Goal: Task Accomplishment & Management: Complete application form

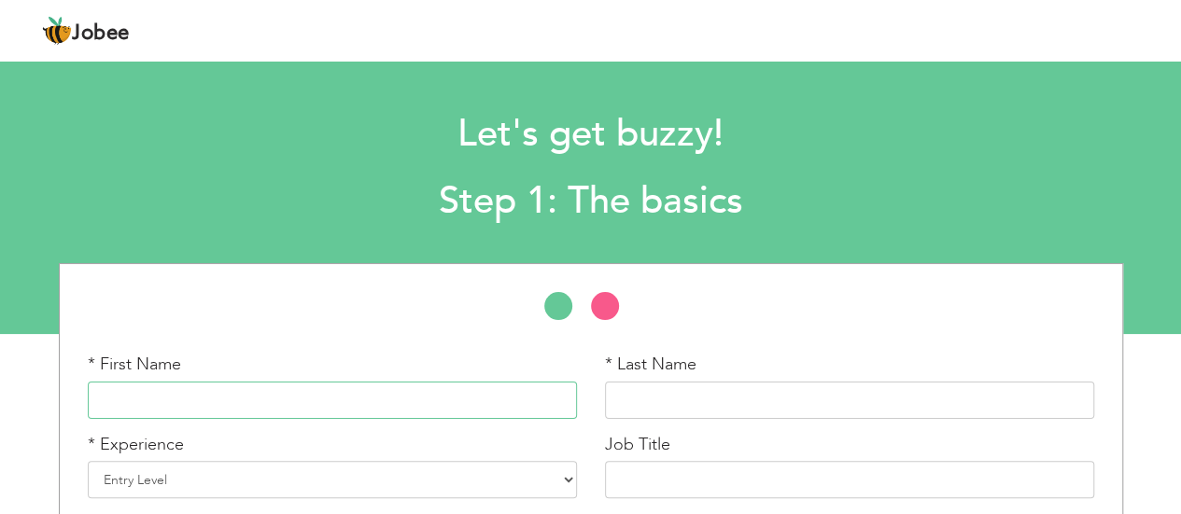
click at [517, 404] on input "text" at bounding box center [332, 400] width 489 height 37
type input "asad"
click at [643, 400] on input "text" at bounding box center [849, 400] width 489 height 37
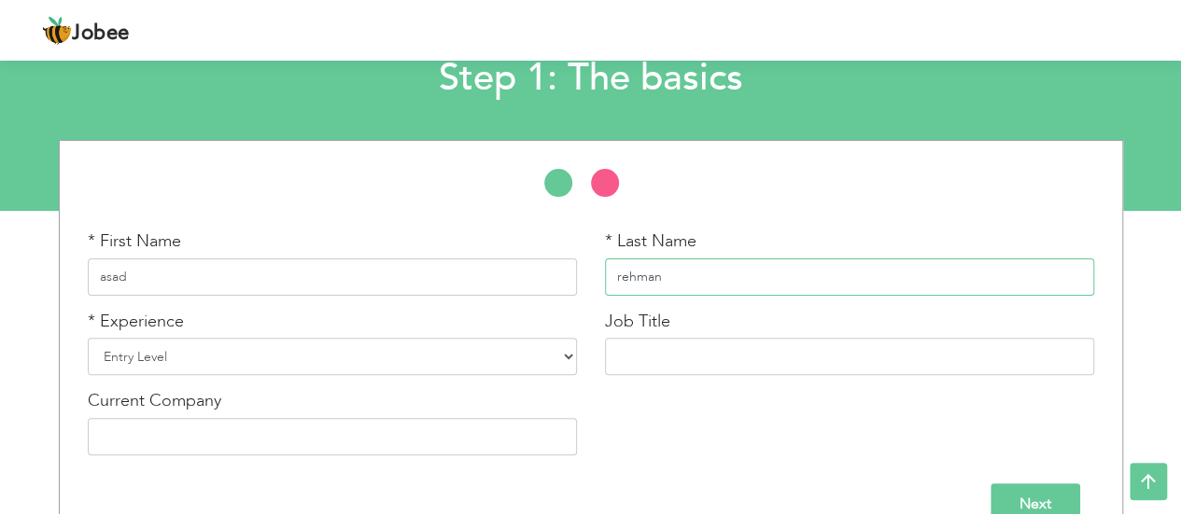
type input "rehman"
click at [269, 369] on select "Entry Level Less than 1 Year 1 Year 2 Years 3 Years 4 Years 5 Years 6 Years 7 Y…" at bounding box center [332, 356] width 489 height 37
select select "3"
click at [88, 338] on select "Entry Level Less than 1 Year 1 Year 2 Years 3 Years 4 Years 5 Years 6 Years 7 Y…" at bounding box center [332, 356] width 489 height 37
click at [697, 346] on input "text" at bounding box center [849, 356] width 489 height 37
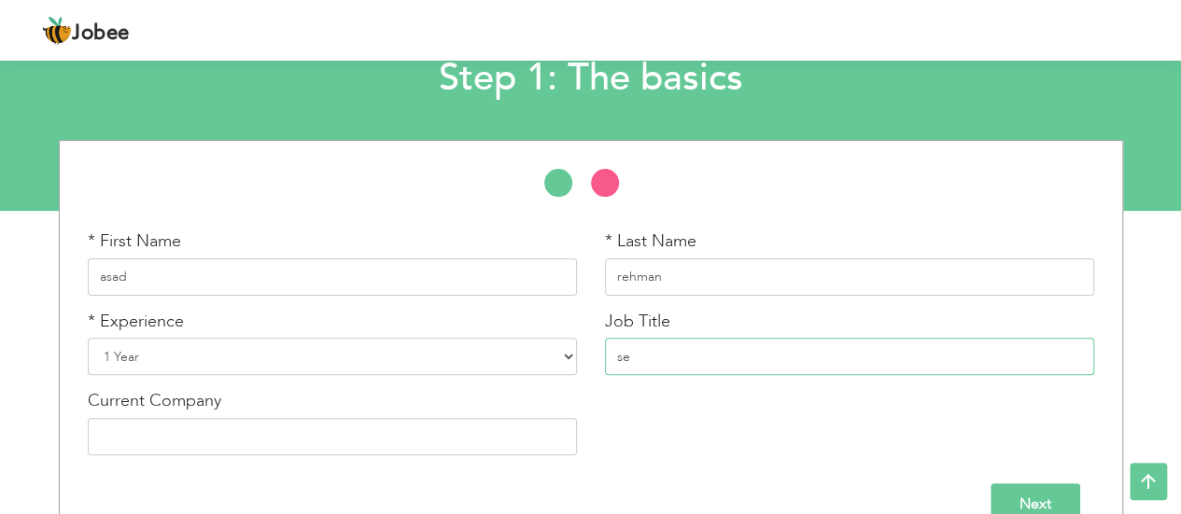
type input "s"
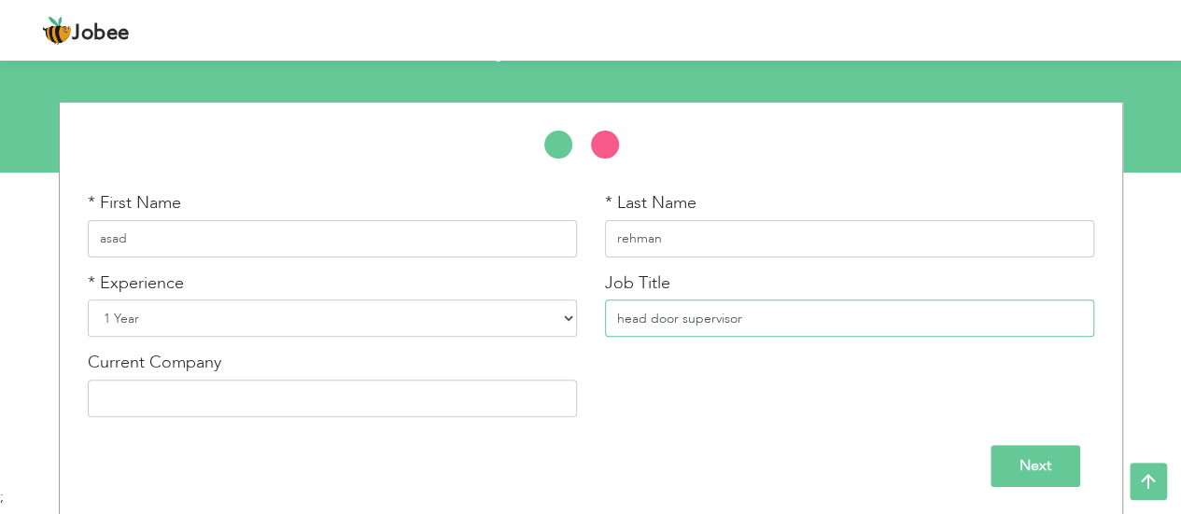
scroll to position [160, 0]
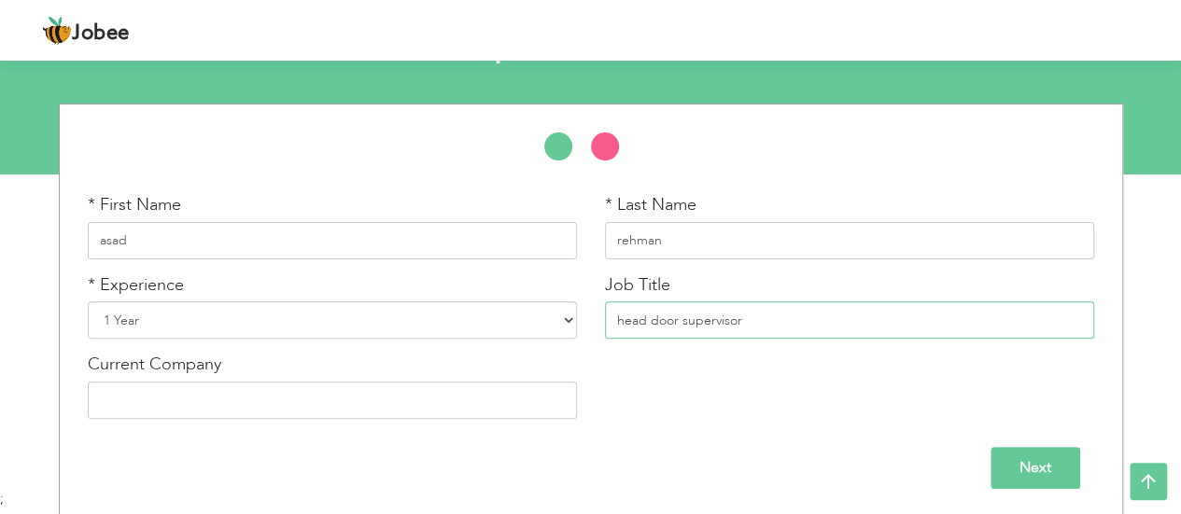
type input "head door supervisor"
click at [515, 412] on input "text" at bounding box center [332, 400] width 489 height 37
type input "professional security"
click at [1066, 456] on input "Next" at bounding box center [1035, 468] width 90 height 42
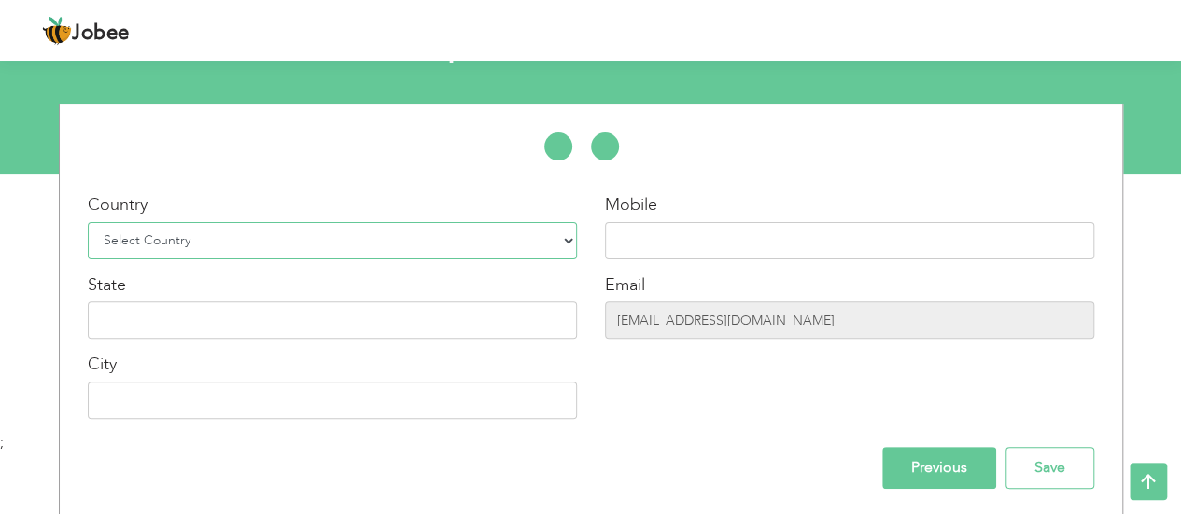
click at [450, 252] on select "Select Country Afghanistan Albania Algeria American Samoa Andorra Angola Anguil…" at bounding box center [332, 240] width 489 height 37
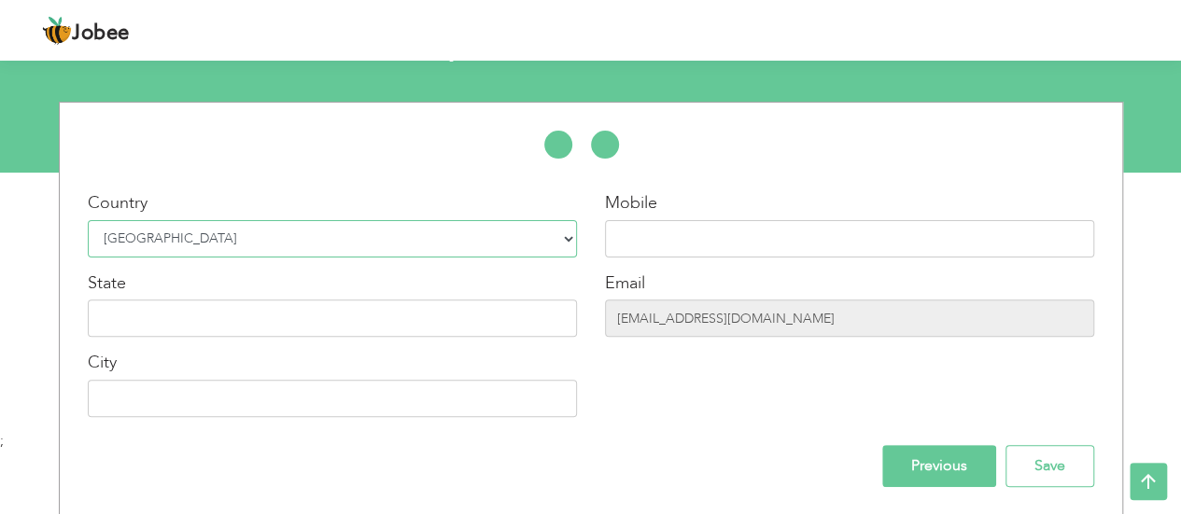
click at [332, 239] on select "Select Country Afghanistan Albania Algeria American Samoa Andorra Angola Anguil…" at bounding box center [332, 238] width 489 height 37
select select "225"
click at [88, 220] on select "Select Country Afghanistan Albania Algeria American Samoa Andorra Angola Anguil…" at bounding box center [332, 238] width 489 height 37
click at [193, 311] on input "text" at bounding box center [332, 318] width 489 height 37
type input "Lancashire"
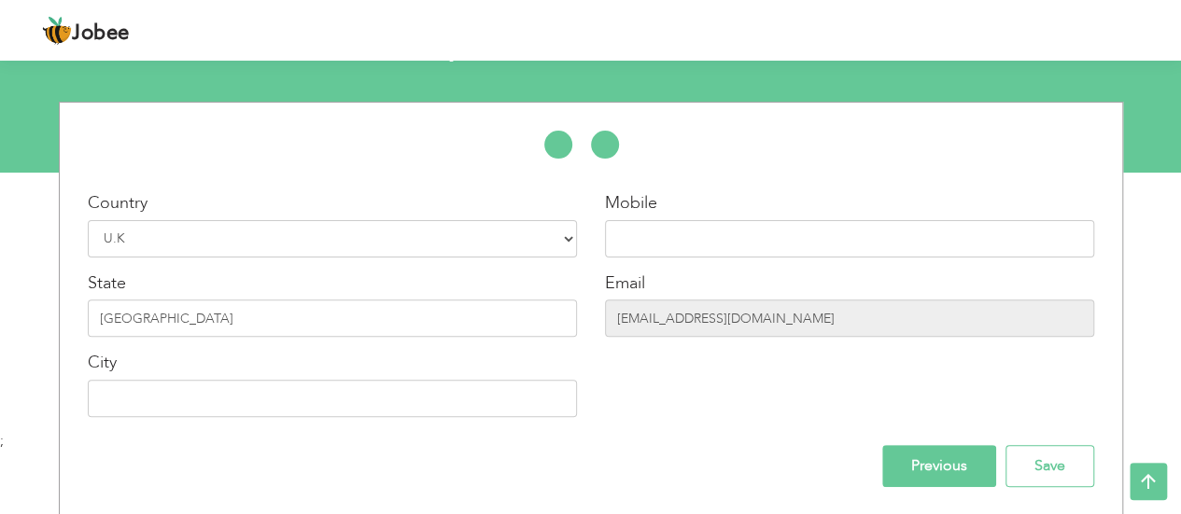
type input "[GEOGRAPHIC_DATA]"
click at [769, 251] on input "07867004961" at bounding box center [849, 238] width 489 height 37
type input "0"
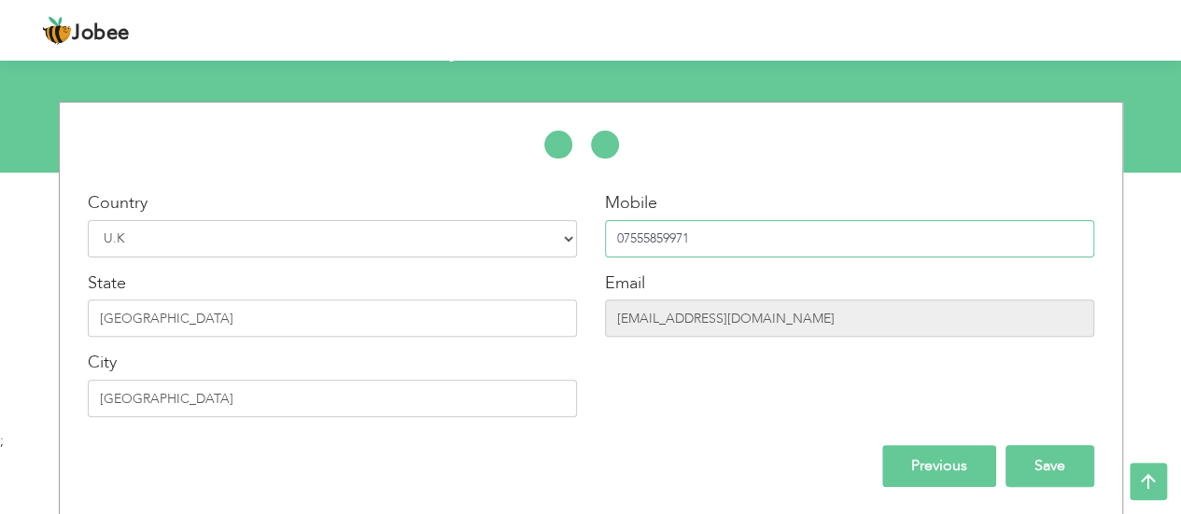
type input "07555859971"
click at [1057, 471] on input "Save" at bounding box center [1049, 466] width 89 height 42
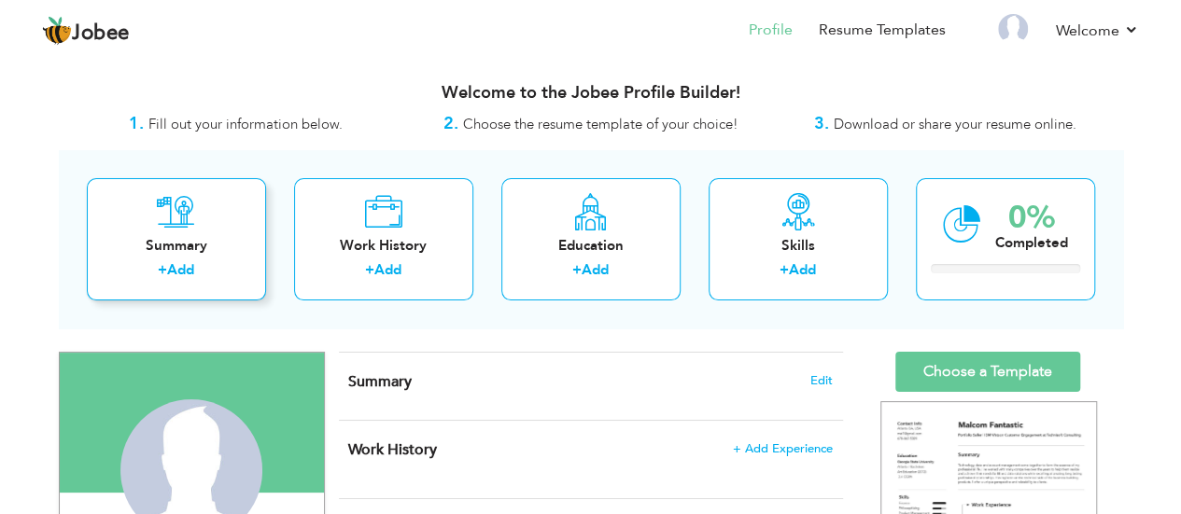
click at [226, 273] on div "+ Add" at bounding box center [176, 272] width 149 height 24
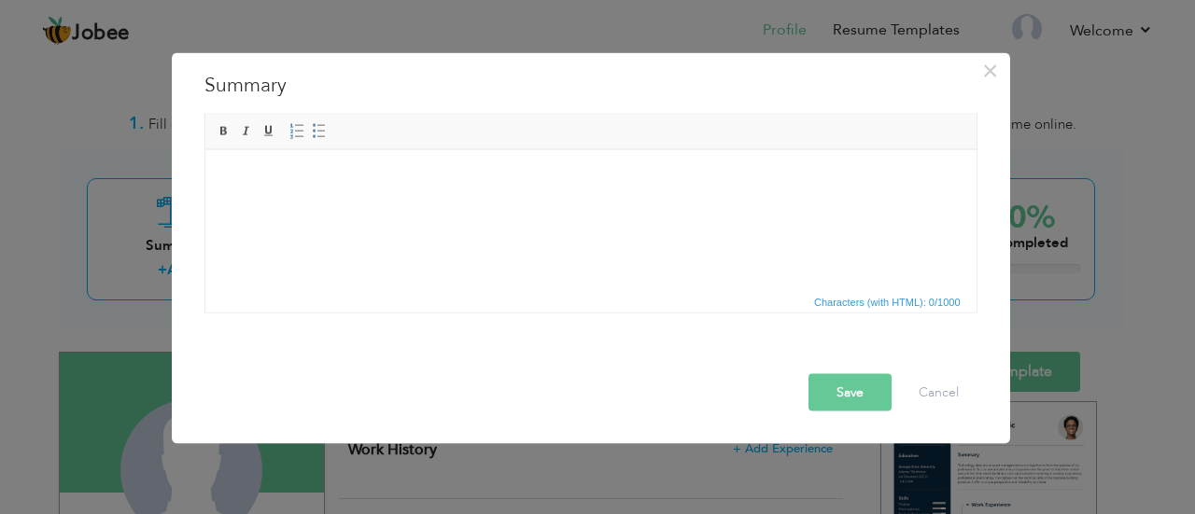
click at [389, 167] on html at bounding box center [589, 177] width 771 height 57
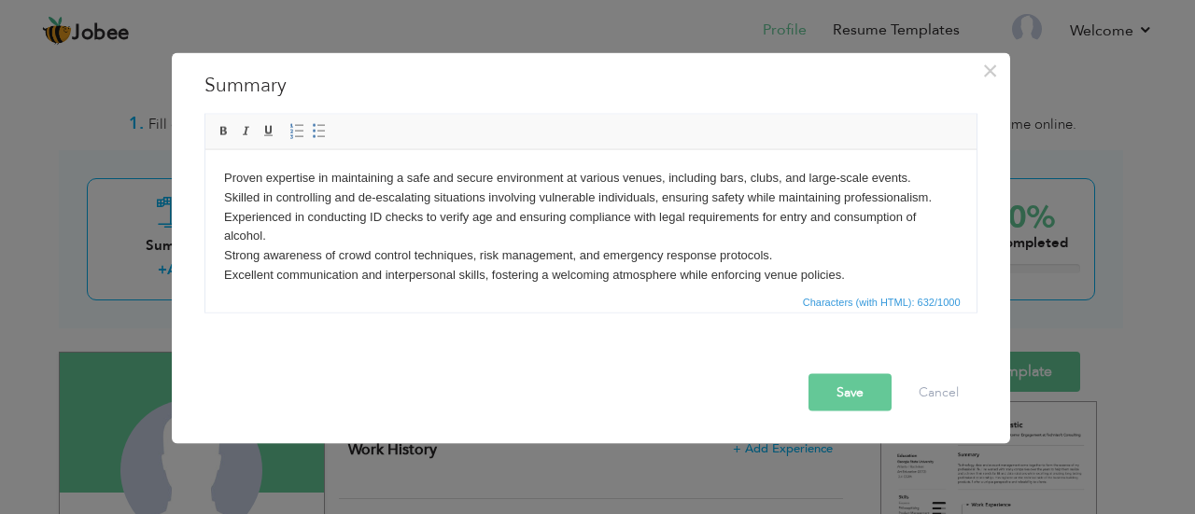
click at [863, 396] on button "Save" at bounding box center [849, 391] width 83 height 37
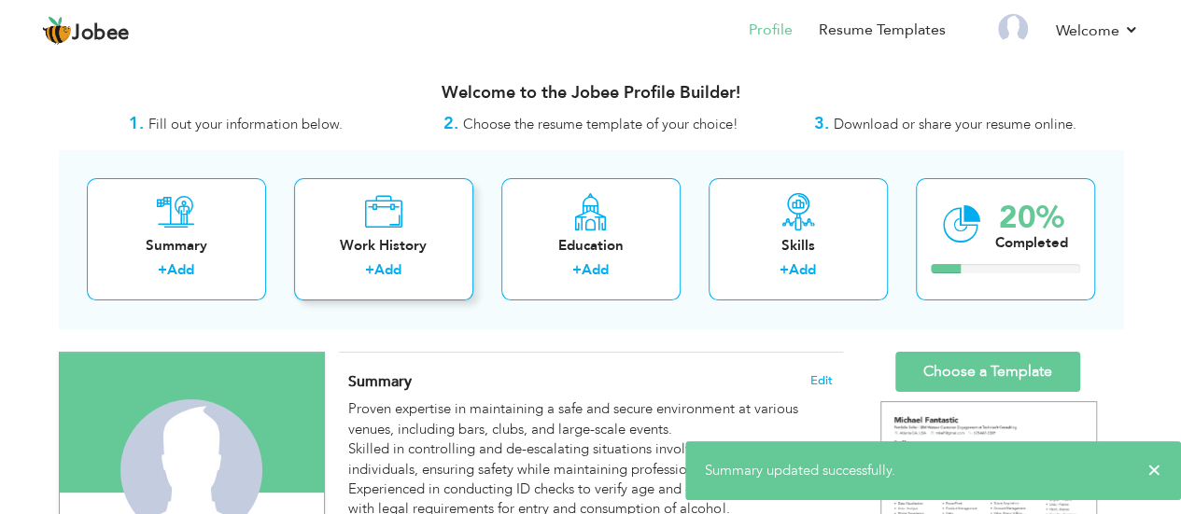
click at [412, 287] on div "Work History + Add" at bounding box center [383, 239] width 179 height 122
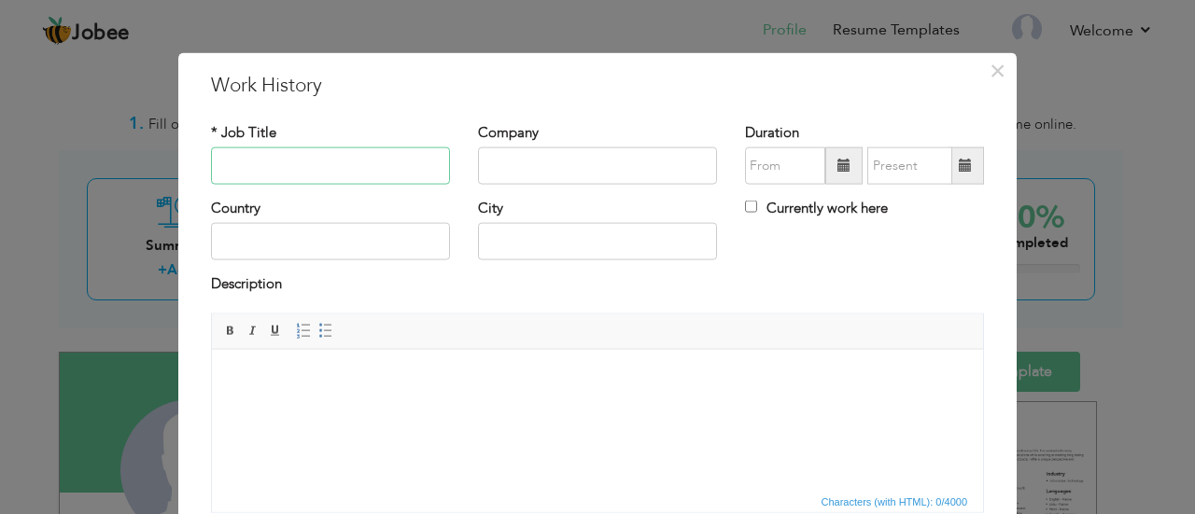
click at [376, 169] on input "text" at bounding box center [330, 165] width 239 height 37
type input "door supervisor"
click at [491, 175] on input "text" at bounding box center [597, 165] width 239 height 37
type input "professional security"
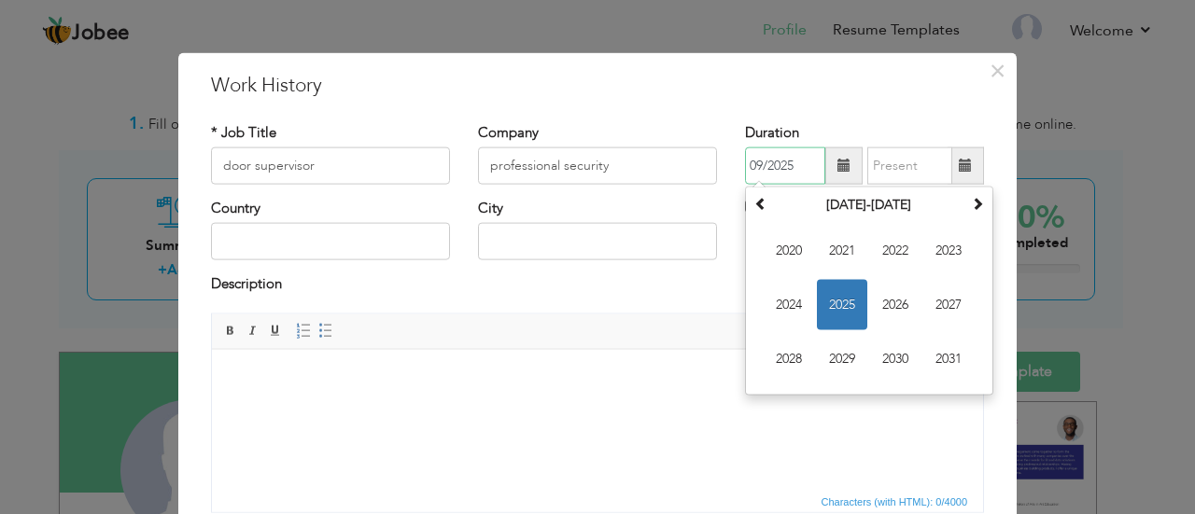
click at [765, 165] on input "09/2025" at bounding box center [785, 165] width 80 height 37
click at [980, 196] on th at bounding box center [977, 205] width 22 height 28
click at [756, 208] on span at bounding box center [760, 203] width 13 height 13
click at [850, 290] on span "2025" at bounding box center [842, 305] width 50 height 50
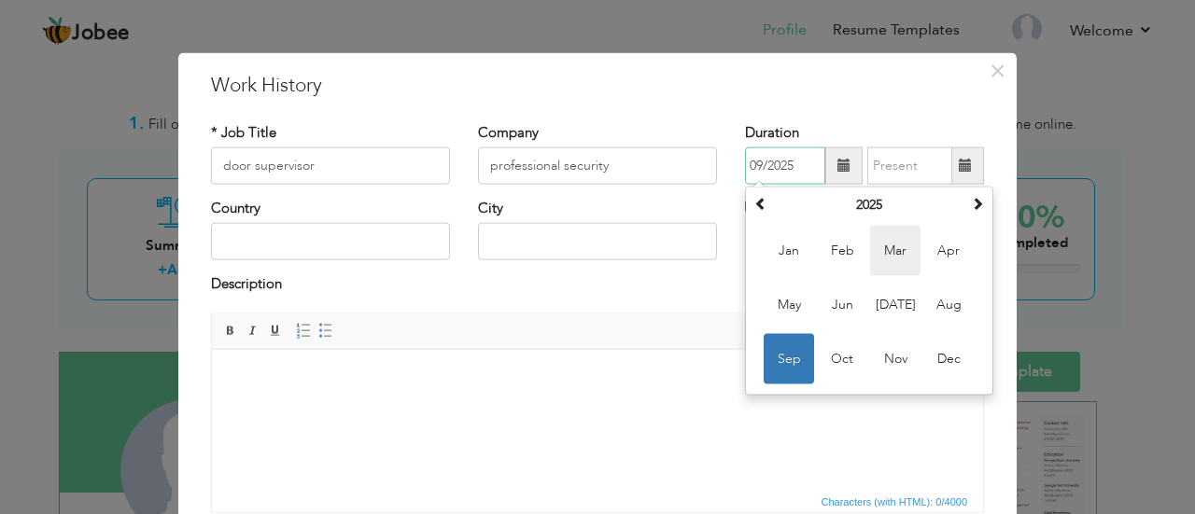
click at [902, 265] on span "Mar" at bounding box center [895, 251] width 50 height 50
type input "03/2025"
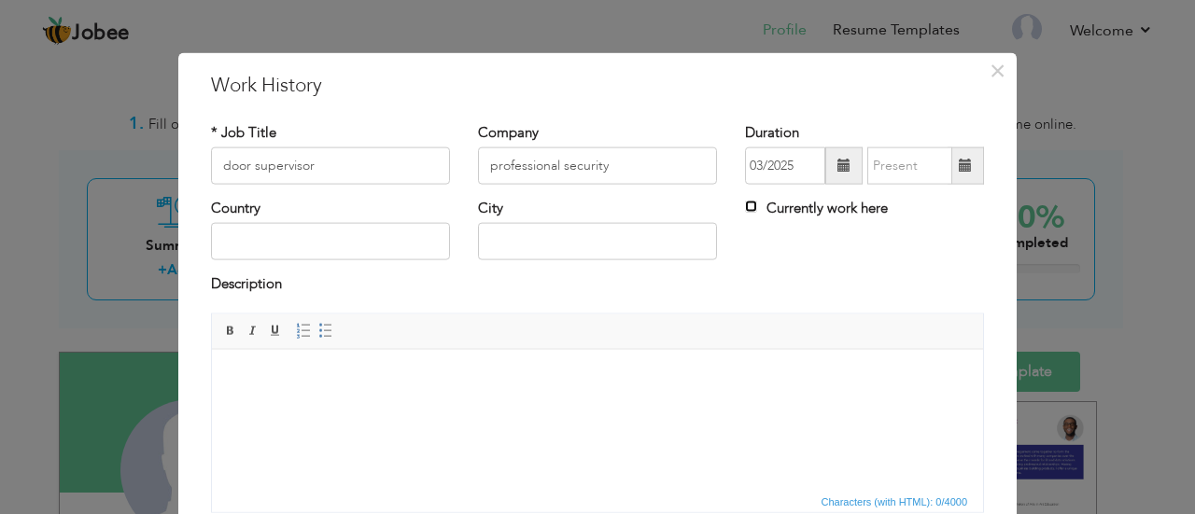
click at [746, 212] on input "Currently work here" at bounding box center [751, 207] width 12 height 12
checkbox input "true"
click at [640, 251] on input "text" at bounding box center [597, 241] width 239 height 37
type input "[GEOGRAPHIC_DATA]"
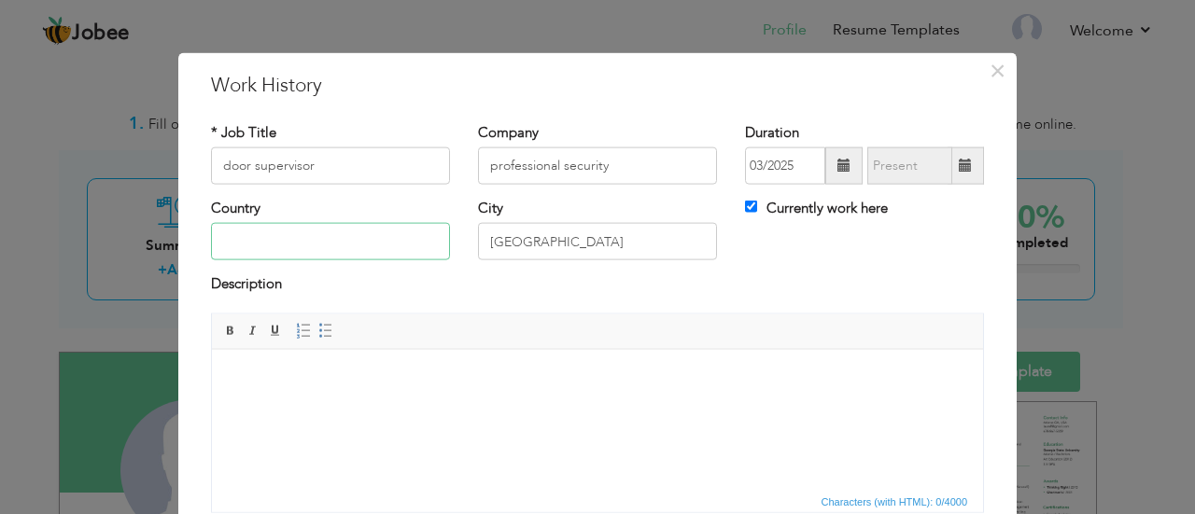
type input "[GEOGRAPHIC_DATA]"
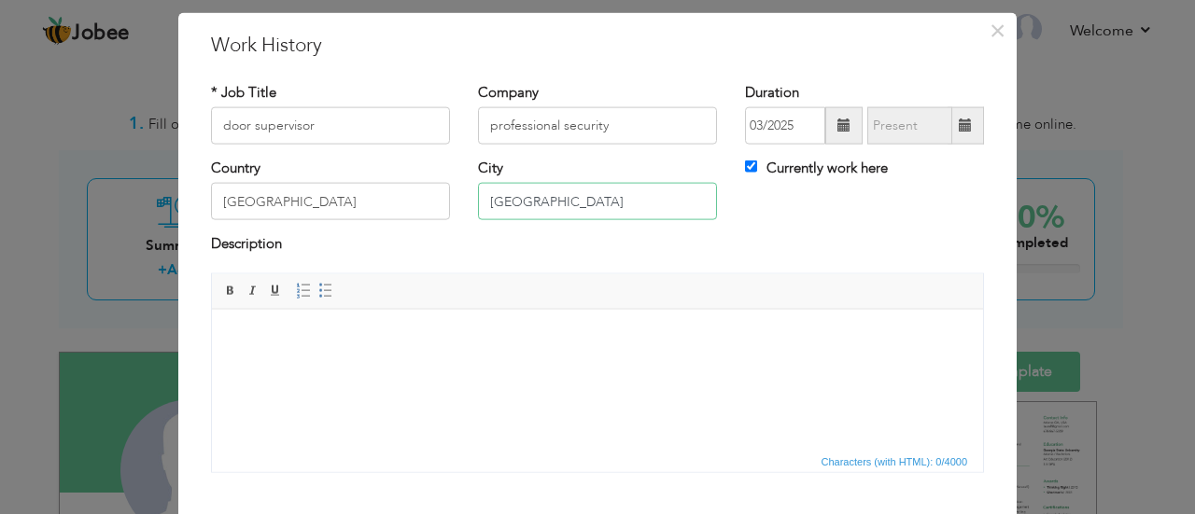
scroll to position [58, 0]
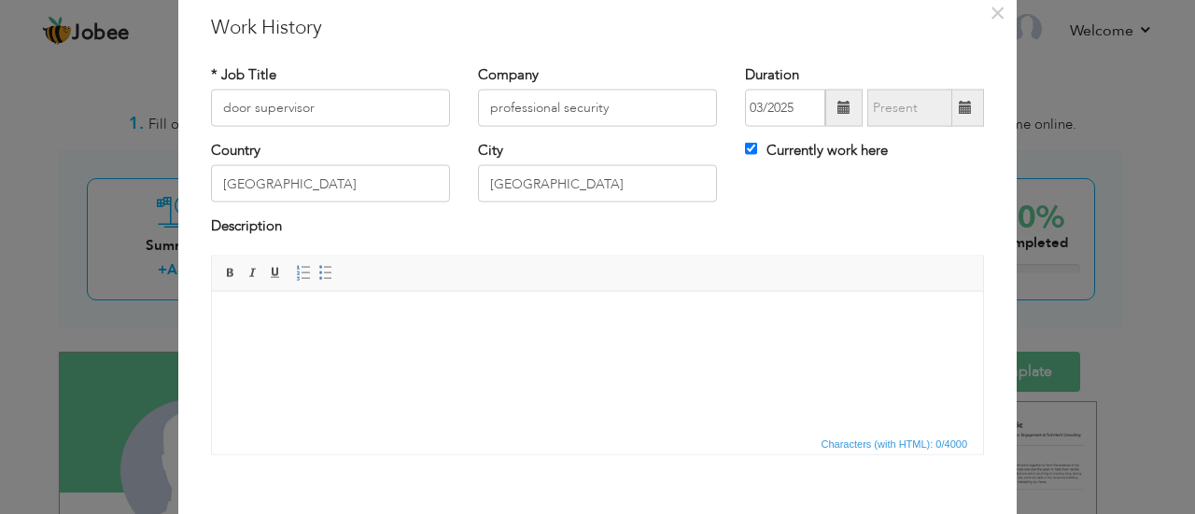
click at [457, 328] on body at bounding box center [598, 320] width 734 height 20
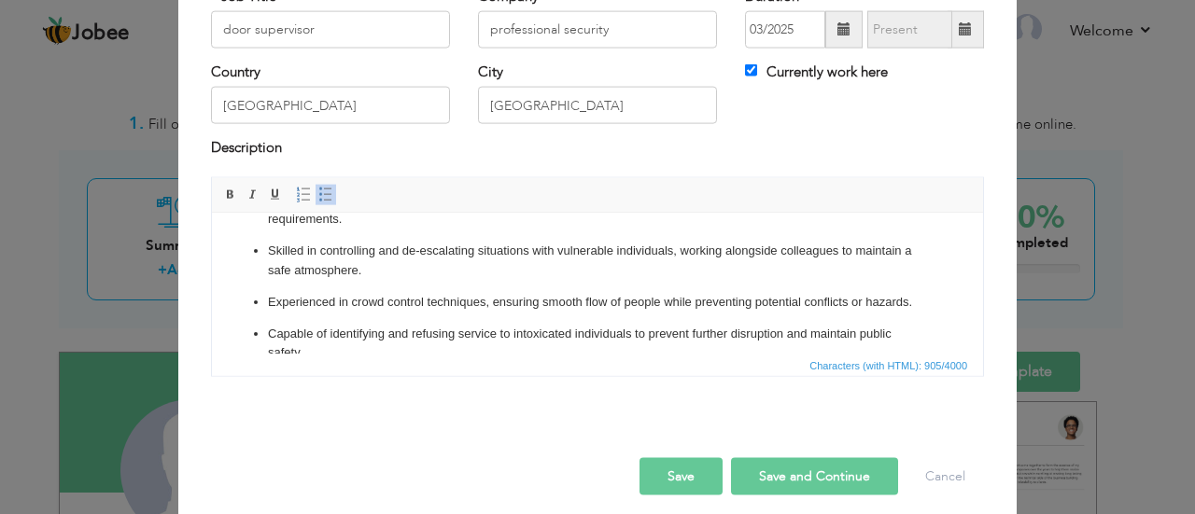
scroll to position [147, 0]
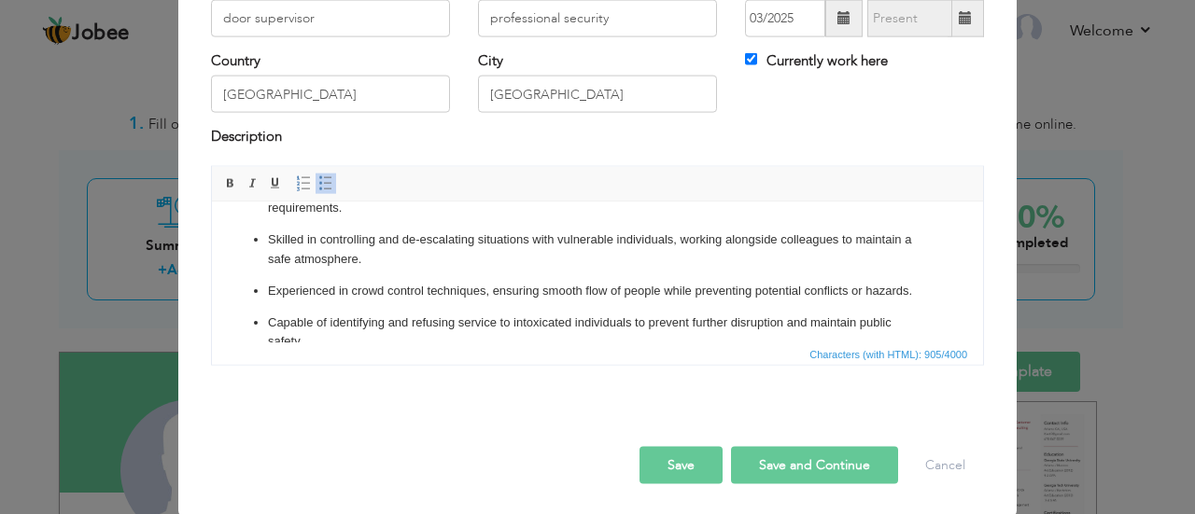
click at [833, 470] on button "Save and Continue" at bounding box center [814, 464] width 167 height 37
checkbox input "false"
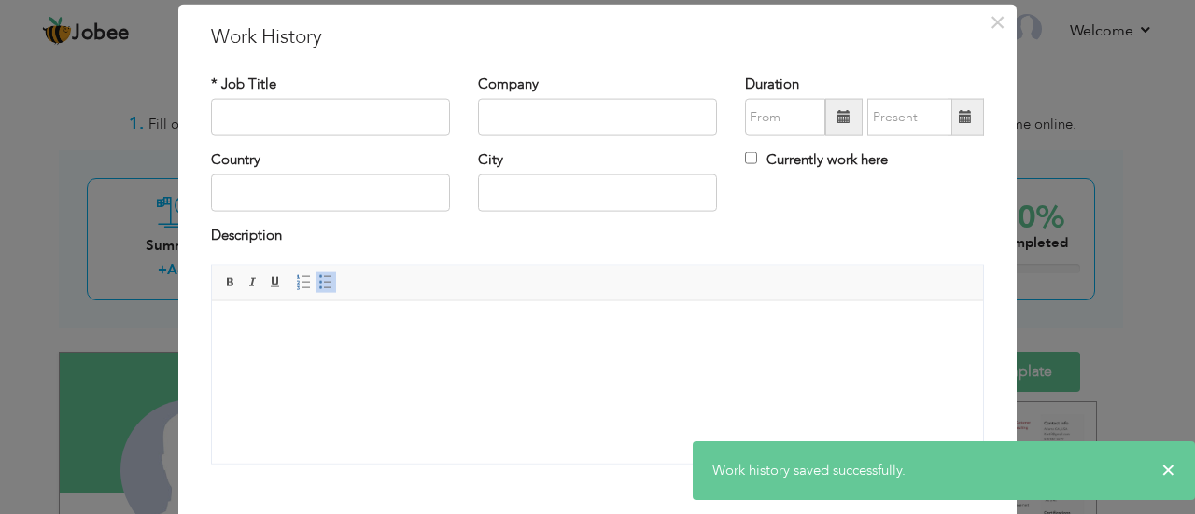
scroll to position [34, 0]
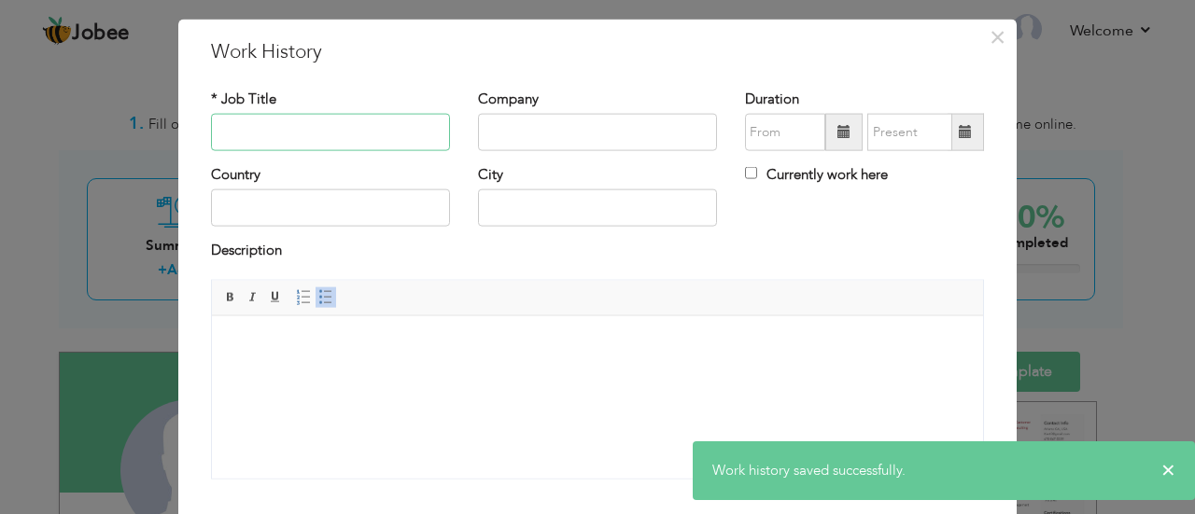
click at [364, 137] on input "text" at bounding box center [330, 132] width 239 height 37
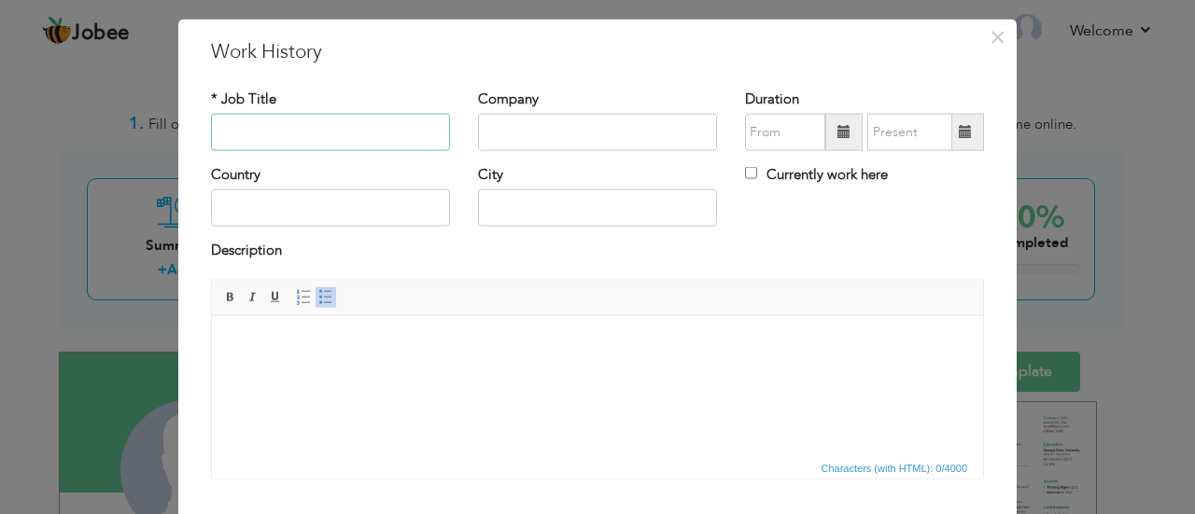
type input "s"
type input "sia officer"
click at [539, 139] on input "text" at bounding box center [597, 132] width 239 height 37
type input "show sec"
click at [767, 144] on input "text" at bounding box center [785, 132] width 80 height 37
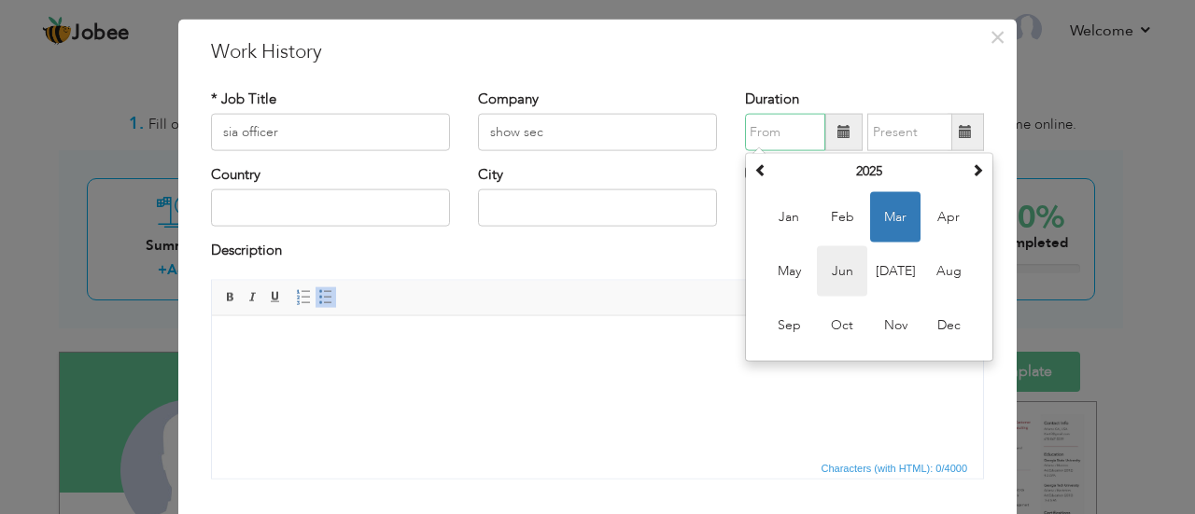
click at [840, 271] on span "Jun" at bounding box center [842, 271] width 50 height 50
type input "06/2025"
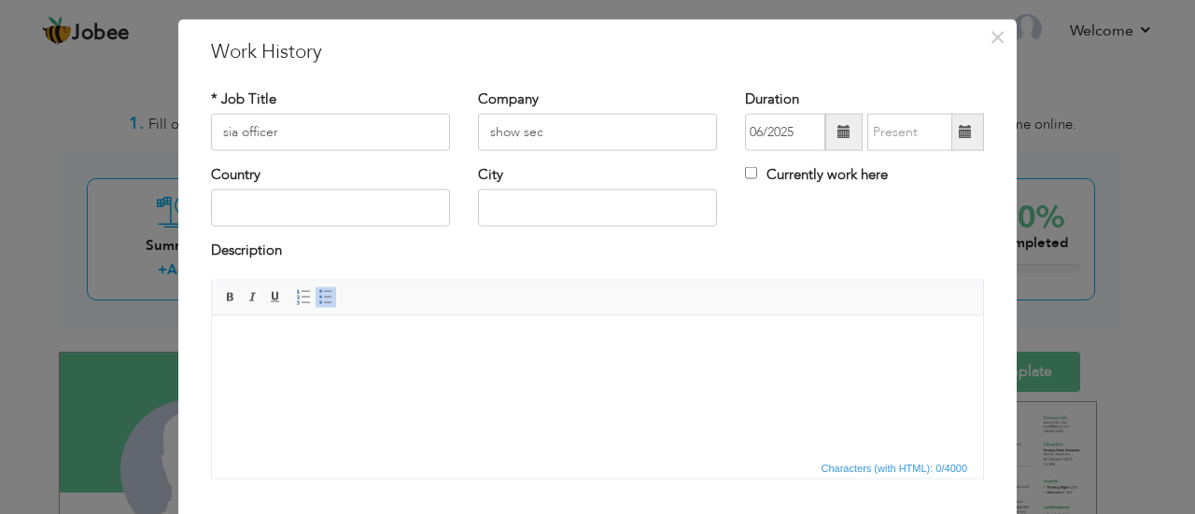
click at [582, 231] on div "City" at bounding box center [597, 203] width 267 height 76
click at [588, 224] on input "text" at bounding box center [597, 207] width 239 height 37
type input "[GEOGRAPHIC_DATA]"
click at [459, 339] on body at bounding box center [598, 344] width 734 height 20
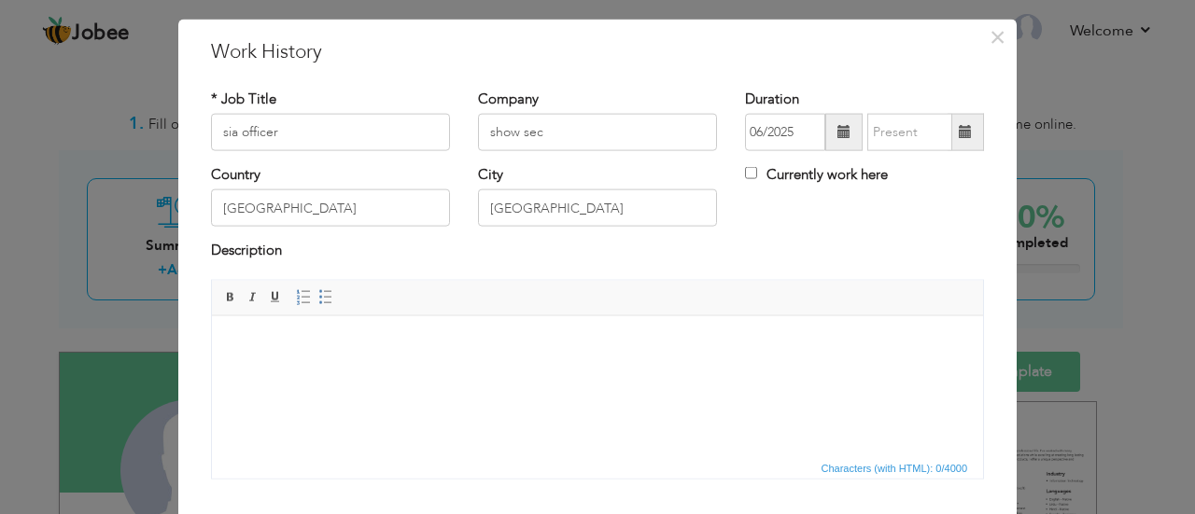
click at [393, 348] on body at bounding box center [598, 344] width 734 height 20
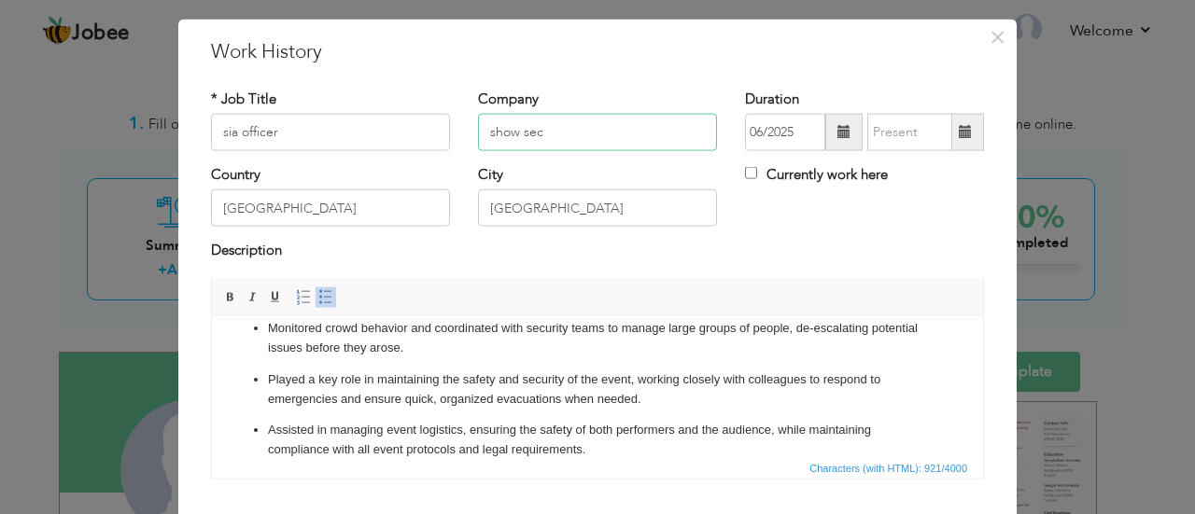
click at [560, 140] on input "show sec" at bounding box center [597, 132] width 239 height 37
type input "s"
type input "n"
click at [531, 130] on input "specialised security" at bounding box center [597, 132] width 239 height 37
type input "specialized security"
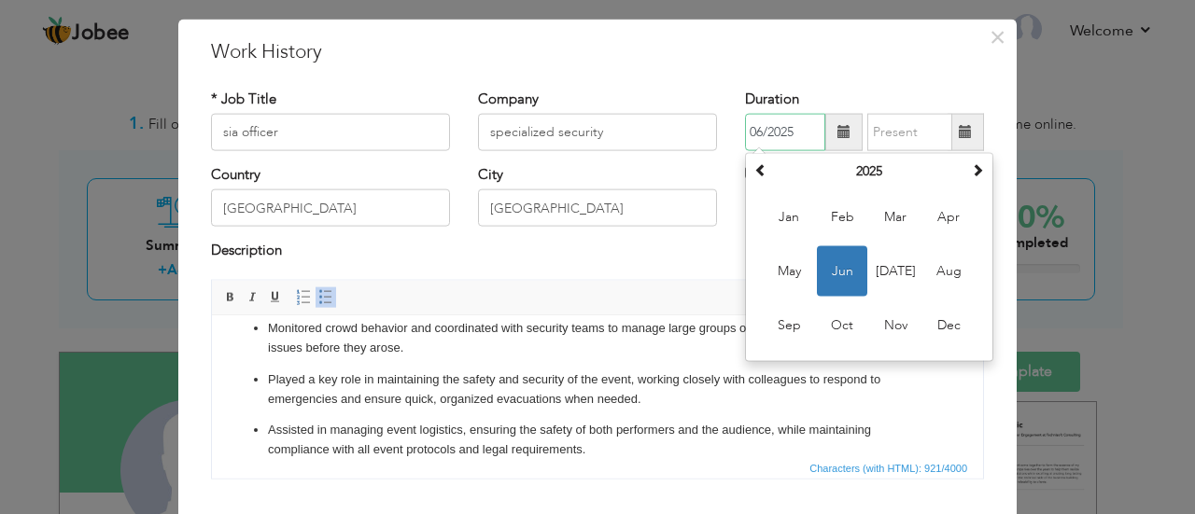
click at [767, 143] on input "06/2025" at bounding box center [785, 132] width 80 height 37
click at [946, 262] on span "Aug" at bounding box center [948, 271] width 50 height 50
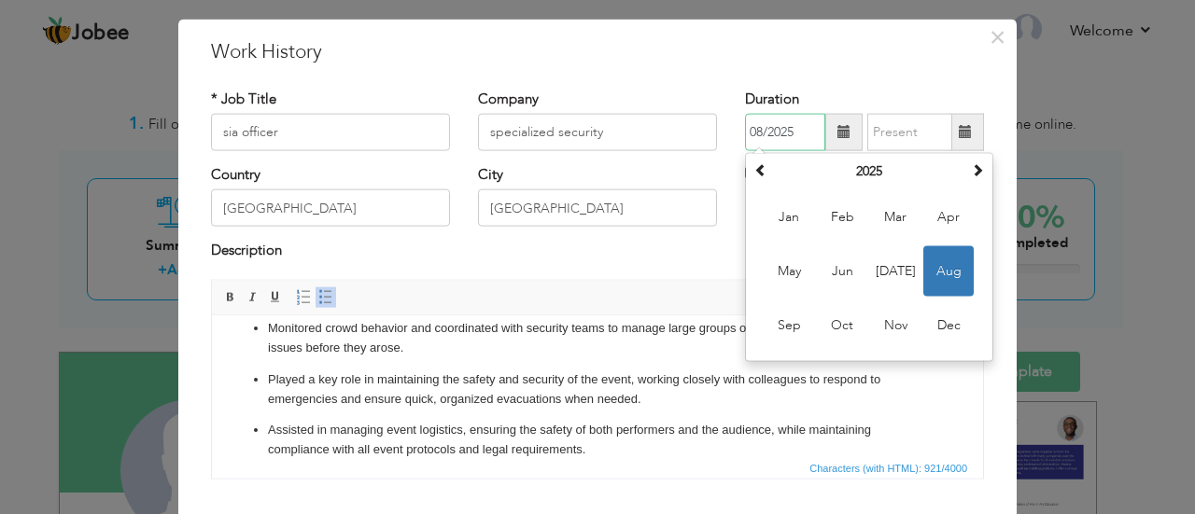
click at [802, 143] on input "08/2025" at bounding box center [785, 132] width 80 height 37
click at [904, 262] on span "[DATE]" at bounding box center [895, 271] width 50 height 50
type input "07/2025"
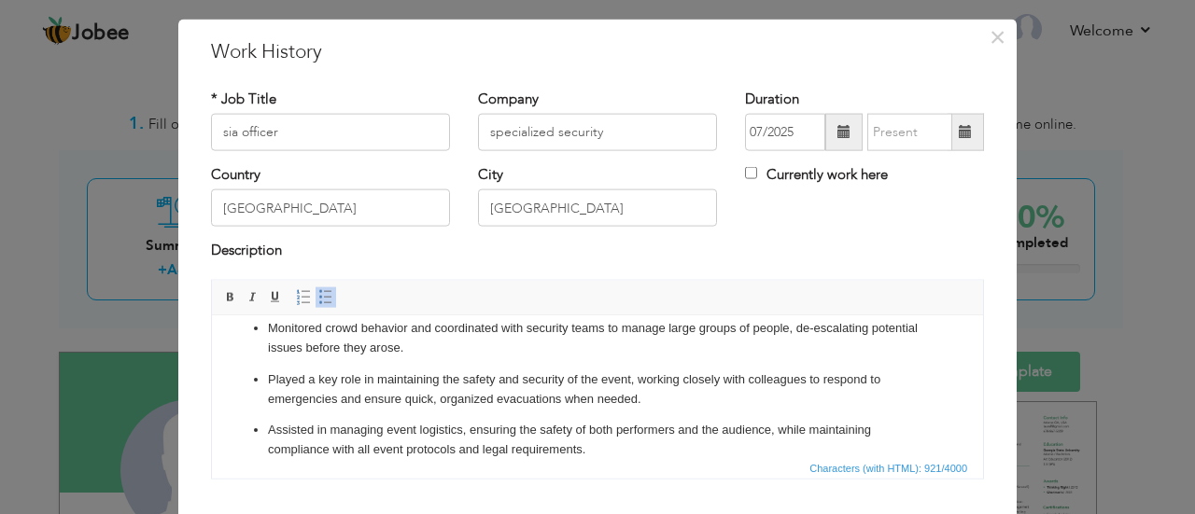
scroll to position [0, 0]
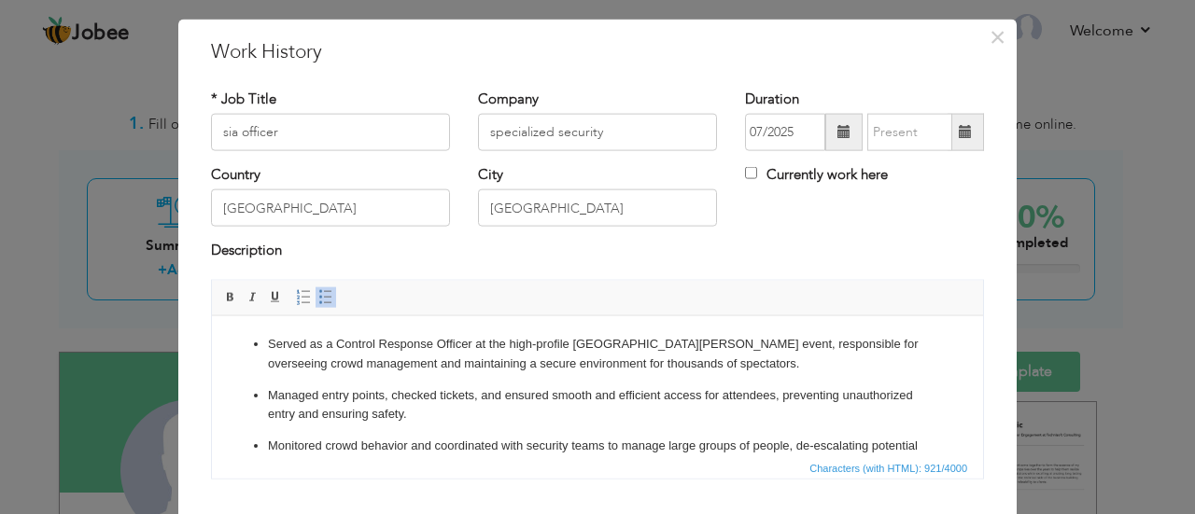
click at [673, 342] on p "Served as a Control Response Officer at the high-profile Oasis Heaton Park even…" at bounding box center [597, 353] width 659 height 39
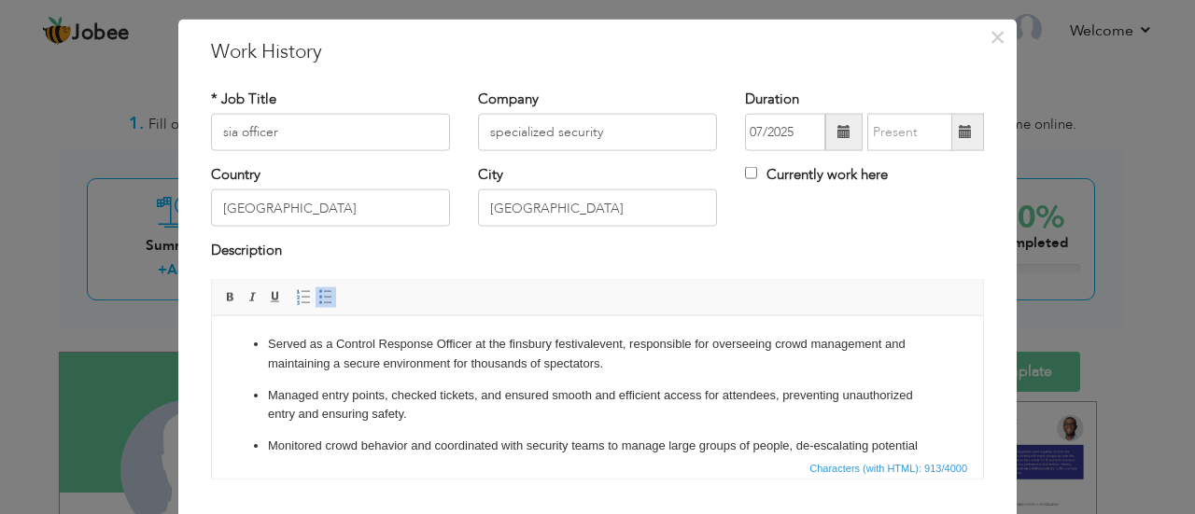
click at [630, 348] on p "Served as a Control Response Officer at the finsbury festival event, responsibl…" at bounding box center [597, 353] width 659 height 39
click at [623, 342] on p "Served as a Control Response Officer at the finsbury festival event, responsibl…" at bounding box center [597, 353] width 659 height 39
drag, startPoint x: 623, startPoint y: 342, endPoint x: 593, endPoint y: 347, distance: 30.4
click at [593, 347] on p "Served as a Control Response Officer at the finsbury festival event, responsibl…" at bounding box center [597, 353] width 659 height 39
click at [593, 338] on p "Served as a Control Response Officer at the finsbury festival t, responsible fo…" at bounding box center [597, 353] width 659 height 39
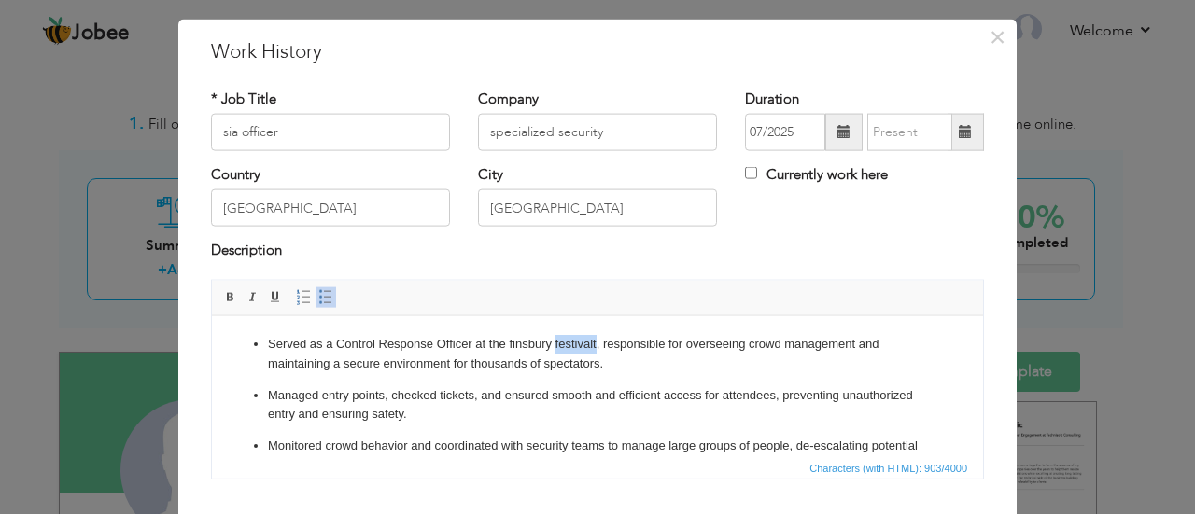
click at [593, 338] on p "Served as a Control Response Officer at the finsbury festival t, responsible fo…" at bounding box center [597, 353] width 659 height 39
click at [597, 340] on p "Served as a Control Response Officer at the finsbury festival t, responsible fo…" at bounding box center [597, 353] width 659 height 39
click at [342, 132] on input "sia officer" at bounding box center [330, 132] width 239 height 37
type input "s"
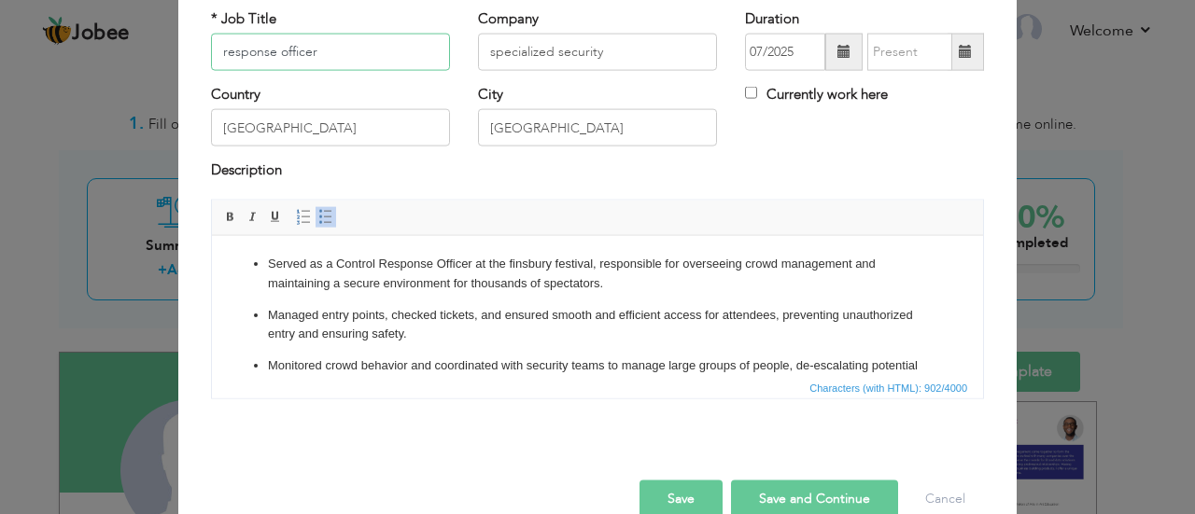
scroll to position [116, 0]
type input "response officer"
click at [761, 483] on button "Save and Continue" at bounding box center [814, 496] width 167 height 37
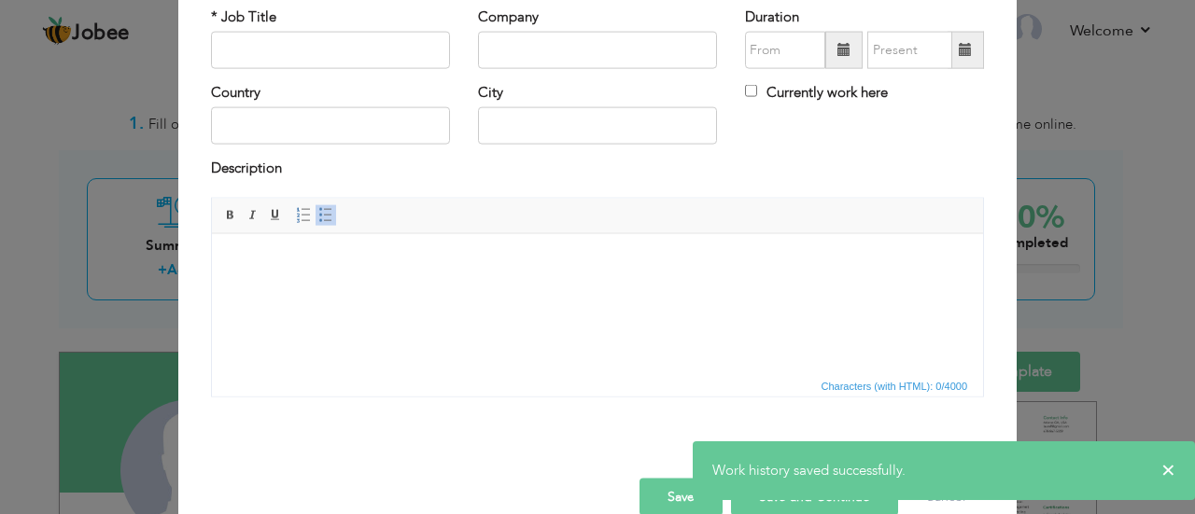
scroll to position [0, 0]
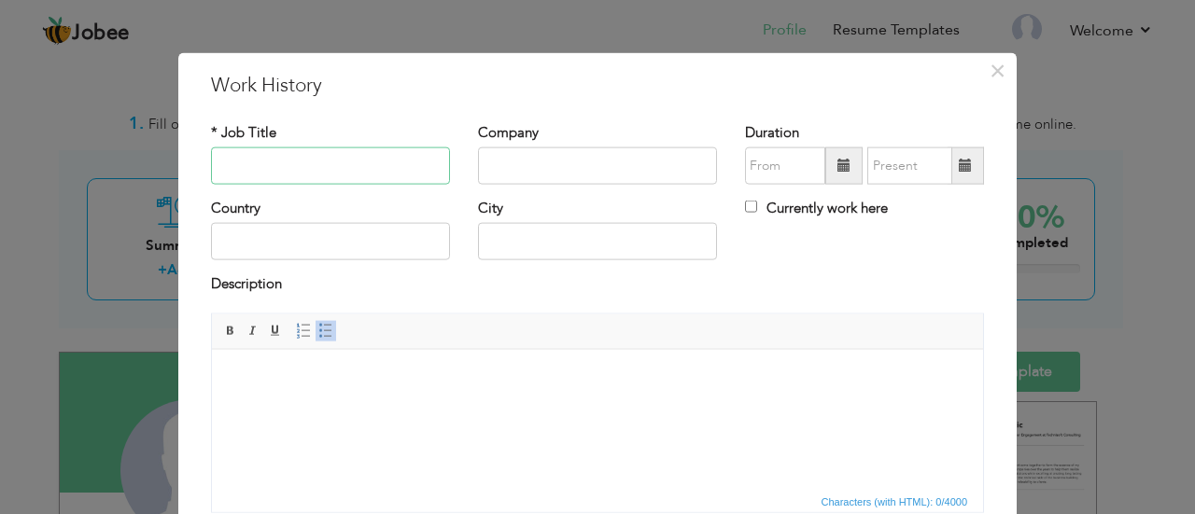
click at [400, 174] on input "text" at bounding box center [330, 165] width 239 height 37
click at [989, 79] on span "×" at bounding box center [997, 70] width 16 height 34
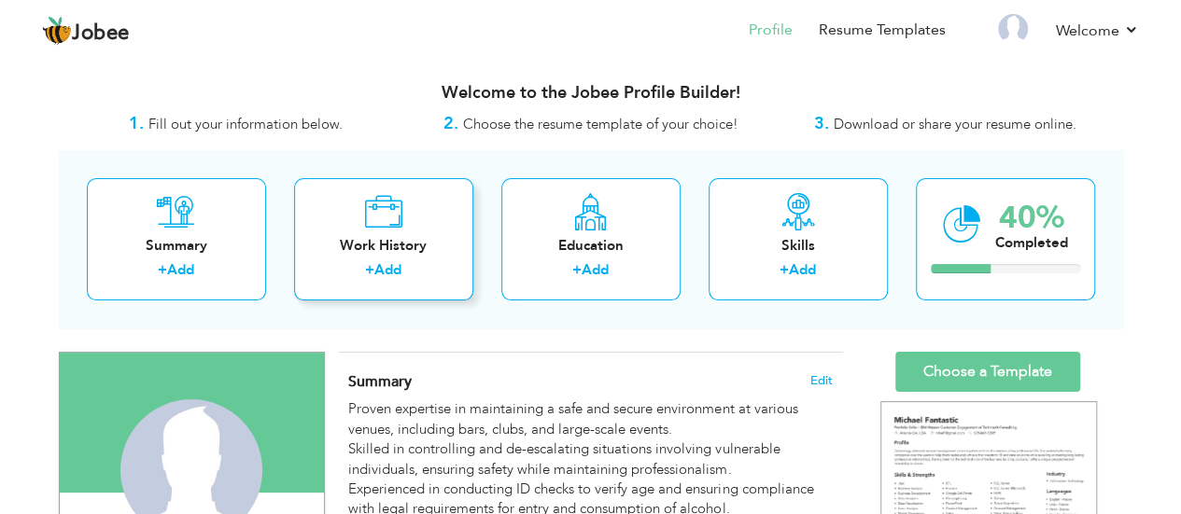
click at [407, 277] on div "+ Add" at bounding box center [383, 272] width 149 height 24
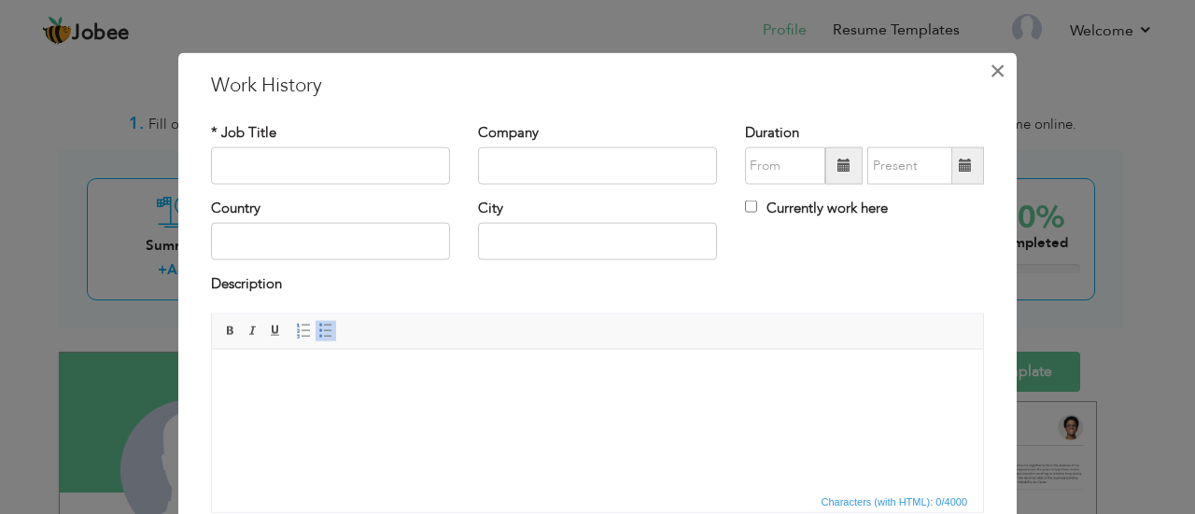
click at [991, 67] on span "×" at bounding box center [997, 70] width 16 height 34
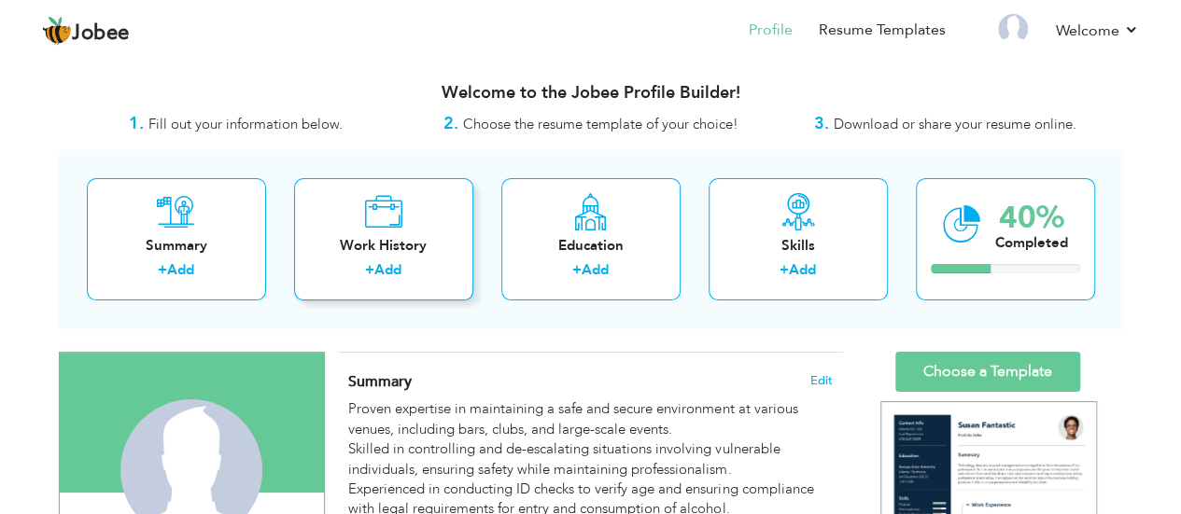
click at [406, 281] on div "+ Add" at bounding box center [383, 272] width 149 height 24
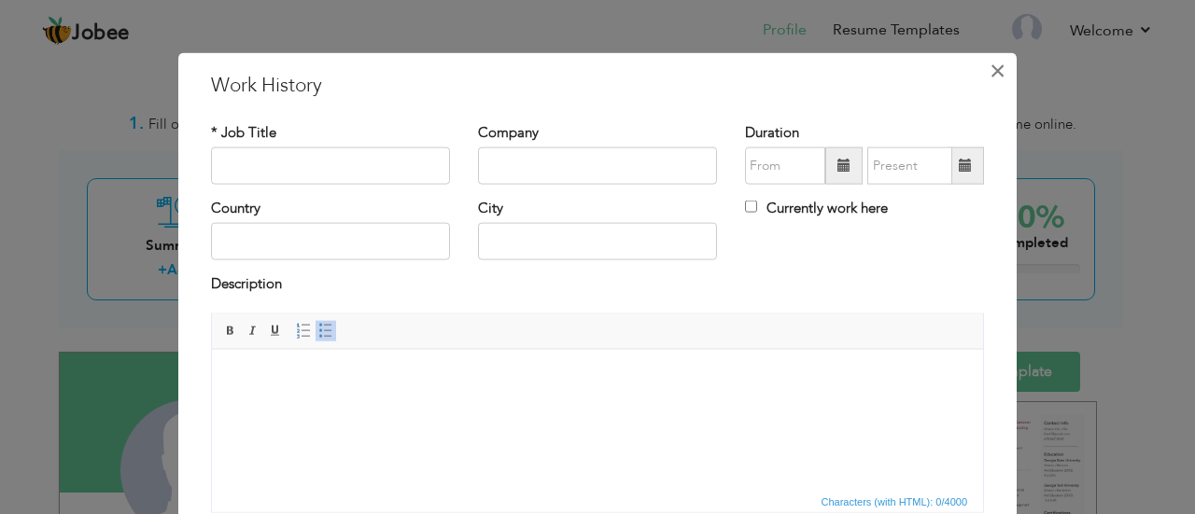
click at [989, 77] on span "×" at bounding box center [997, 70] width 16 height 34
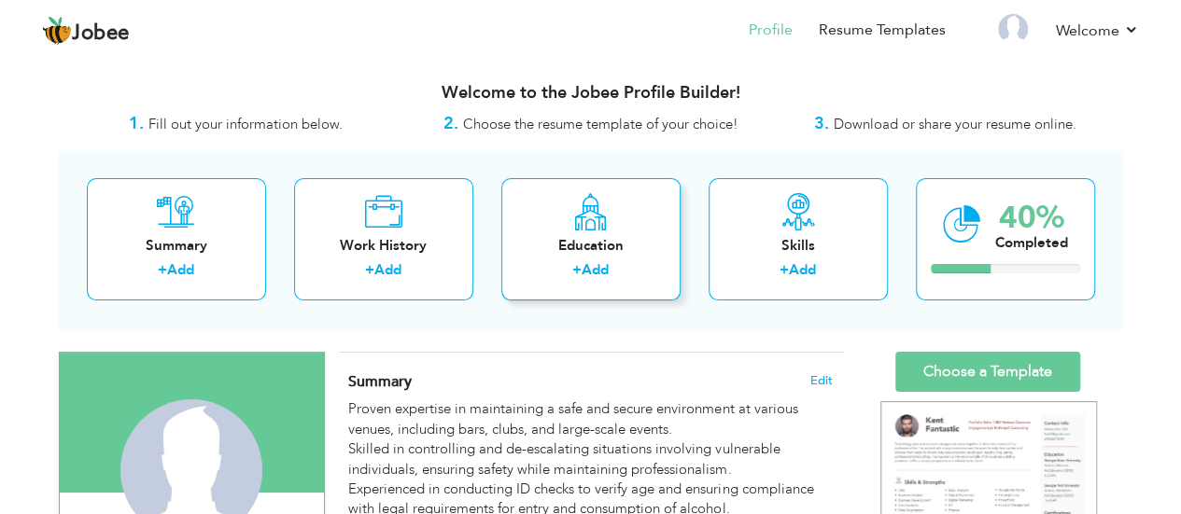
click at [618, 215] on div "Education + Add" at bounding box center [590, 239] width 179 height 122
radio input "true"
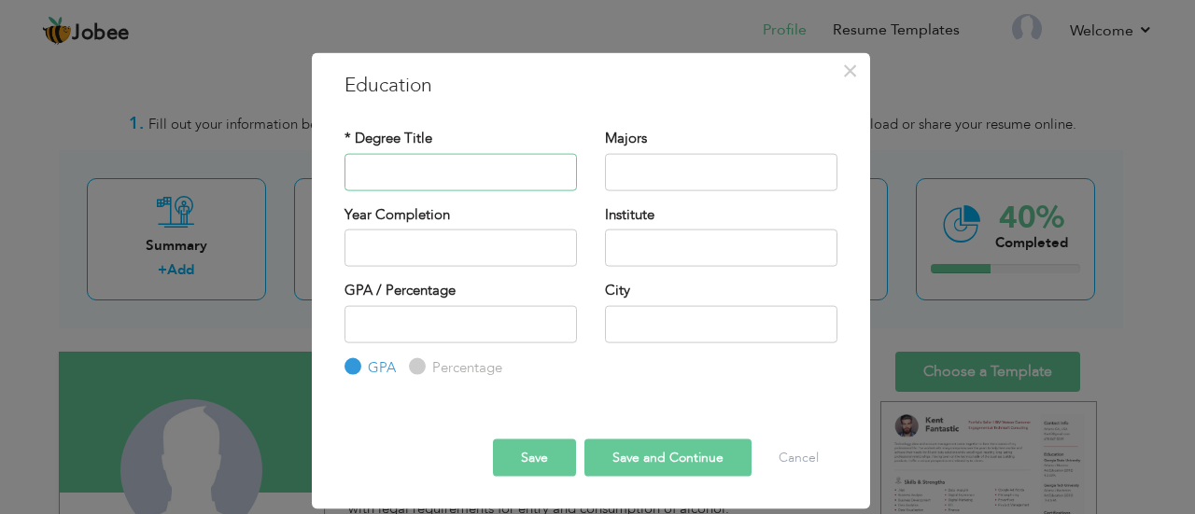
click at [495, 180] on input "text" at bounding box center [460, 171] width 232 height 37
type input "leadership in healthcare practice"
click at [648, 180] on input "text" at bounding box center [721, 171] width 232 height 37
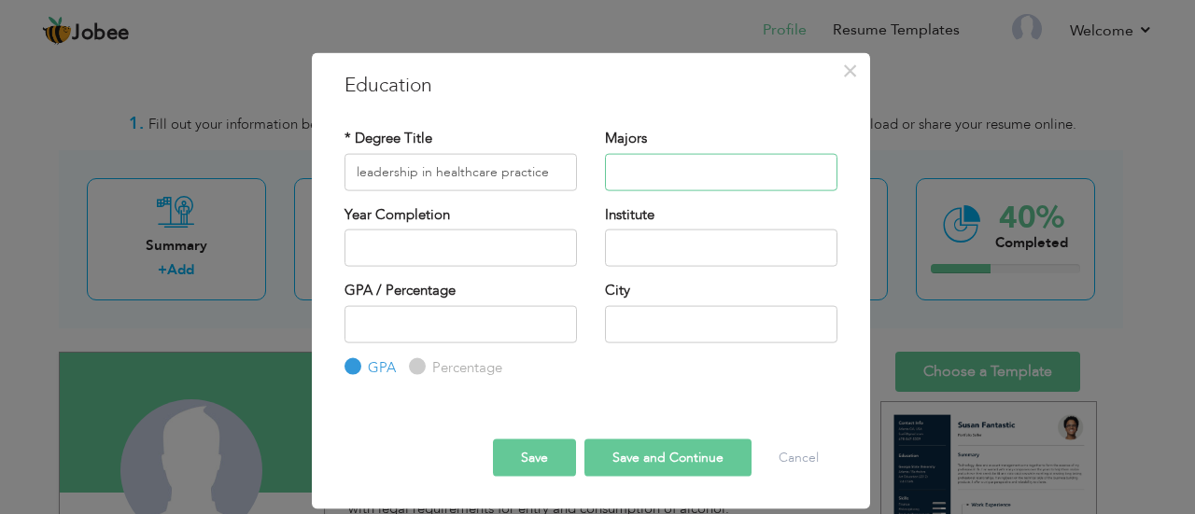
type input "p"
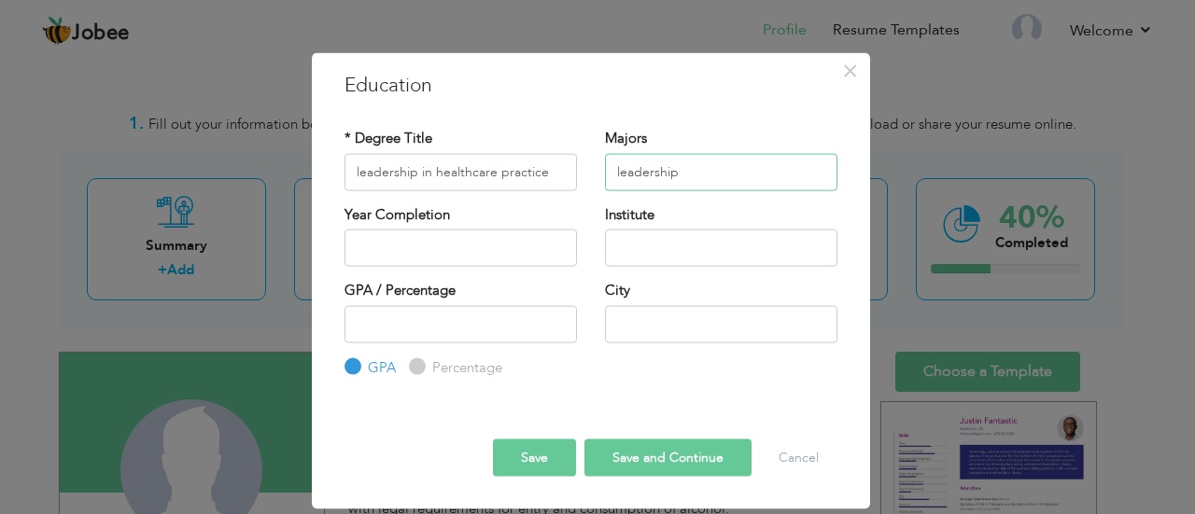
type input "leadership"
click at [635, 262] on input "text" at bounding box center [721, 248] width 232 height 37
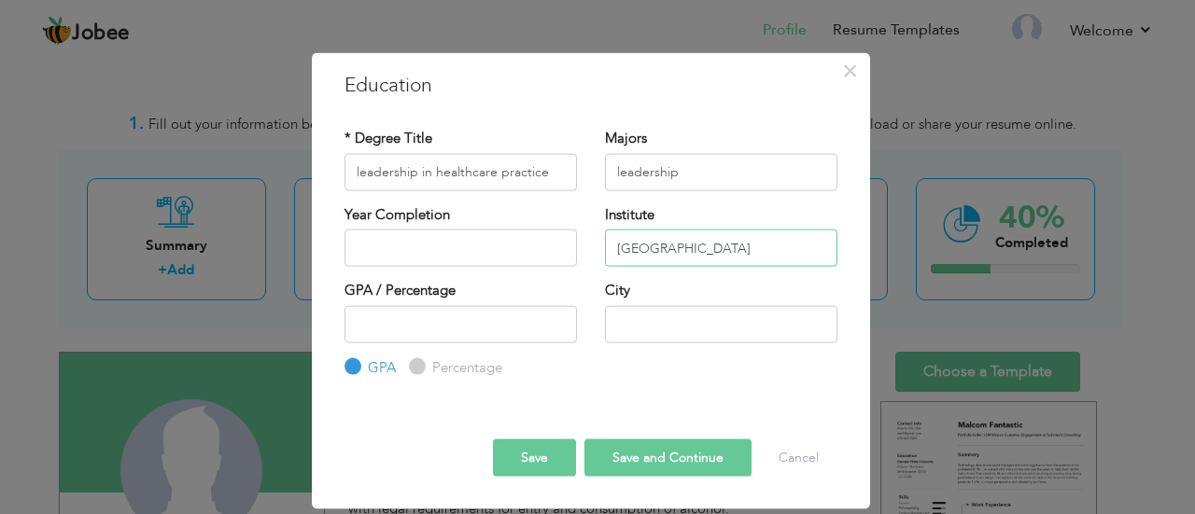
type input "university of salford"
type input "2025"
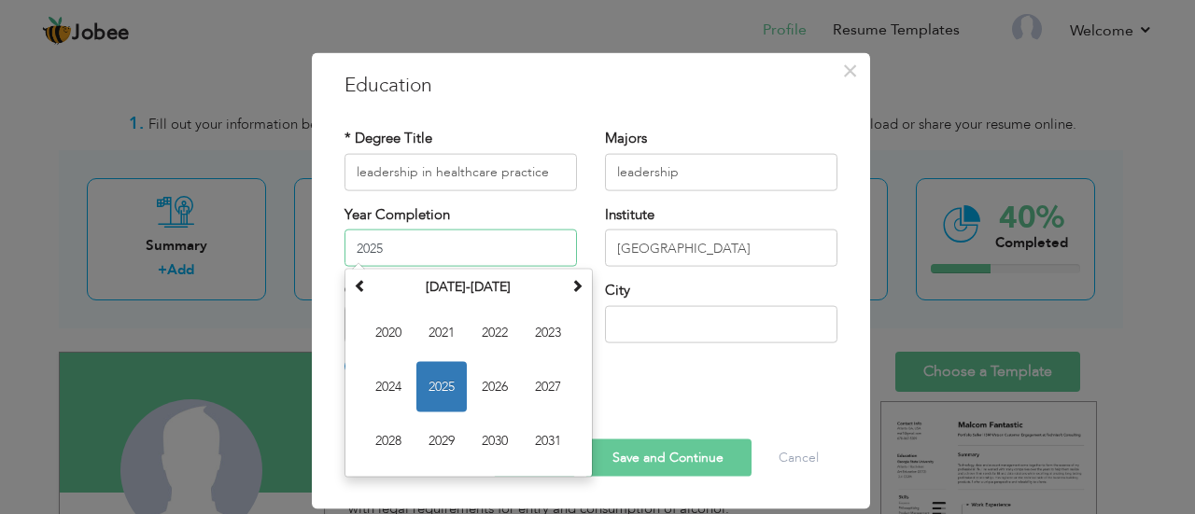
click at [482, 260] on input "2025" at bounding box center [460, 248] width 232 height 37
click at [437, 395] on span "2025" at bounding box center [441, 387] width 50 height 50
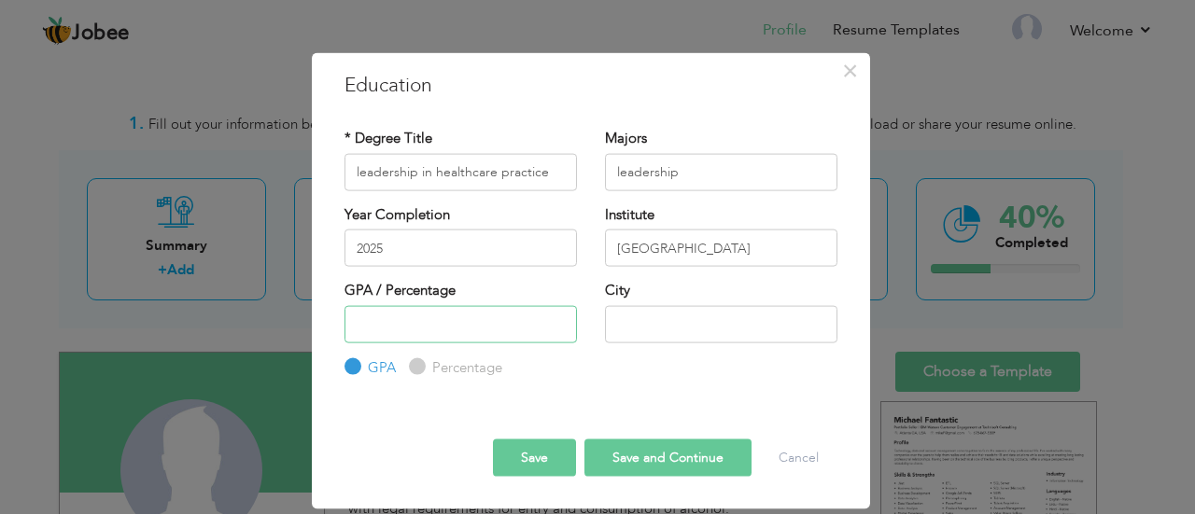
click at [459, 335] on input "number" at bounding box center [460, 323] width 232 height 37
click at [522, 324] on input "number" at bounding box center [460, 323] width 232 height 37
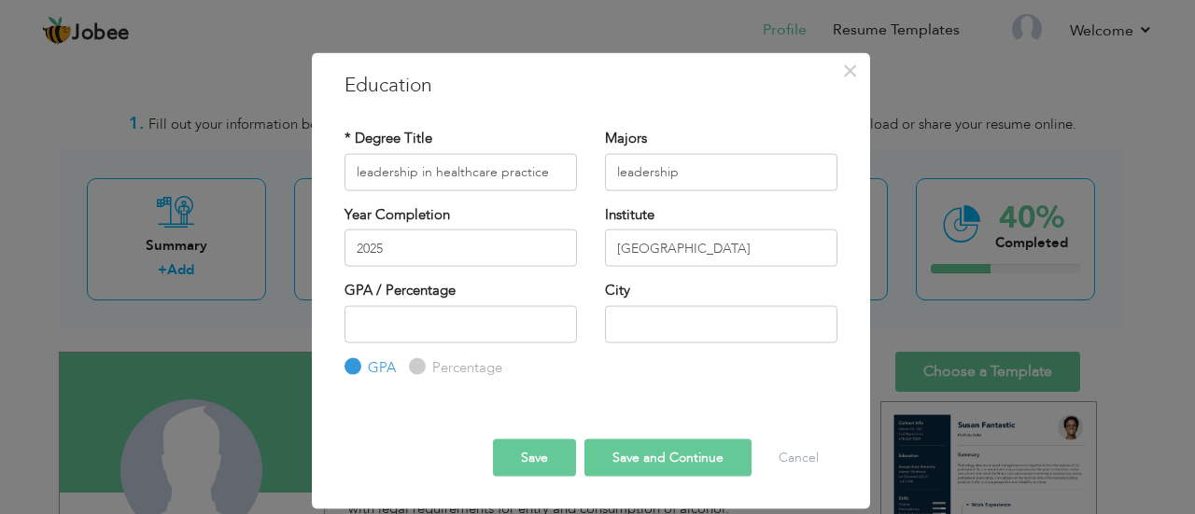
click at [419, 361] on input "Percentage" at bounding box center [415, 367] width 12 height 12
radio input "true"
click at [450, 329] on input "number" at bounding box center [460, 323] width 232 height 37
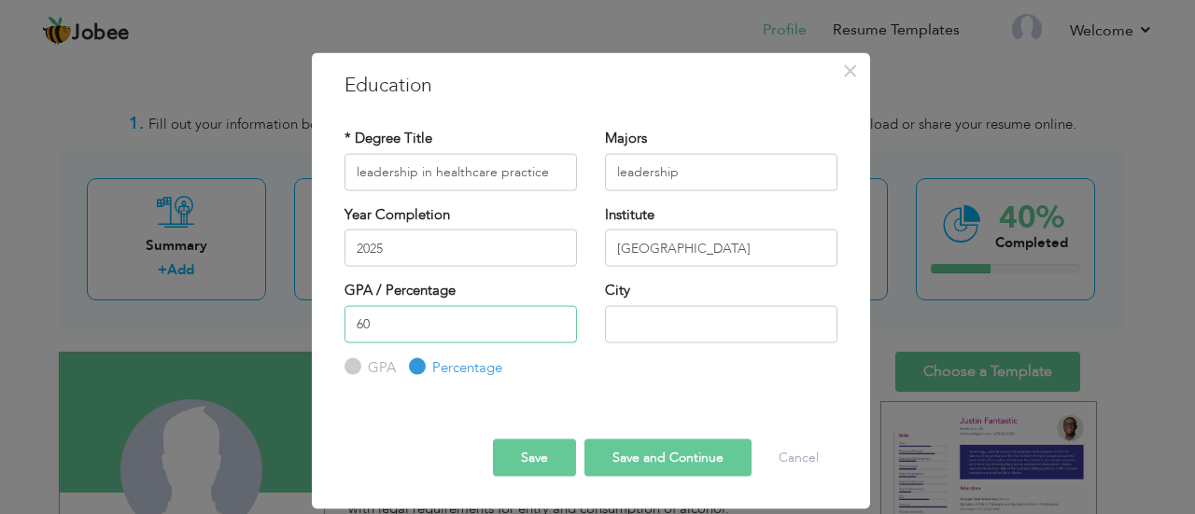
type input "6"
click at [351, 368] on input "GPA" at bounding box center [350, 367] width 12 height 12
radio input "true"
click at [613, 315] on input "text" at bounding box center [721, 323] width 232 height 37
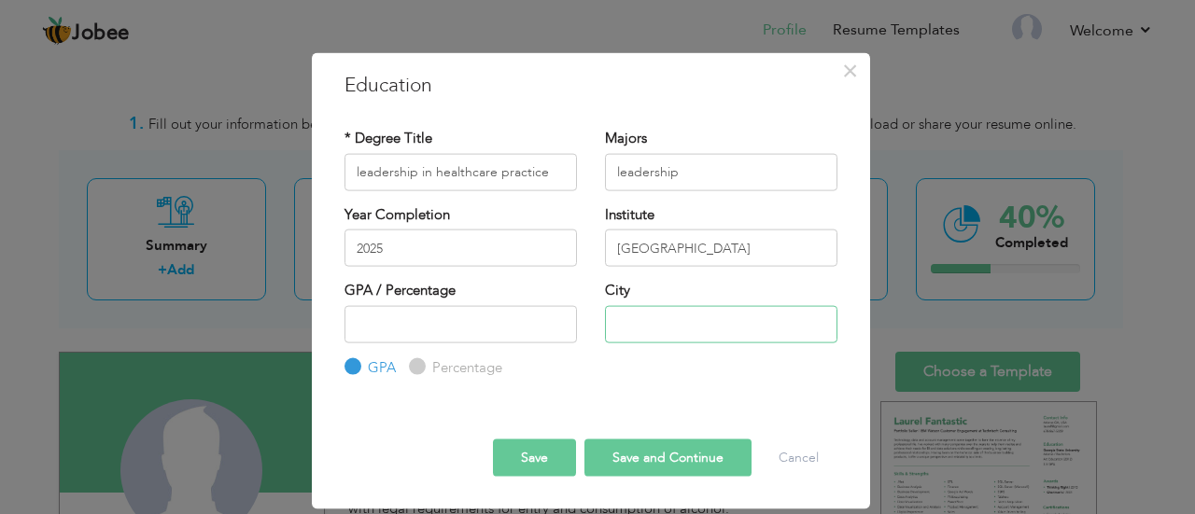
type input "[GEOGRAPHIC_DATA]"
click at [560, 444] on button "Save" at bounding box center [534, 458] width 83 height 37
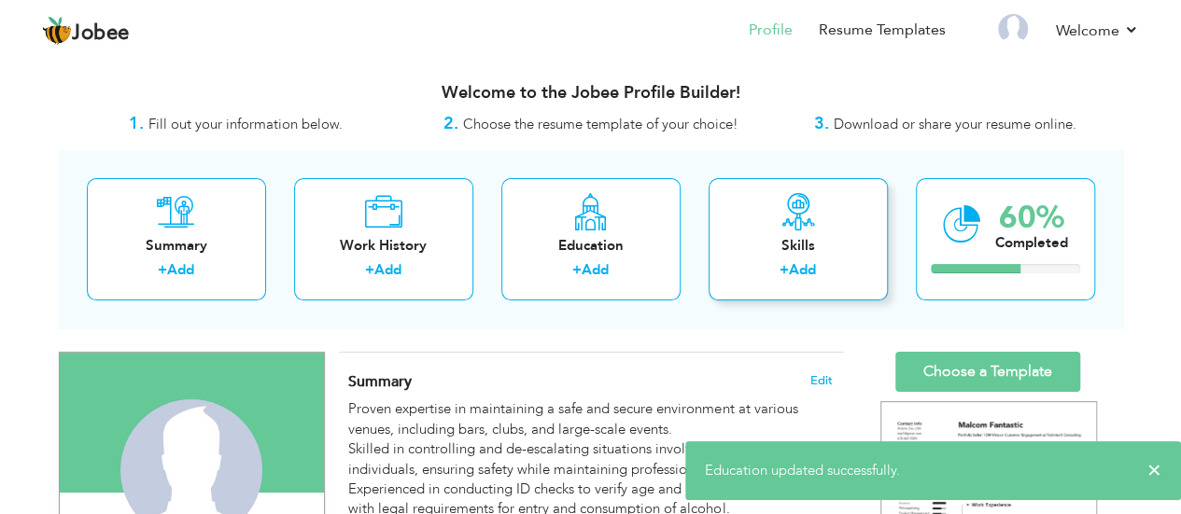
click at [772, 251] on div "Skills" at bounding box center [797, 246] width 149 height 20
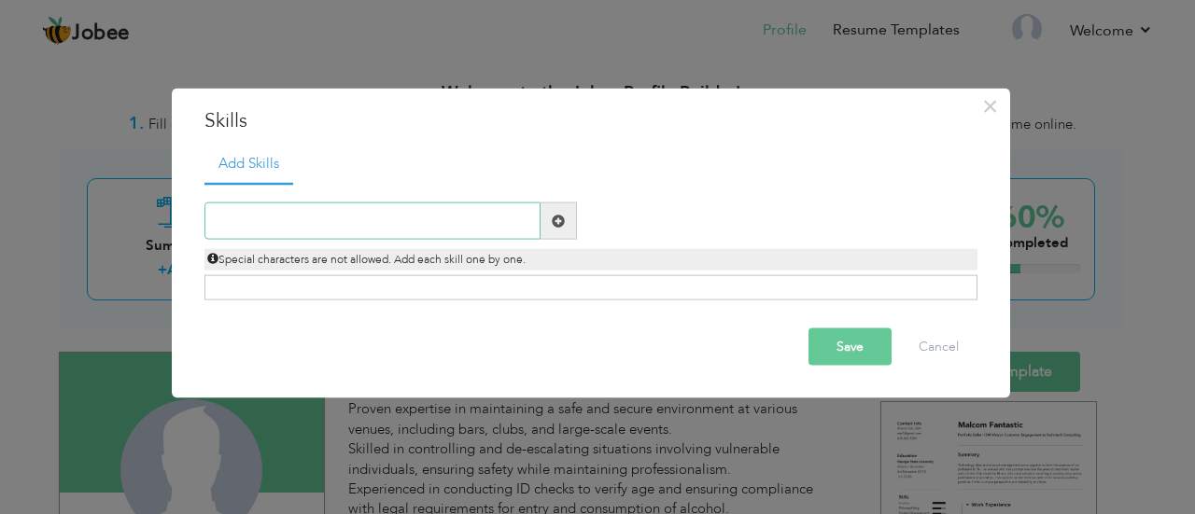
click at [528, 221] on input "text" at bounding box center [372, 221] width 336 height 37
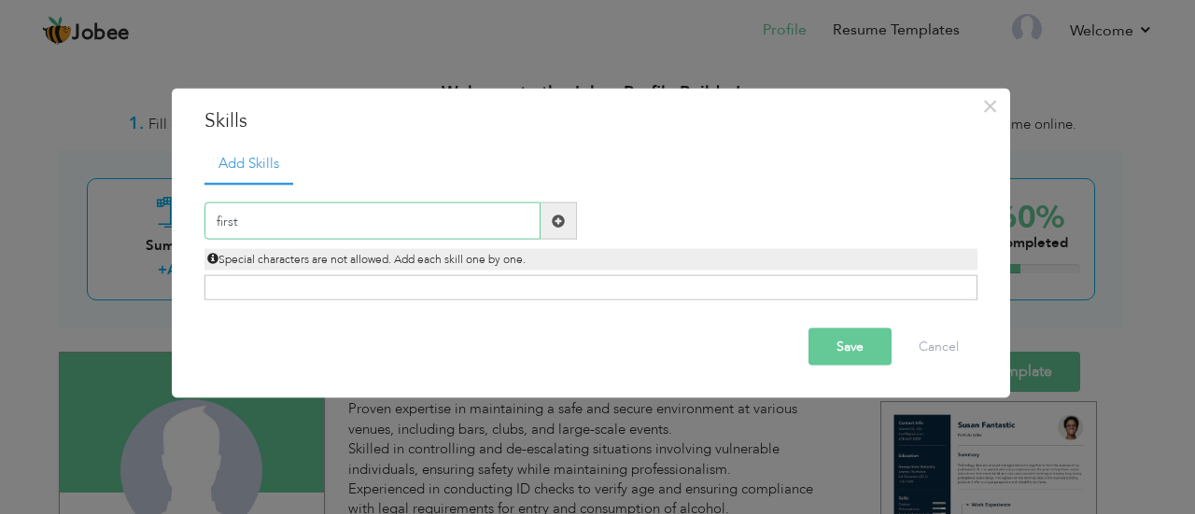
click at [523, 221] on input "first" at bounding box center [372, 221] width 336 height 37
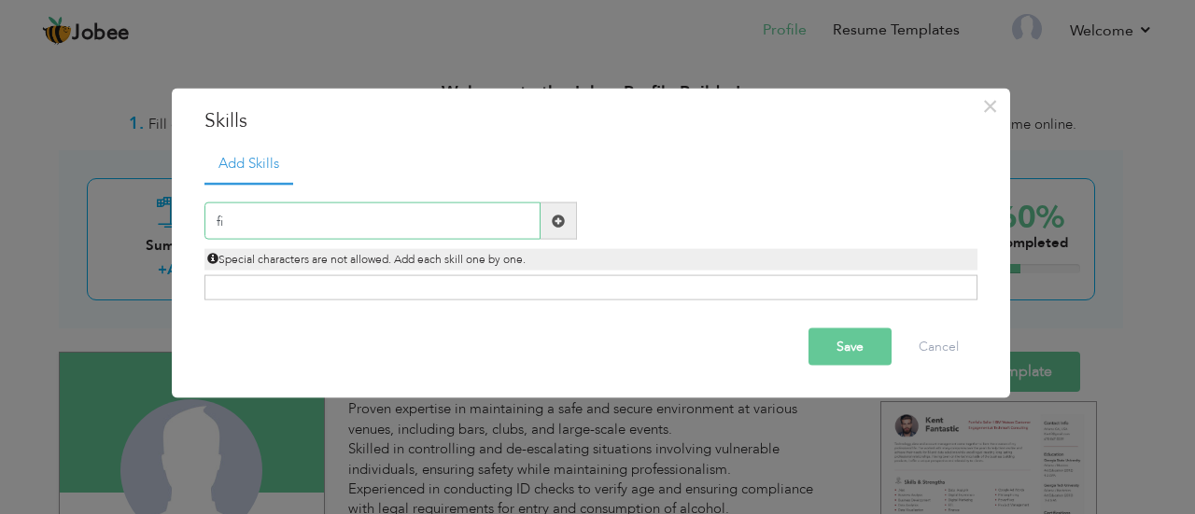
type input "f"
type input "First Aid"
click at [567, 226] on span at bounding box center [558, 221] width 36 height 37
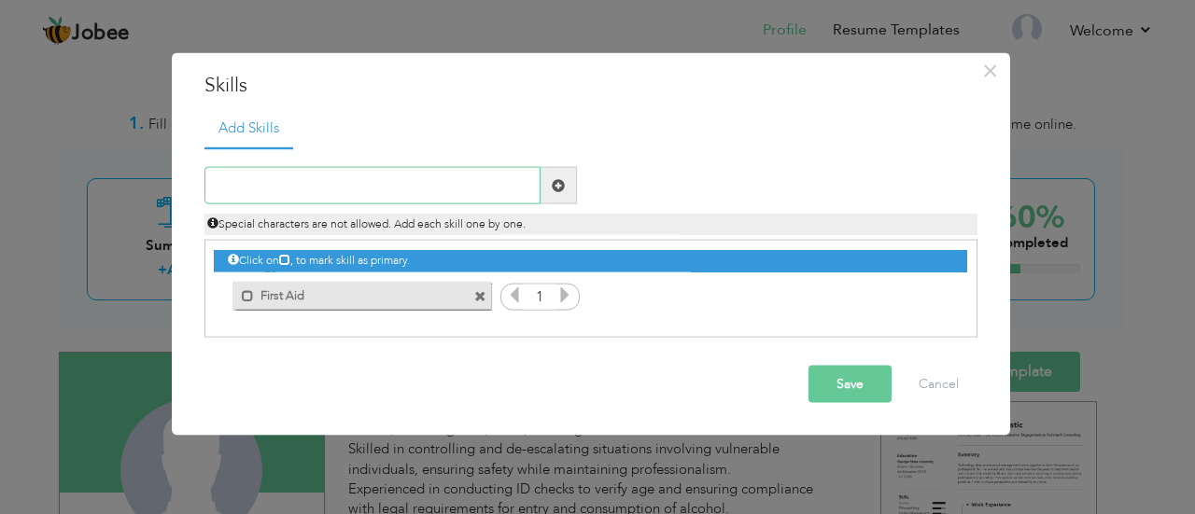
click at [389, 189] on input "text" at bounding box center [372, 185] width 336 height 37
click at [258, 189] on input "crowd control" at bounding box center [372, 185] width 336 height 37
click at [222, 182] on input "crowd Control" at bounding box center [372, 185] width 336 height 37
type input "Crowd Control"
click at [564, 178] on span at bounding box center [558, 184] width 13 height 13
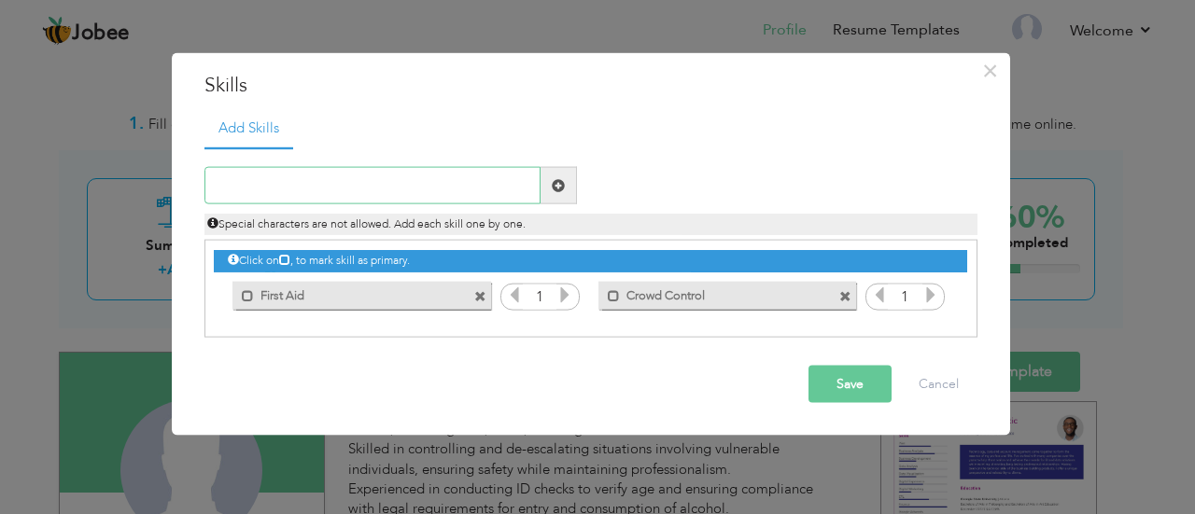
click at [447, 189] on input "text" at bounding box center [372, 185] width 336 height 37
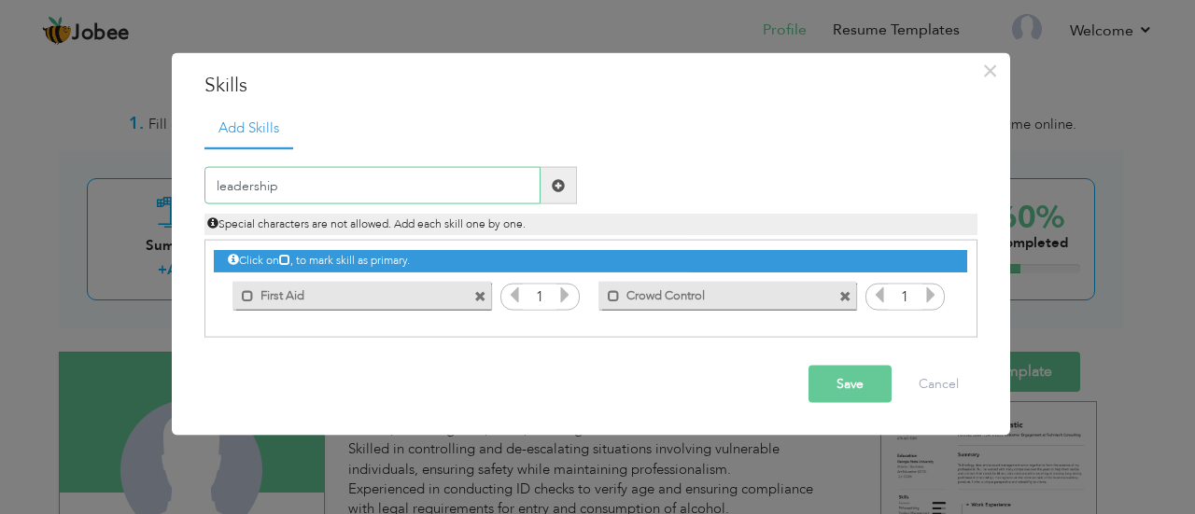
click at [218, 184] on input "leadership" at bounding box center [372, 185] width 336 height 37
type input "Leadership"
click at [555, 190] on span at bounding box center [558, 184] width 13 height 13
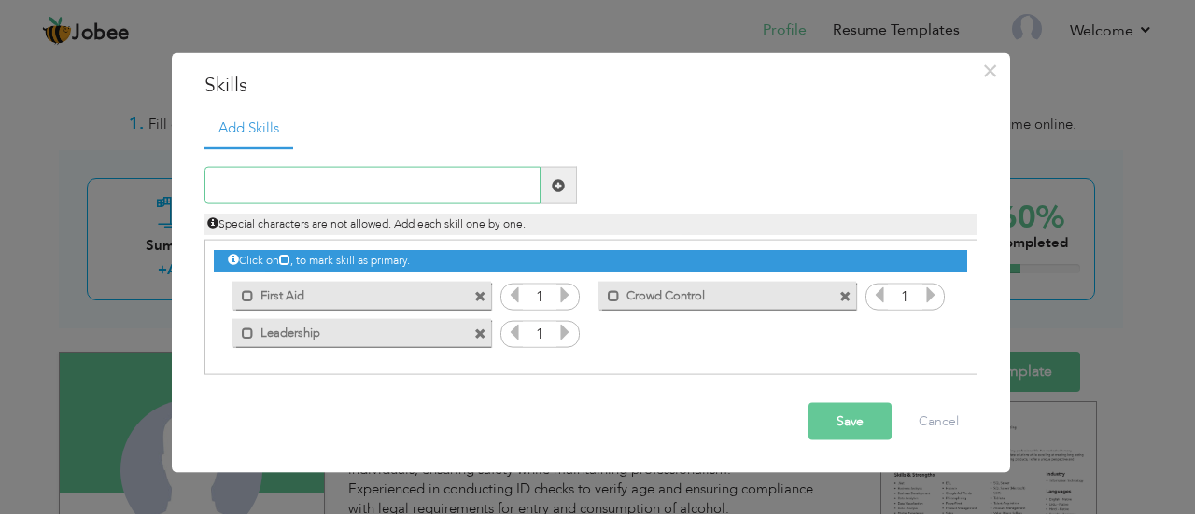
click at [426, 189] on input "text" at bounding box center [372, 185] width 336 height 37
type input "Team Work"
click at [565, 175] on span at bounding box center [558, 185] width 36 height 37
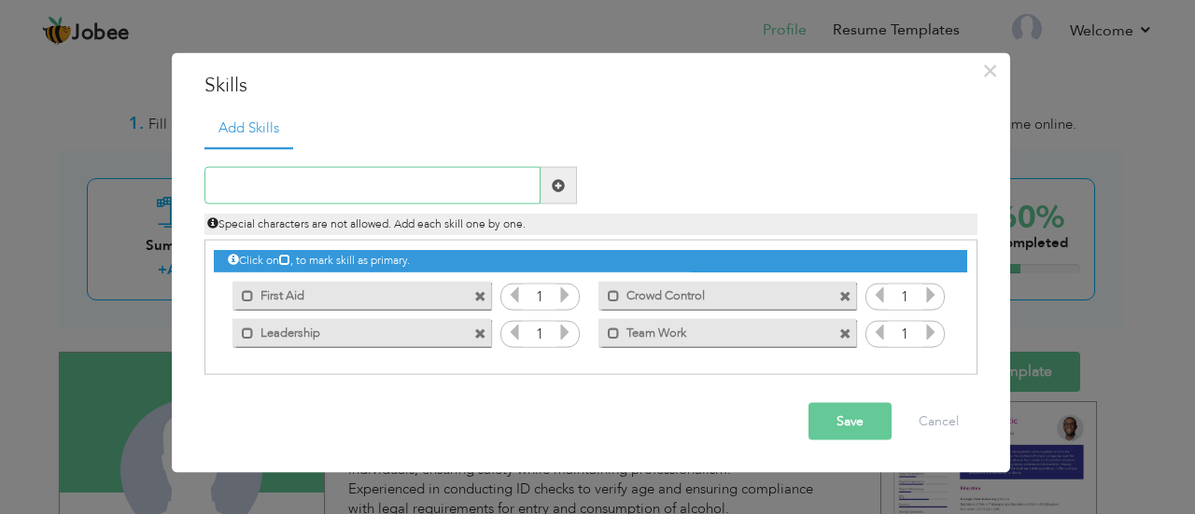
click at [421, 173] on input "text" at bounding box center [372, 185] width 336 height 37
paste input "Conflict Resolution & De-escalation"
type input "Conflict Resolution & De-escalation"
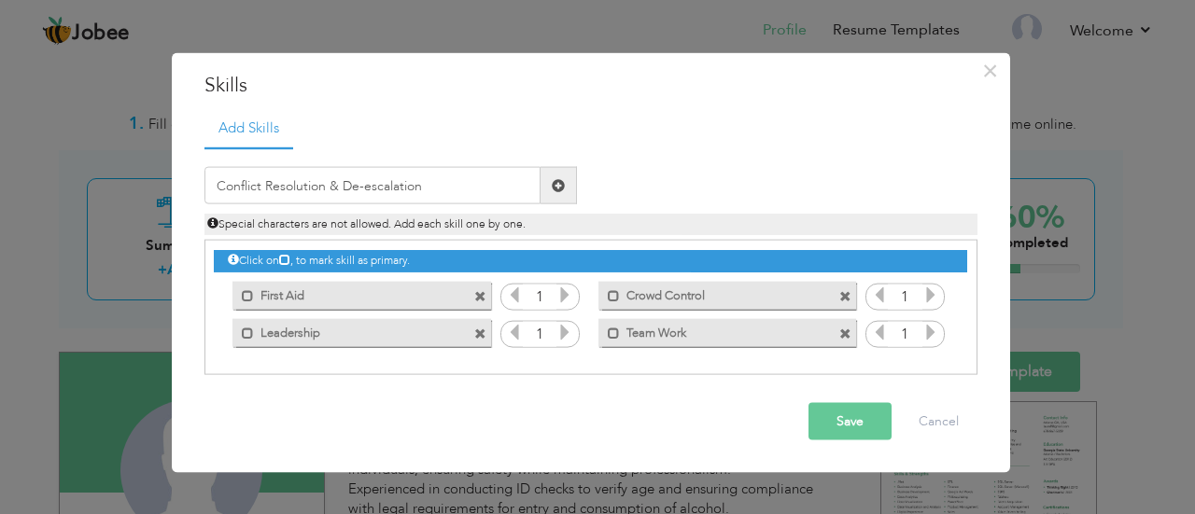
click at [565, 189] on span at bounding box center [558, 185] width 36 height 37
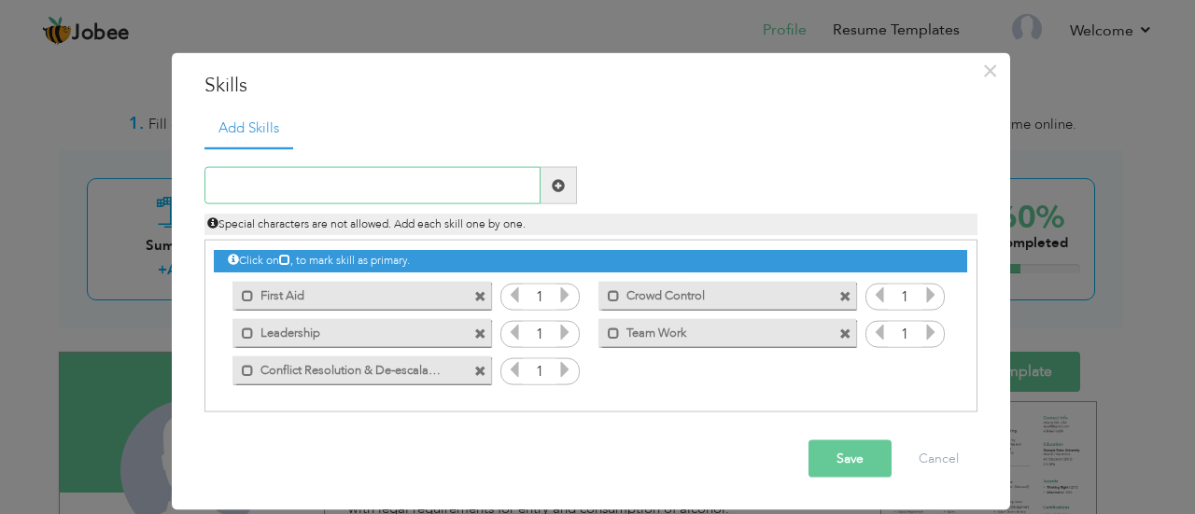
click at [388, 184] on input "text" at bounding box center [372, 185] width 336 height 37
paste input "Vulnerable People Management"
type input "Vulnerable People Management"
click at [562, 198] on span at bounding box center [558, 185] width 36 height 37
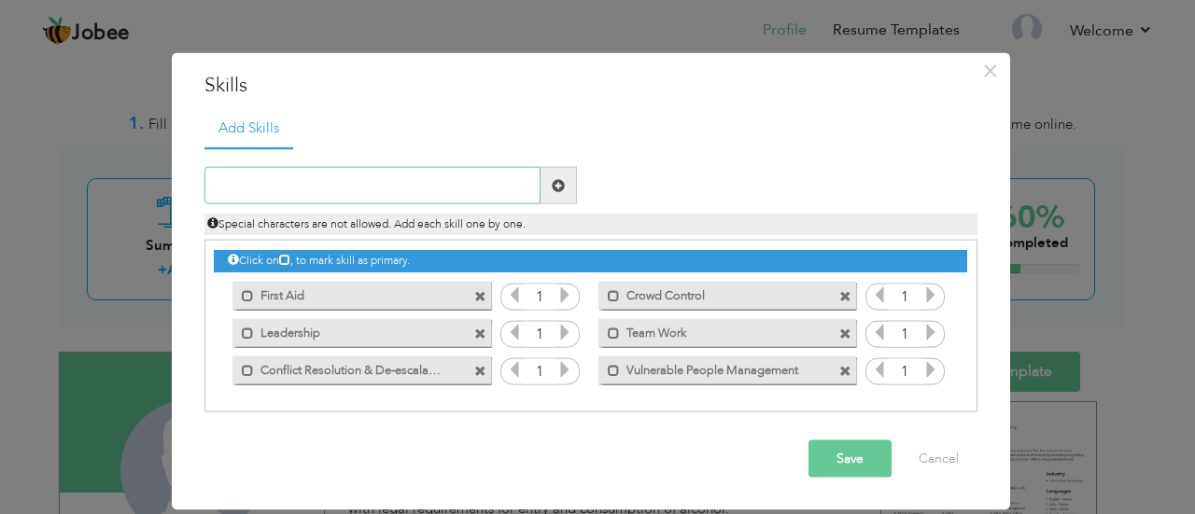
click at [386, 196] on input "text" at bounding box center [372, 185] width 336 height 37
paste input "Attention to Detail:"
type input "Attention to Detail"
click at [569, 194] on span at bounding box center [558, 185] width 36 height 37
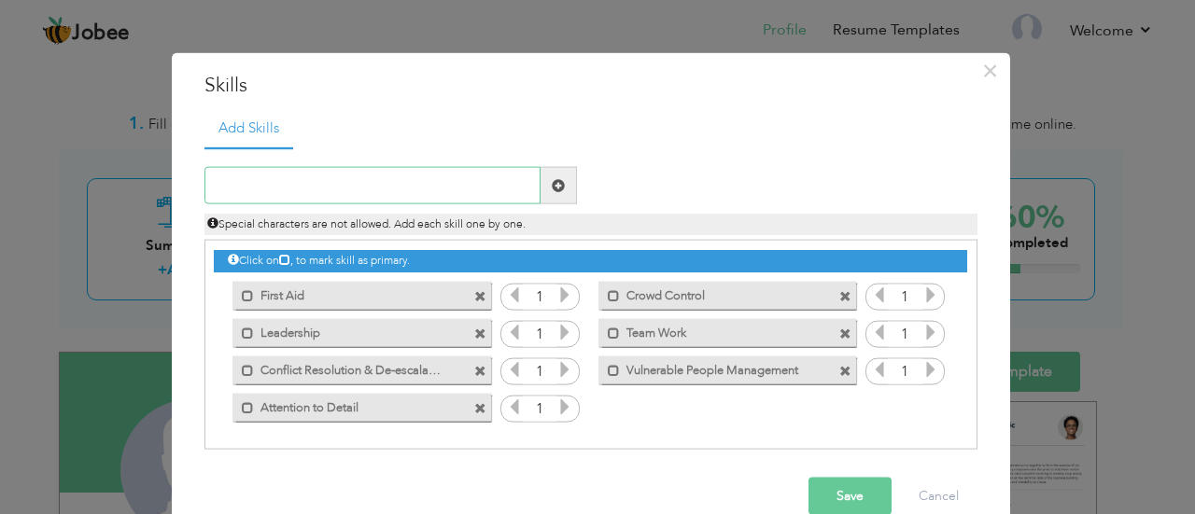
click at [420, 182] on input "text" at bounding box center [372, 185] width 336 height 37
paste input "Customer Service & Public Relations:"
type input "Customer Service & Public Relations"
click at [556, 189] on span at bounding box center [558, 184] width 13 height 13
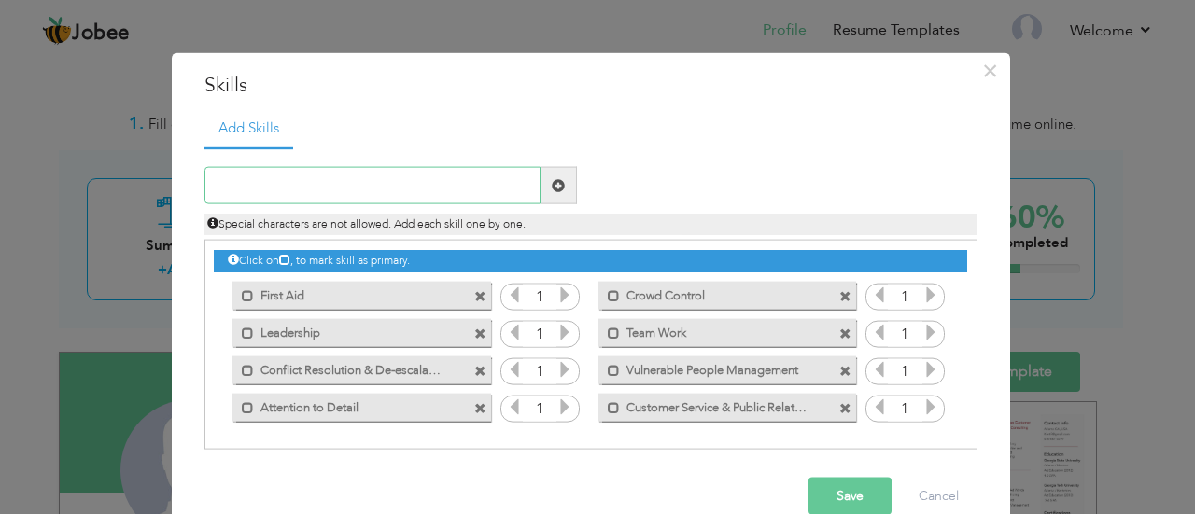
click at [420, 180] on input "text" at bounding box center [372, 185] width 336 height 37
type input "Public Safety Awareness"
click at [847, 492] on button "Save" at bounding box center [849, 496] width 83 height 37
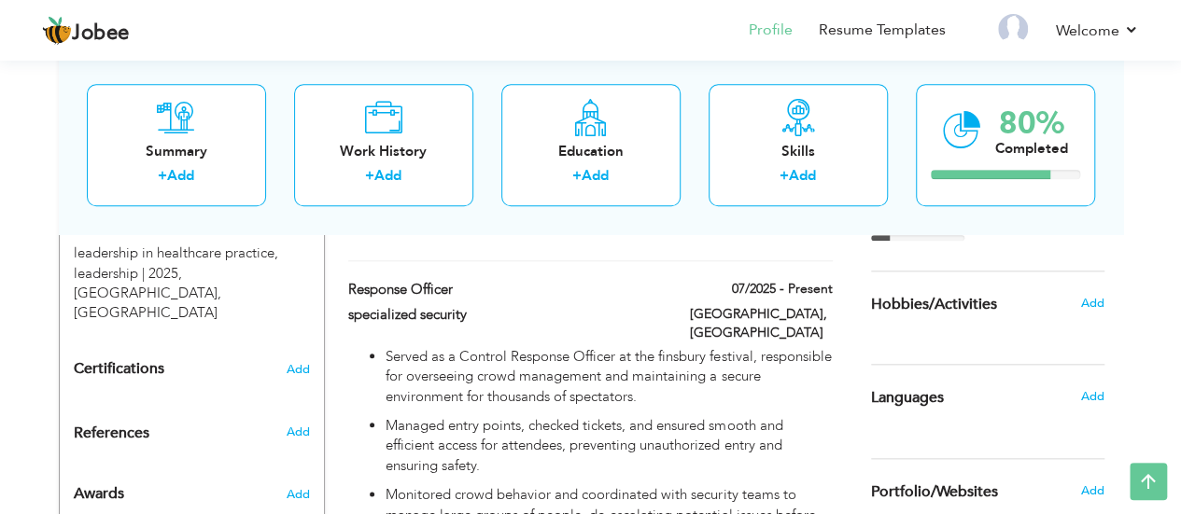
scroll to position [893, 0]
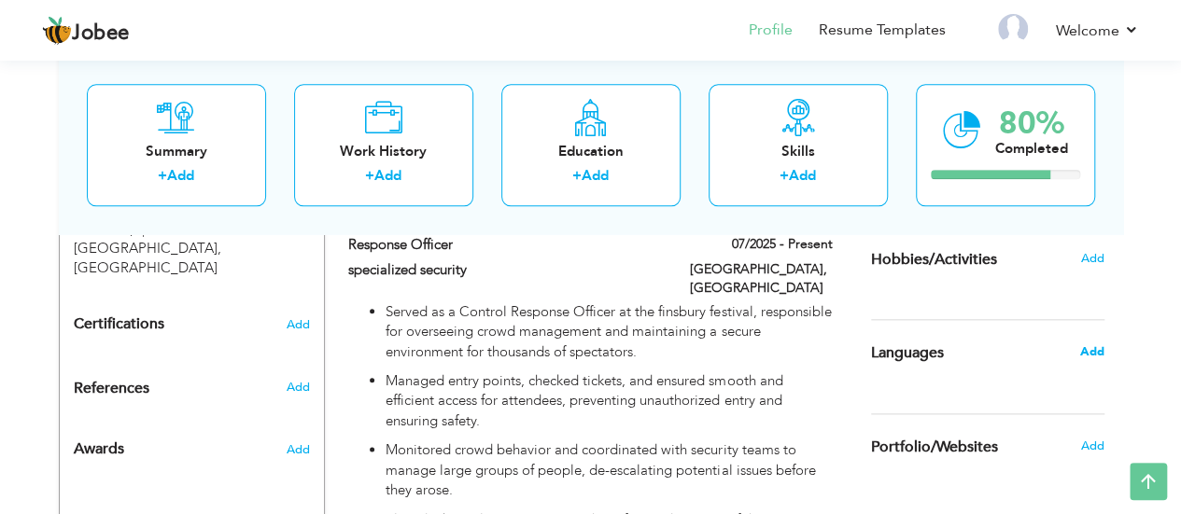
click at [1088, 350] on span "Add" at bounding box center [1091, 351] width 24 height 17
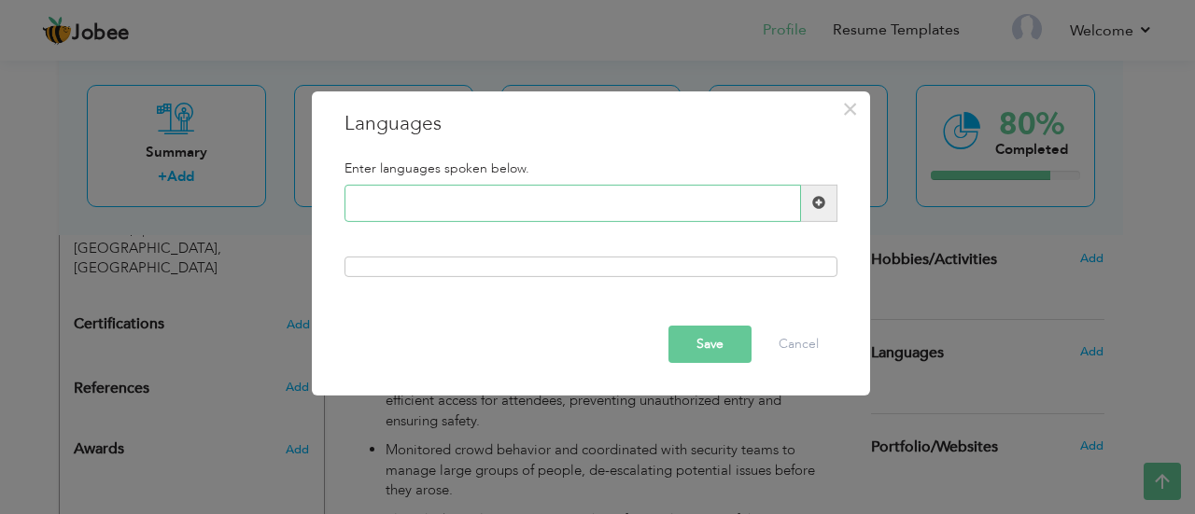
click at [692, 202] on input "text" at bounding box center [572, 203] width 456 height 37
click at [362, 204] on input "english" at bounding box center [572, 203] width 456 height 37
type input "English"
click at [819, 188] on span at bounding box center [819, 203] width 36 height 37
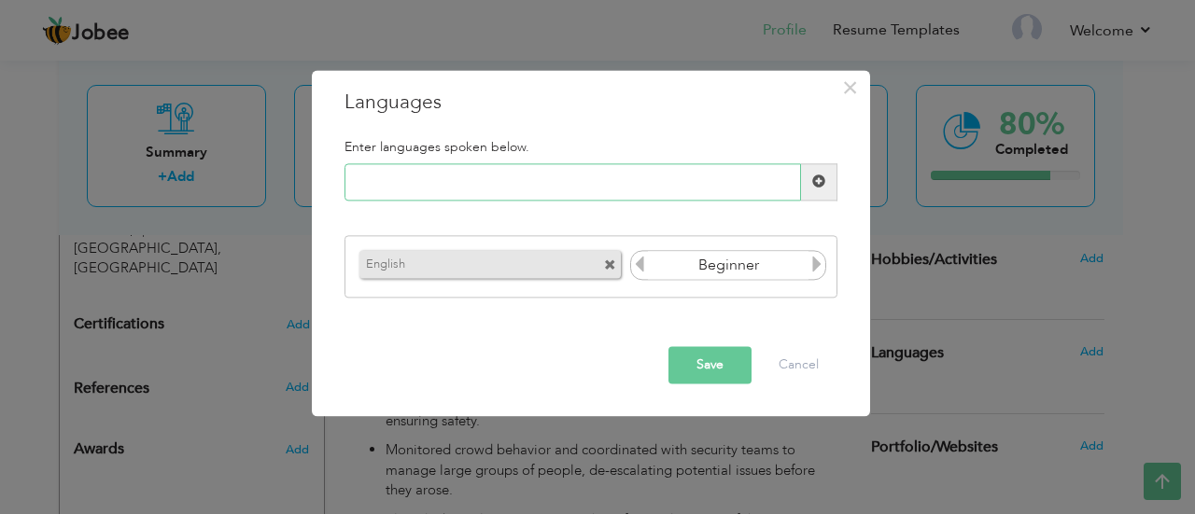
click at [549, 179] on input "text" at bounding box center [572, 181] width 456 height 37
type input "Urdu"
click at [826, 191] on span at bounding box center [819, 181] width 36 height 37
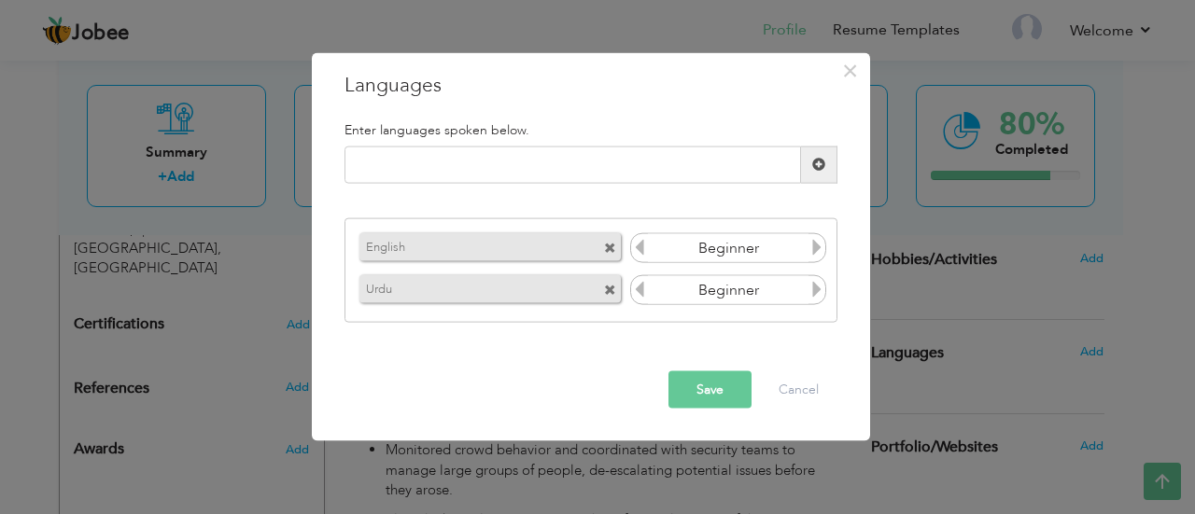
click at [809, 285] on icon at bounding box center [816, 289] width 17 height 17
click at [818, 251] on icon at bounding box center [816, 247] width 17 height 17
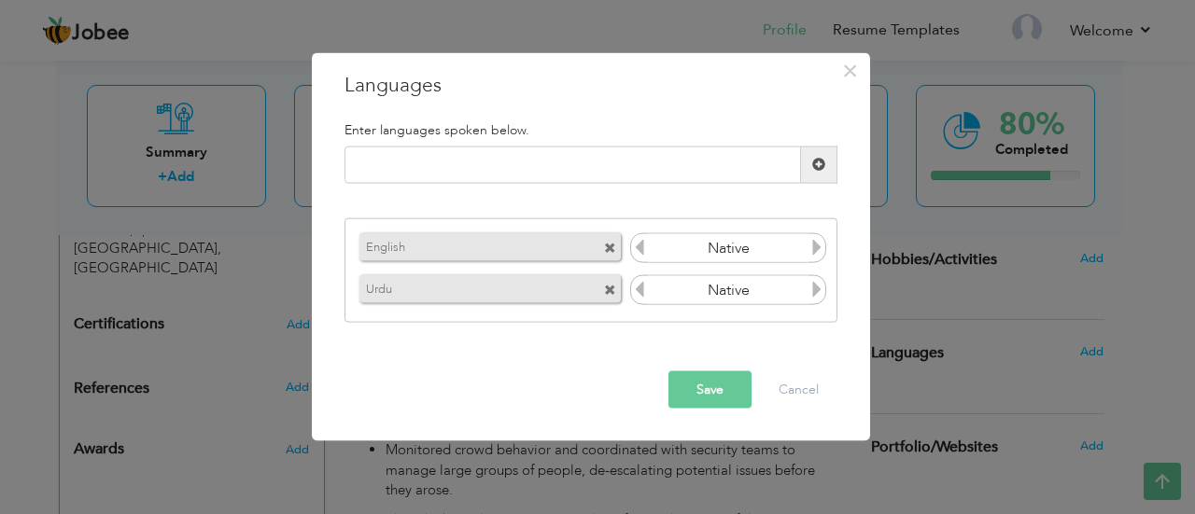
click at [638, 251] on icon at bounding box center [639, 247] width 17 height 17
click at [709, 392] on button "Save" at bounding box center [709, 389] width 83 height 37
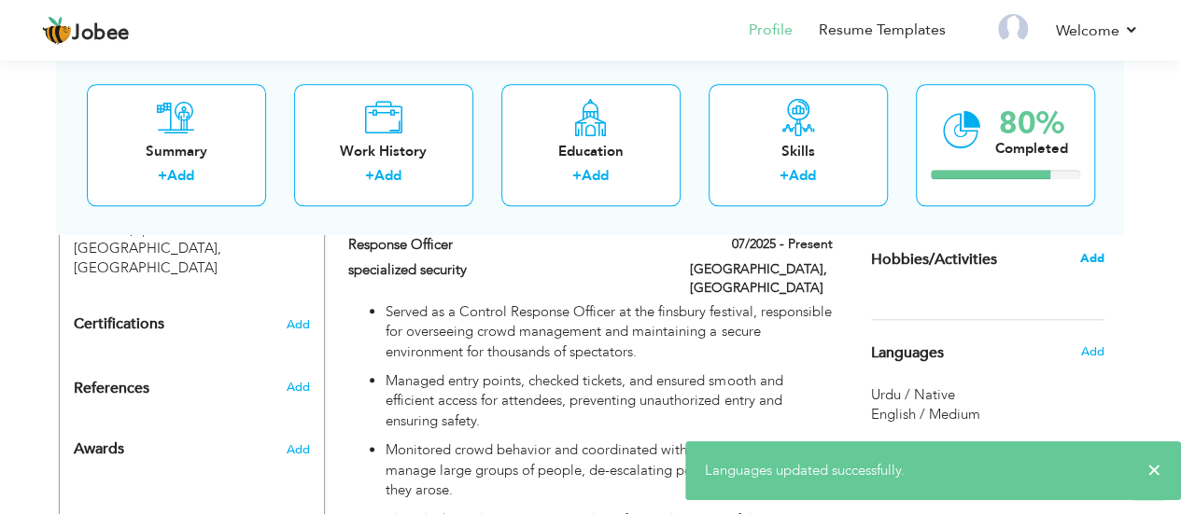
click at [1098, 251] on span "Add" at bounding box center [1091, 258] width 24 height 17
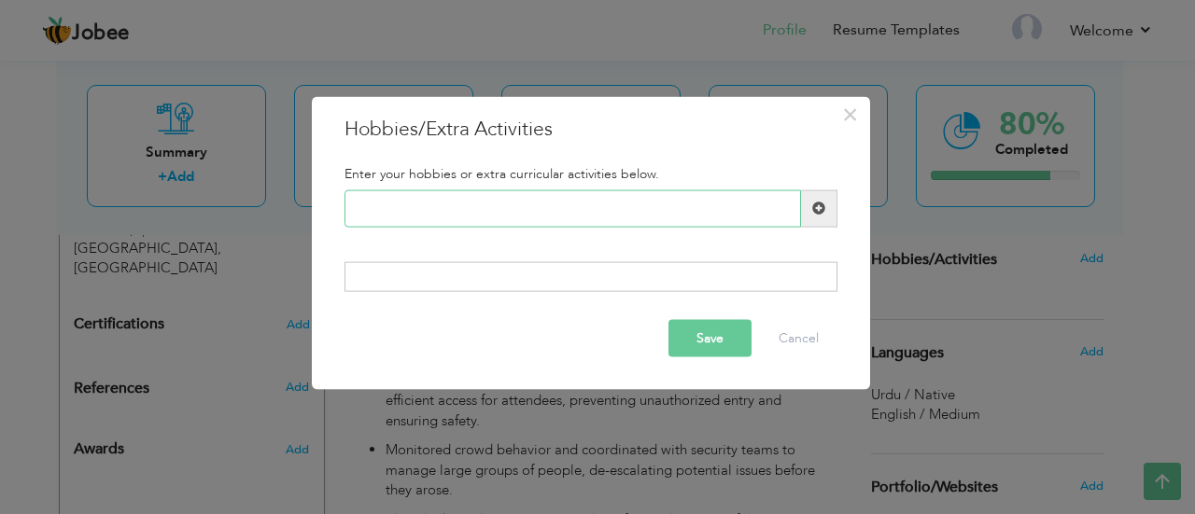
click at [769, 203] on input "text" at bounding box center [572, 207] width 456 height 37
paste input "Customer Service & Public"
type input "C"
type input "travelleor"
click at [707, 335] on button "Save" at bounding box center [709, 338] width 83 height 37
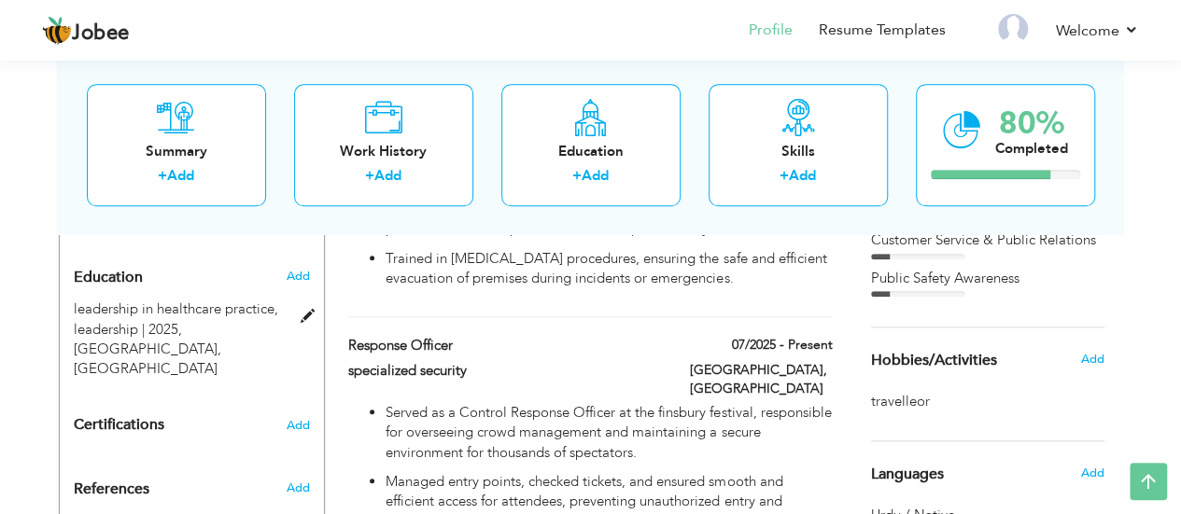
scroll to position [797, 0]
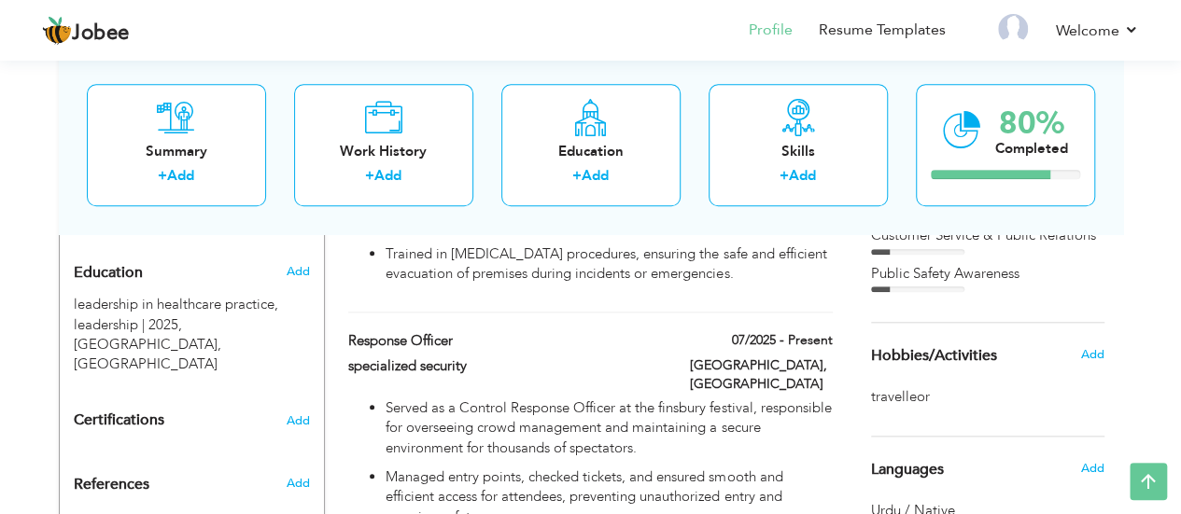
click at [310, 403] on div "Certifications Add" at bounding box center [192, 420] width 264 height 35
click at [301, 414] on span "Add" at bounding box center [298, 420] width 24 height 13
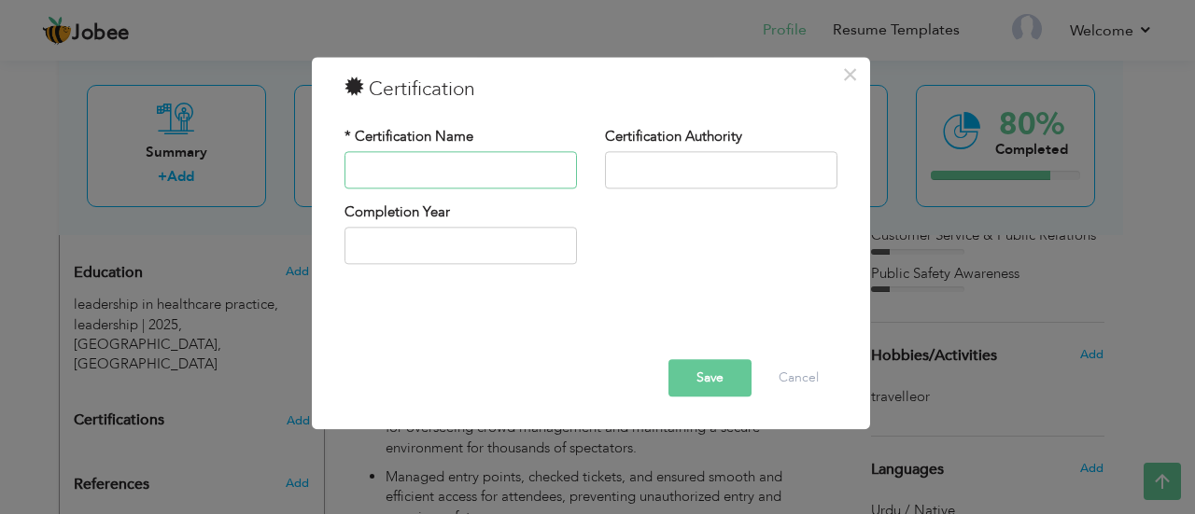
click at [499, 170] on input "text" at bounding box center [460, 169] width 232 height 37
type input "f"
type input "First Aid"
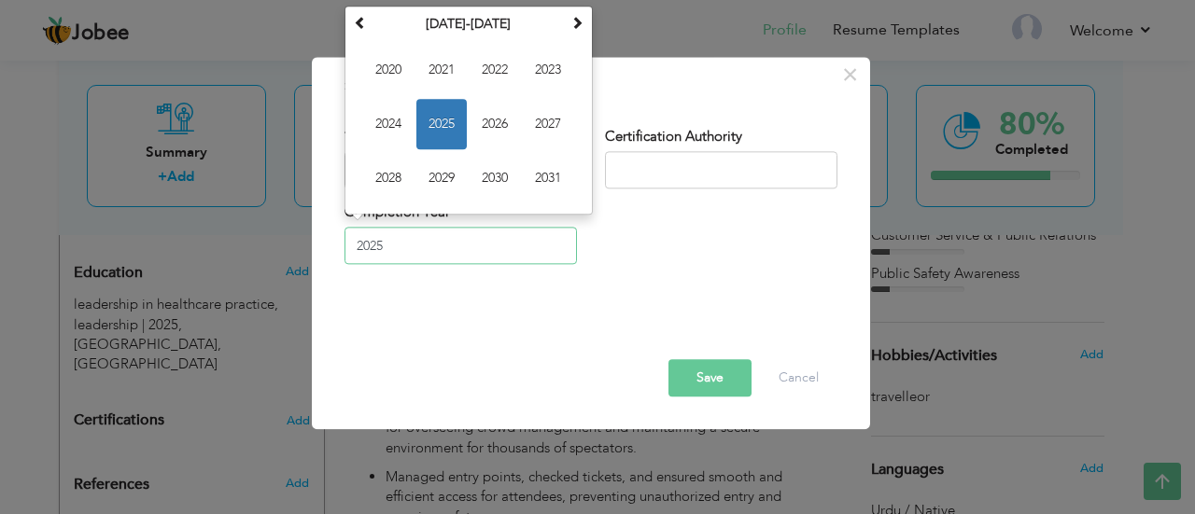
click at [469, 259] on input "2025" at bounding box center [460, 246] width 232 height 37
click at [396, 117] on span "2024" at bounding box center [388, 124] width 50 height 50
type input "2024"
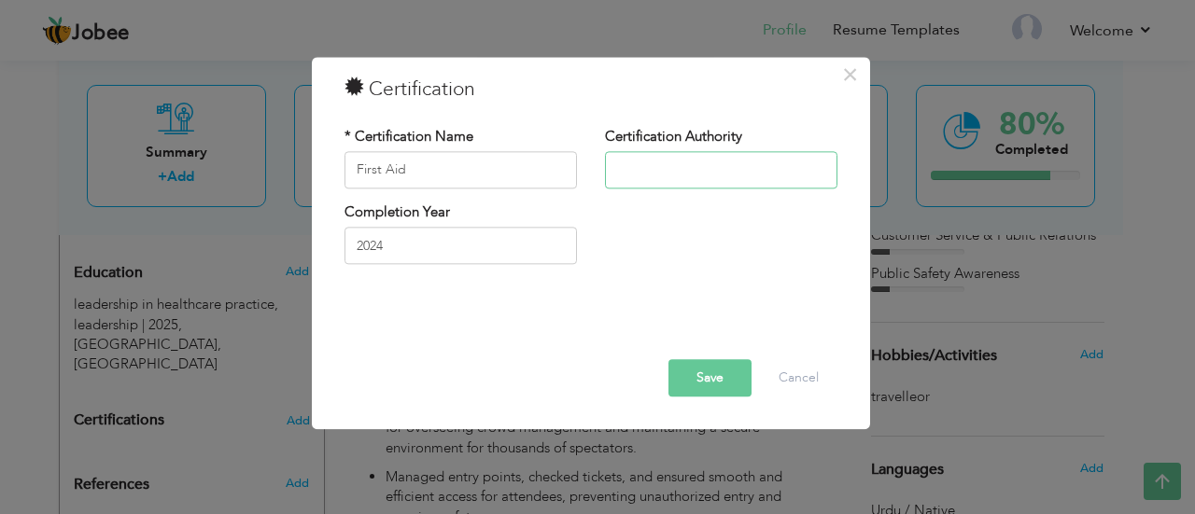
click at [640, 167] on input "text" at bounding box center [721, 169] width 232 height 37
type input "m"
type input "MTS"
click at [709, 372] on button "Save" at bounding box center [709, 377] width 83 height 37
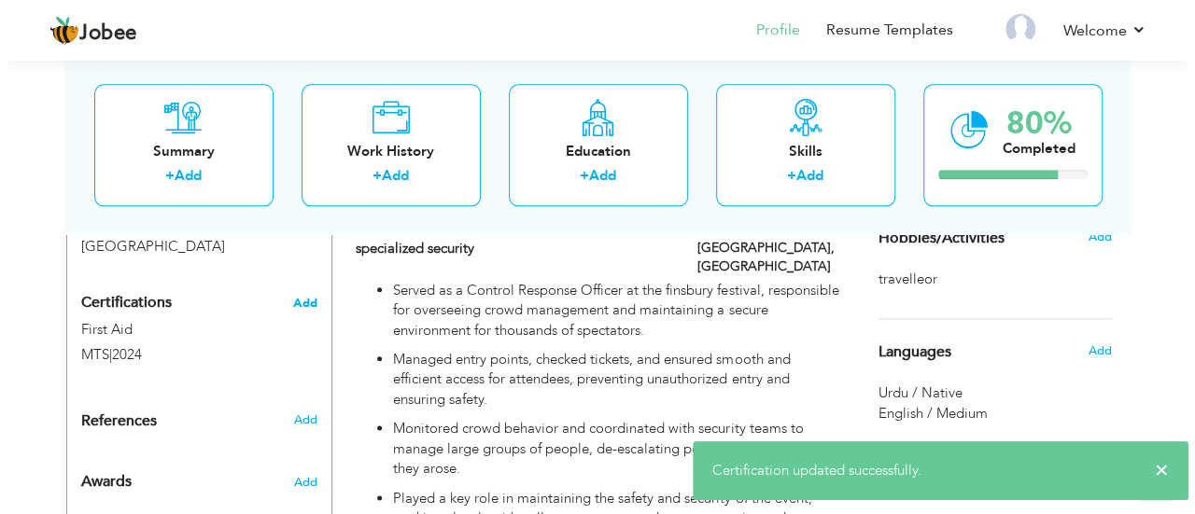
scroll to position [916, 0]
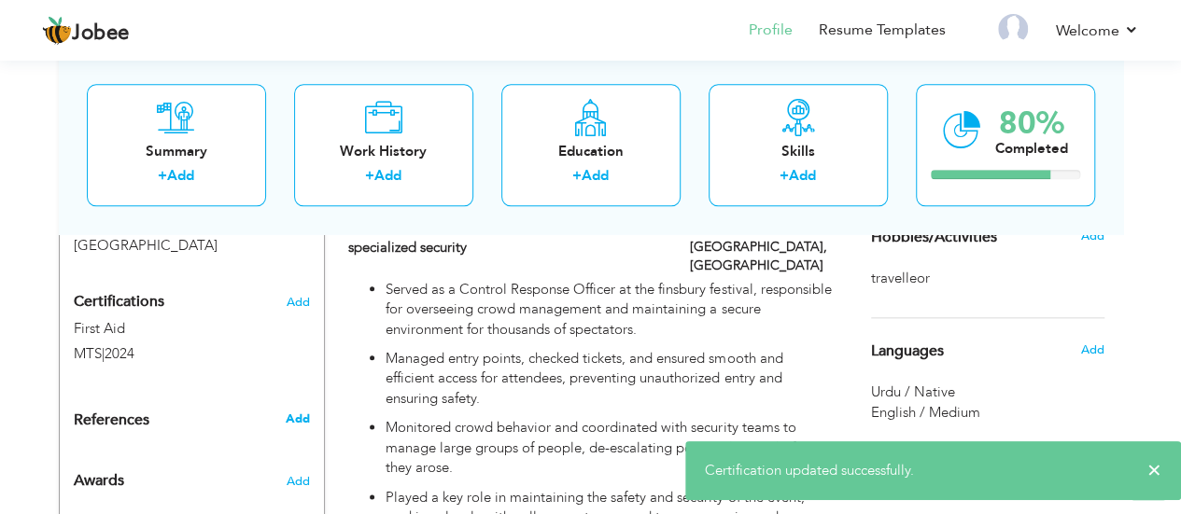
click at [302, 411] on span "Add" at bounding box center [297, 419] width 24 height 17
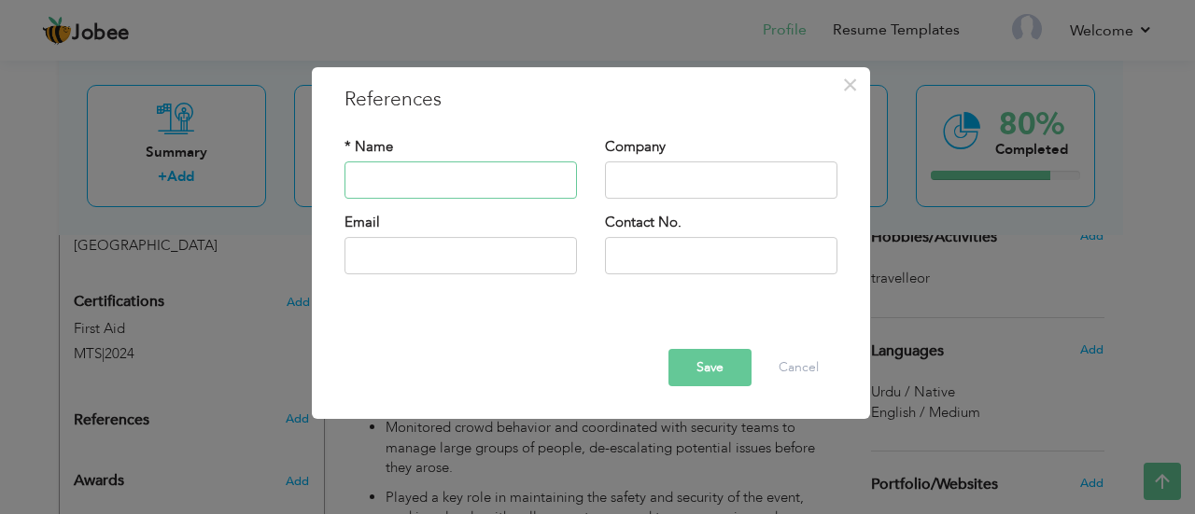
click at [465, 191] on input "text" at bounding box center [460, 179] width 232 height 37
type input "Alexandria bottomley"
click at [644, 182] on input "text" at bounding box center [721, 179] width 232 height 37
type input "professional security"
click at [553, 271] on input "text" at bounding box center [460, 255] width 232 height 37
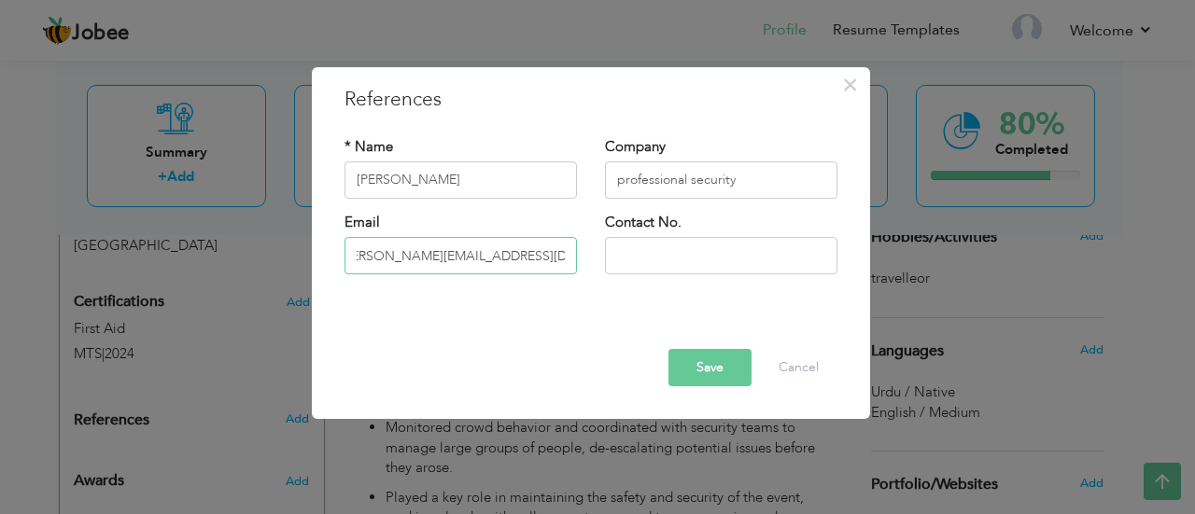
scroll to position [0, 28]
type input "[PERSON_NAME][EMAIL_ADDRESS][DOMAIN_NAME]"
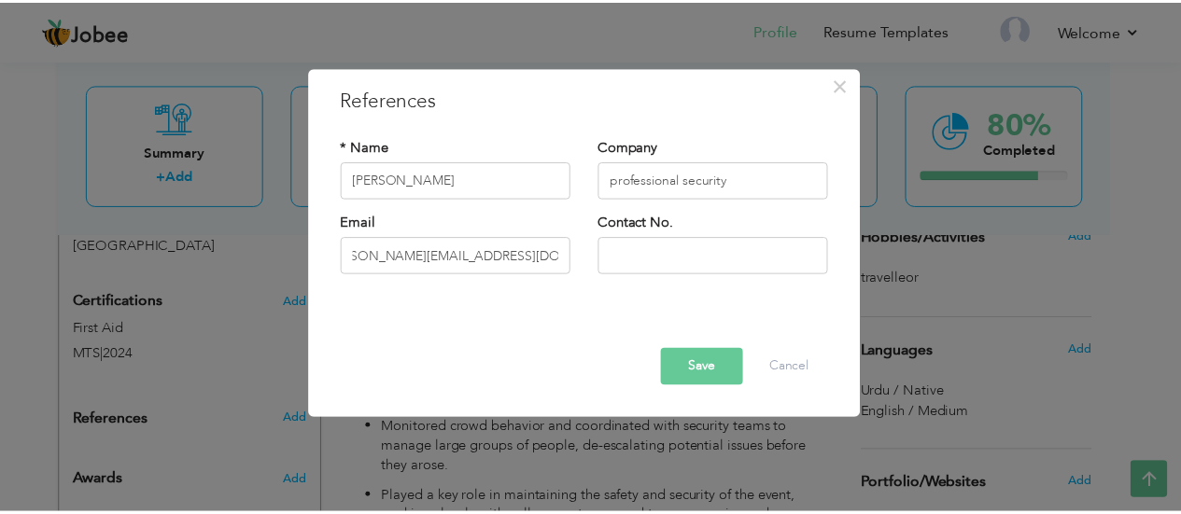
scroll to position [0, 0]
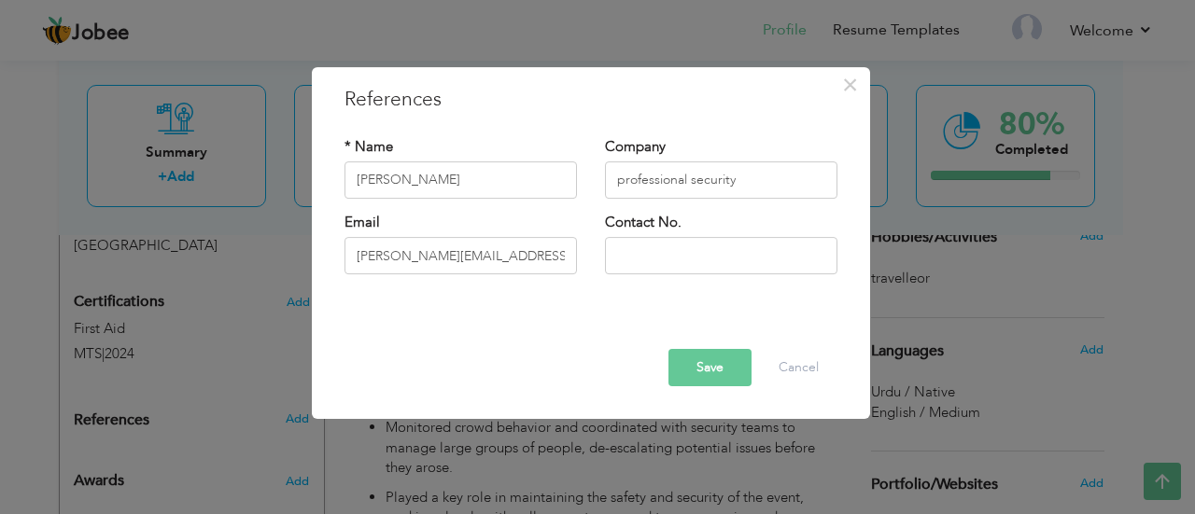
click at [701, 363] on button "Save" at bounding box center [709, 367] width 83 height 37
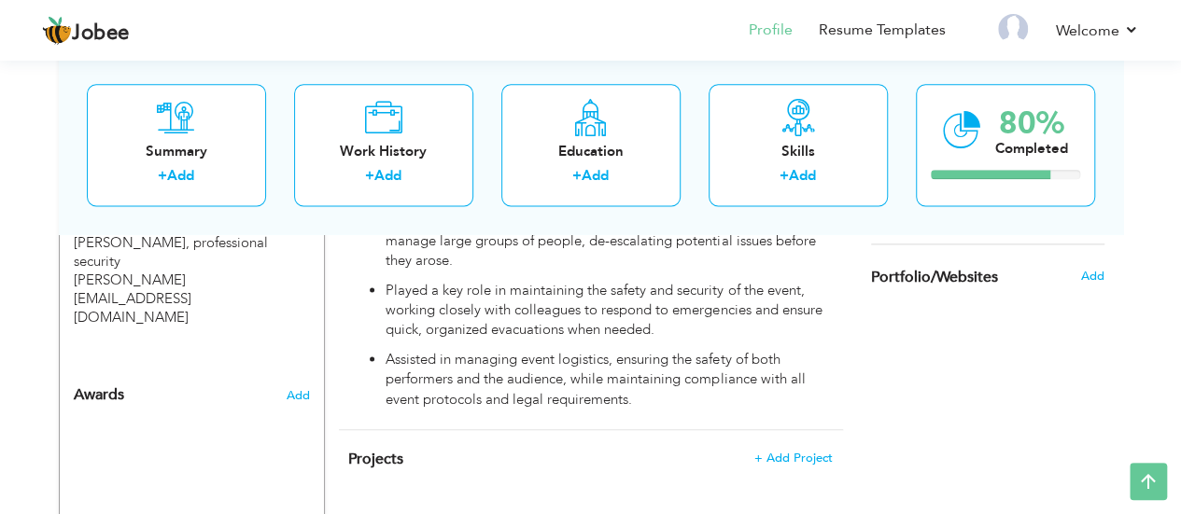
scroll to position [1185, 0]
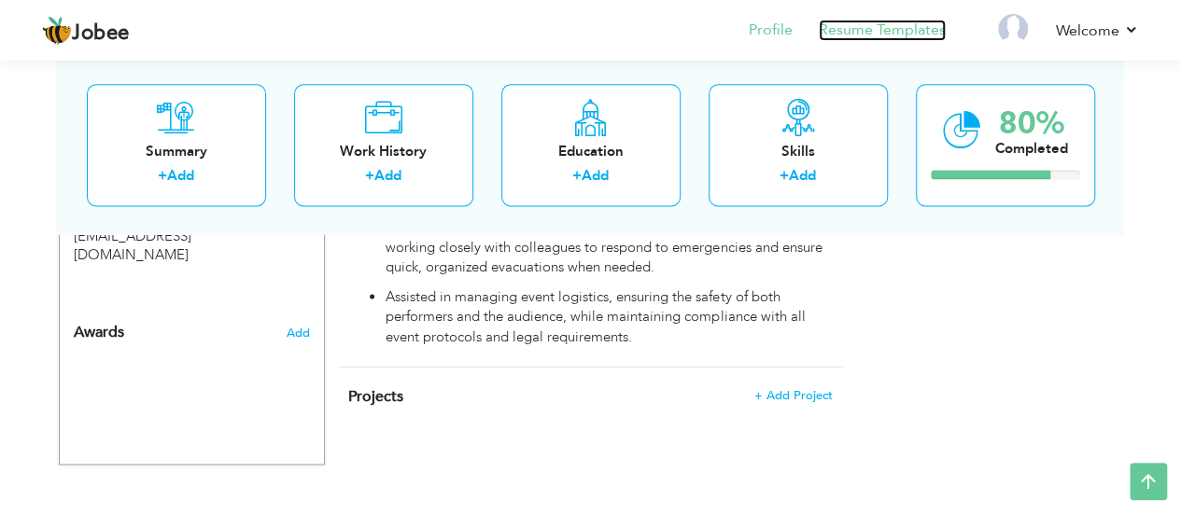
click at [874, 35] on link "Resume Templates" at bounding box center [882, 30] width 127 height 21
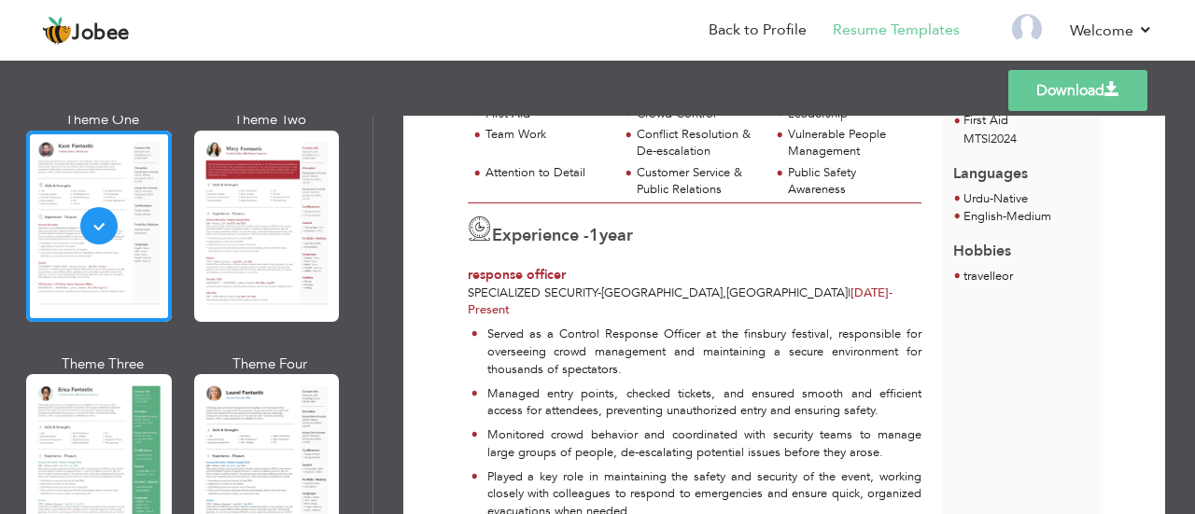
scroll to position [393, 0]
click at [781, 38] on link "Back to Profile" at bounding box center [757, 30] width 98 height 21
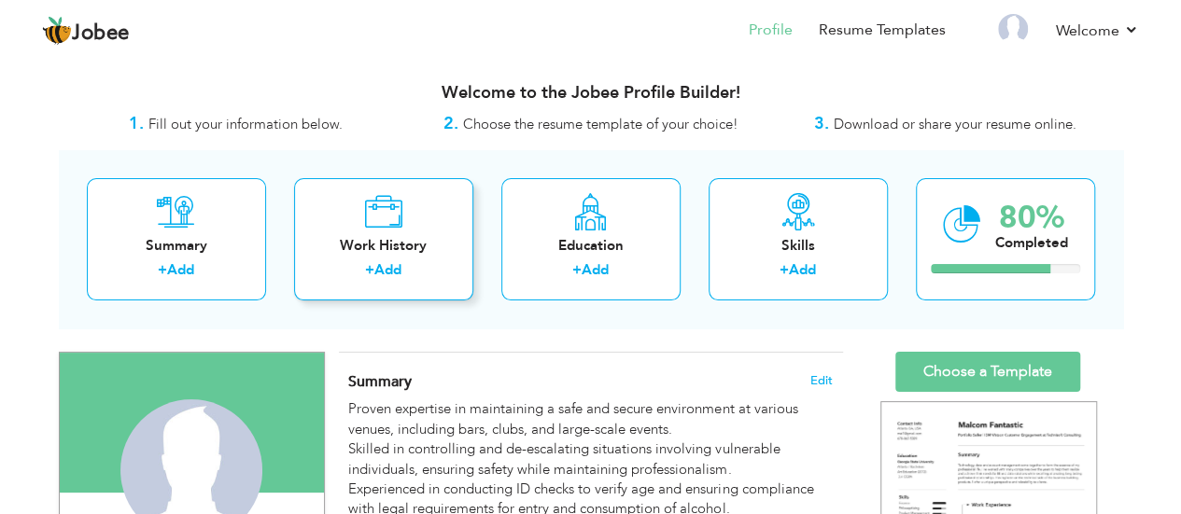
click at [456, 245] on div "Work History" at bounding box center [383, 246] width 149 height 20
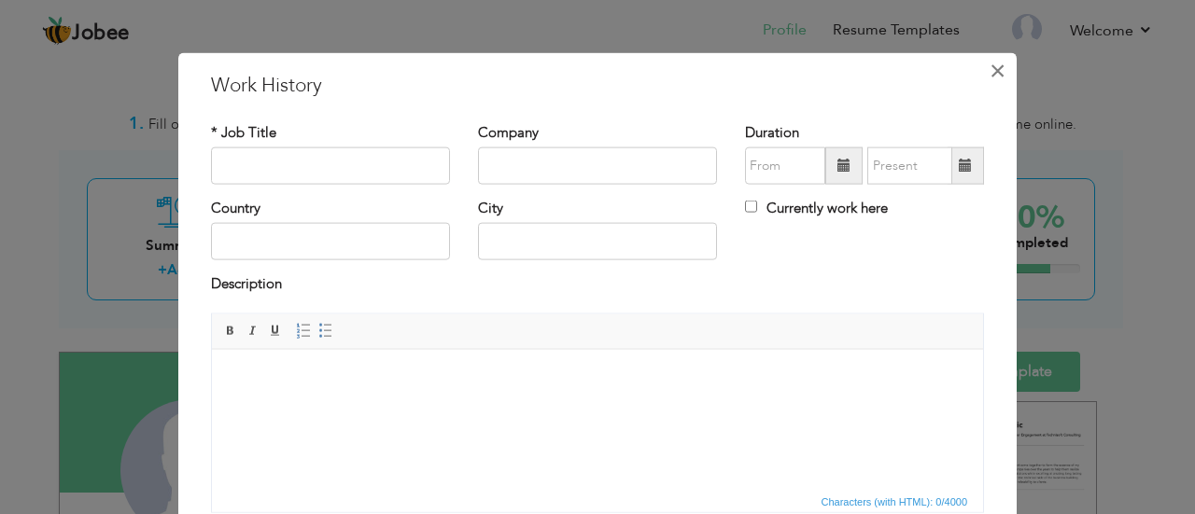
click at [989, 68] on span "×" at bounding box center [997, 70] width 16 height 34
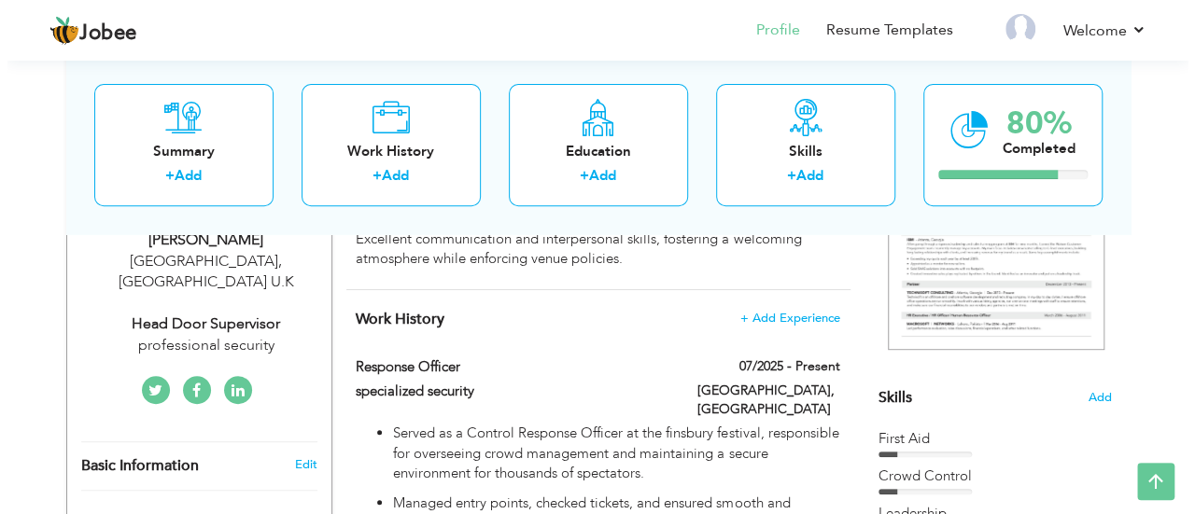
scroll to position [357, 0]
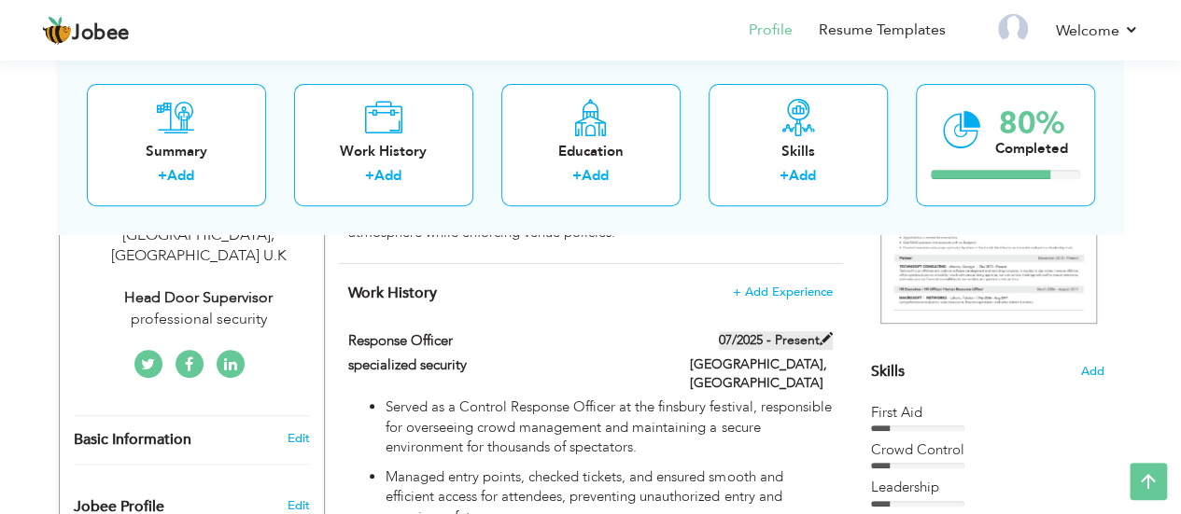
click at [791, 341] on label "07/2025 - Present" at bounding box center [776, 340] width 114 height 19
type input "response officer"
type input "specialized security"
type input "07/2025"
type input "[GEOGRAPHIC_DATA]"
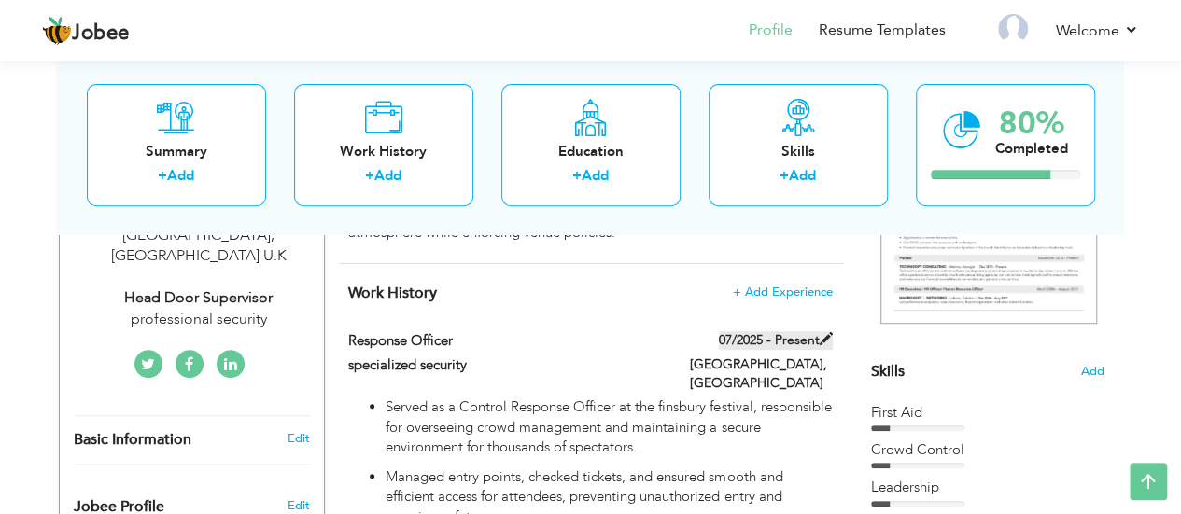
type input "[GEOGRAPHIC_DATA]"
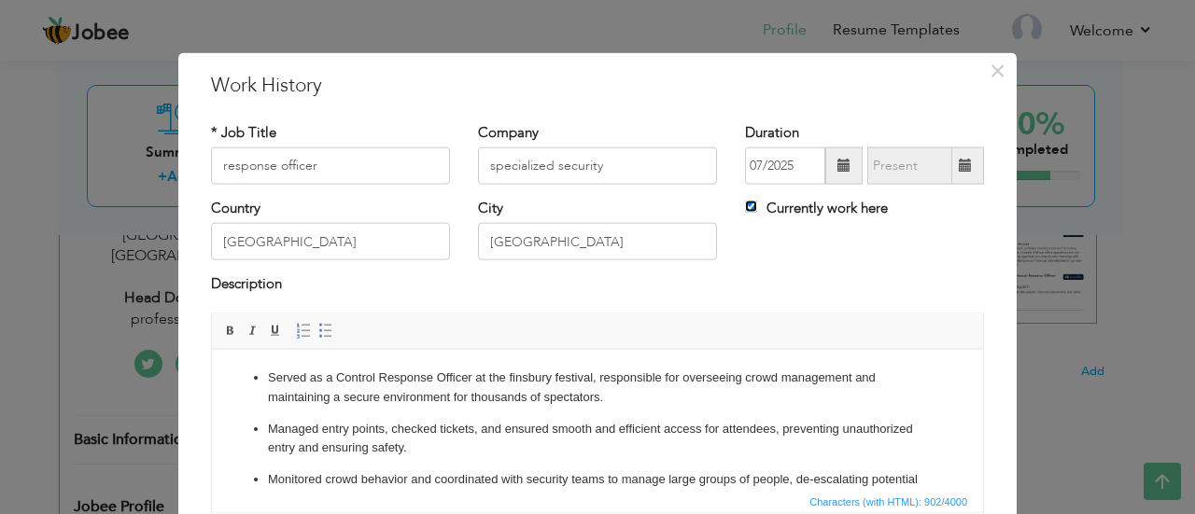
click at [746, 208] on input "Currently work here" at bounding box center [751, 207] width 12 height 12
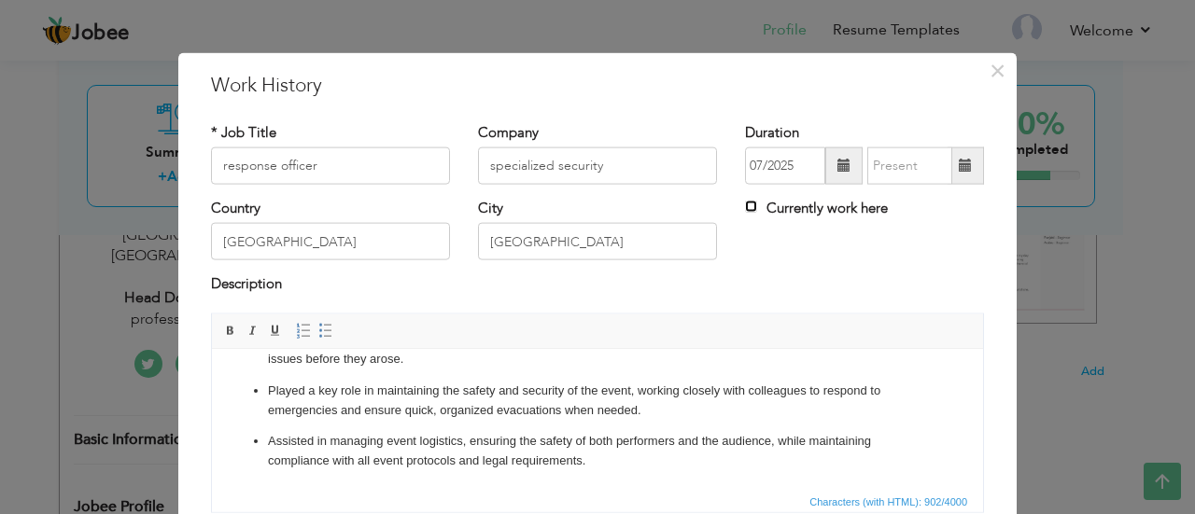
scroll to position [147, 0]
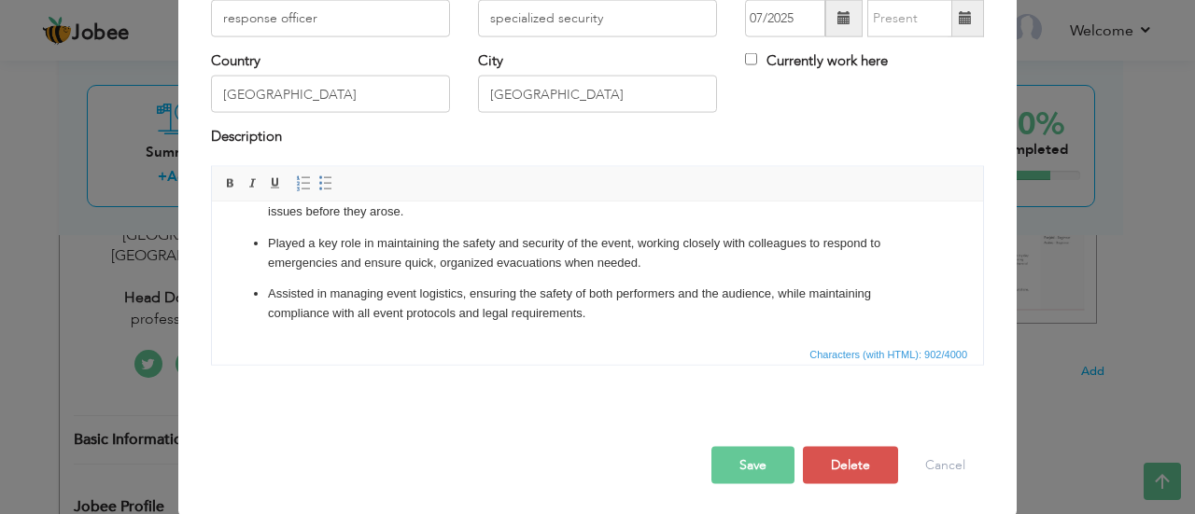
click at [763, 458] on button "Save" at bounding box center [752, 464] width 83 height 37
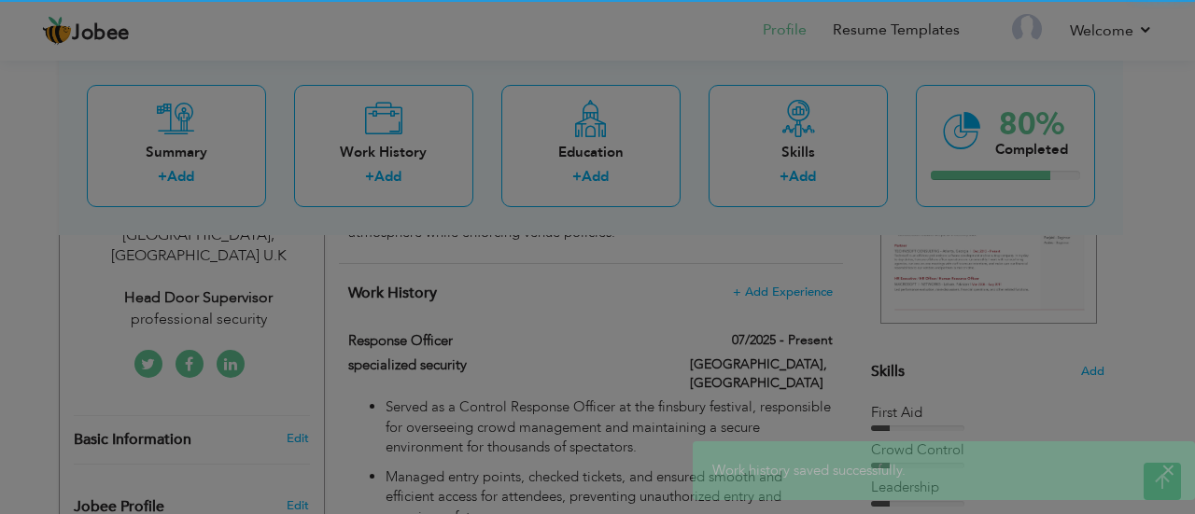
scroll to position [0, 0]
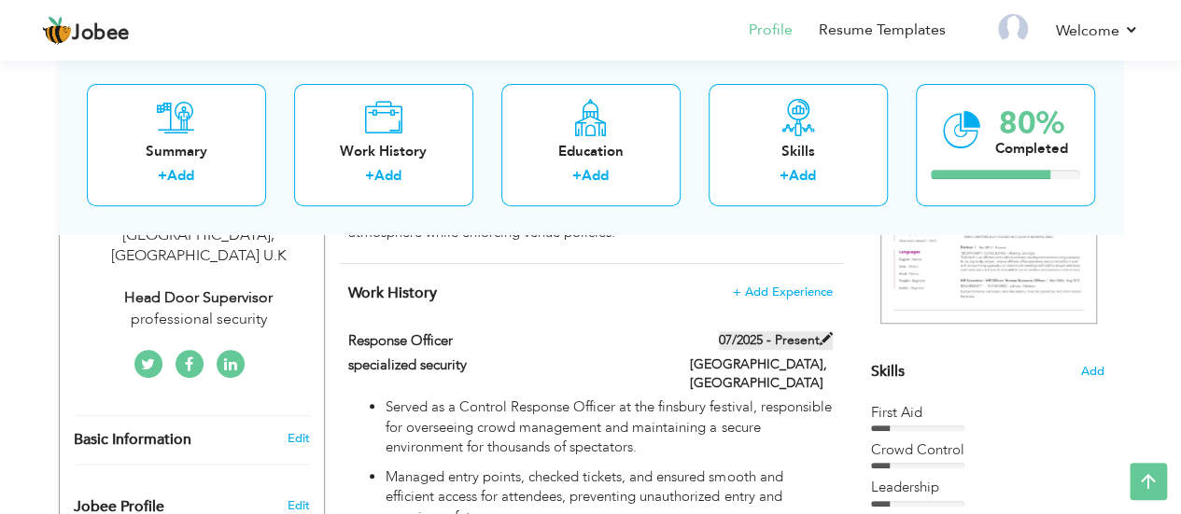
click at [814, 348] on label "07/2025 - Present" at bounding box center [776, 340] width 114 height 19
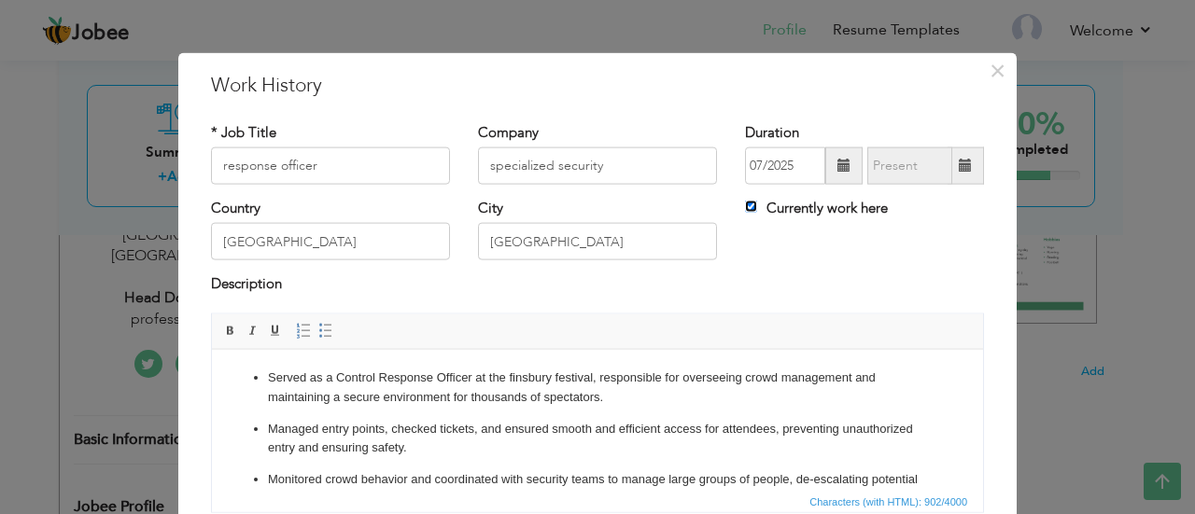
click at [745, 208] on input "Currently work here" at bounding box center [751, 207] width 12 height 12
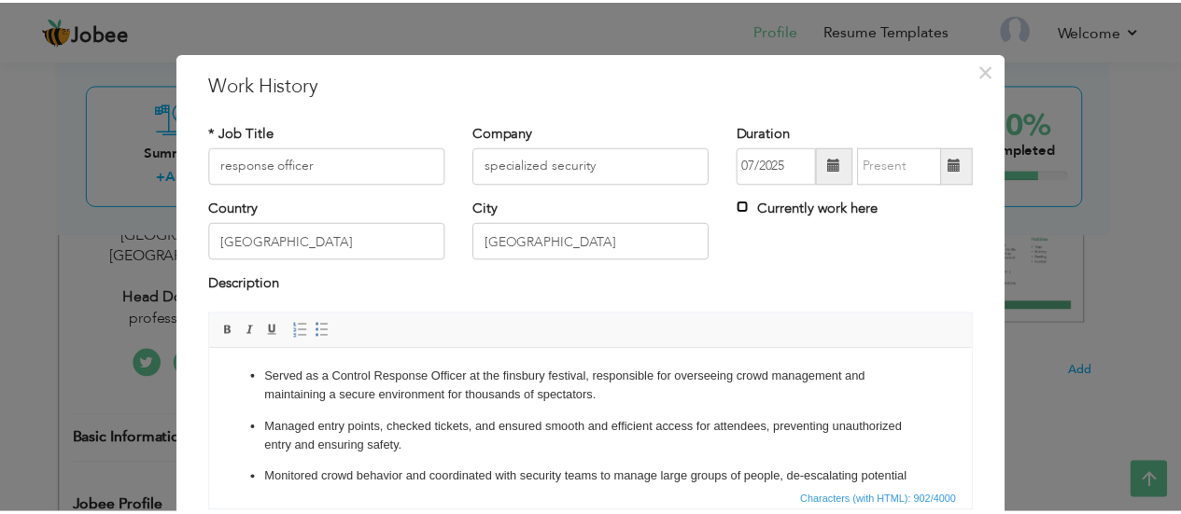
scroll to position [147, 0]
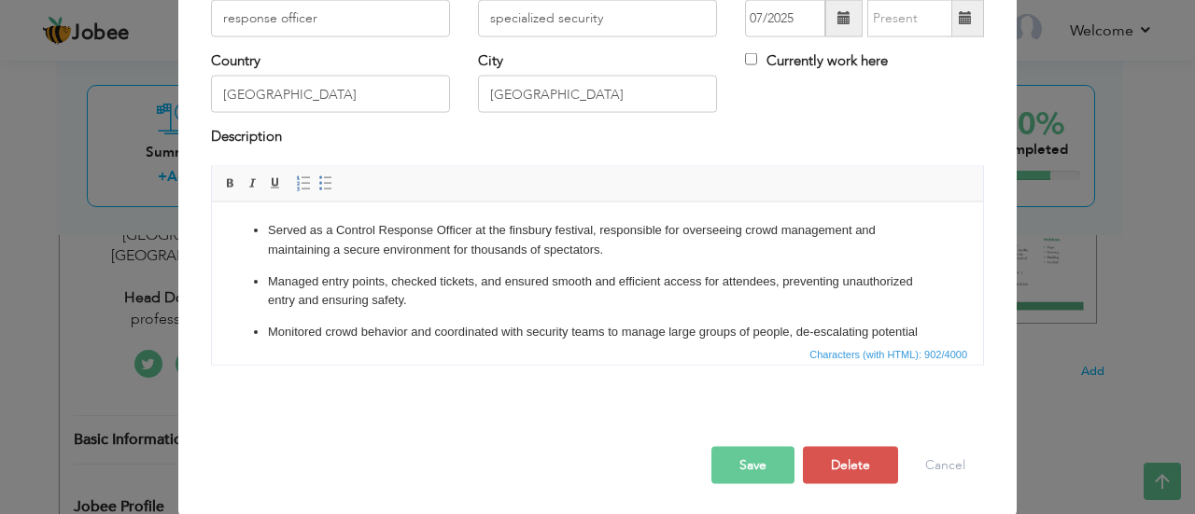
click at [743, 460] on button "Save" at bounding box center [752, 464] width 83 height 37
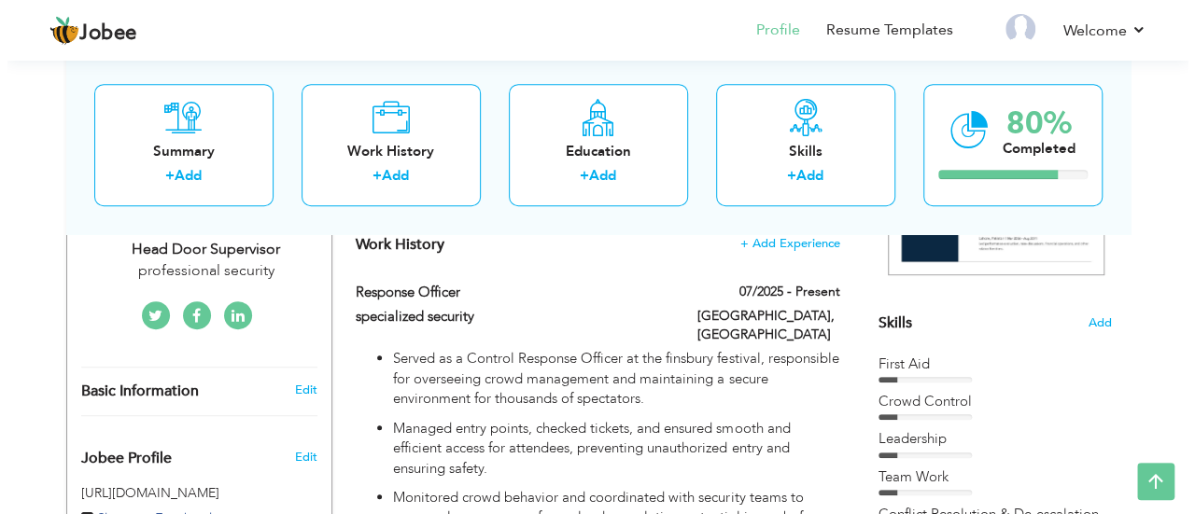
scroll to position [402, 0]
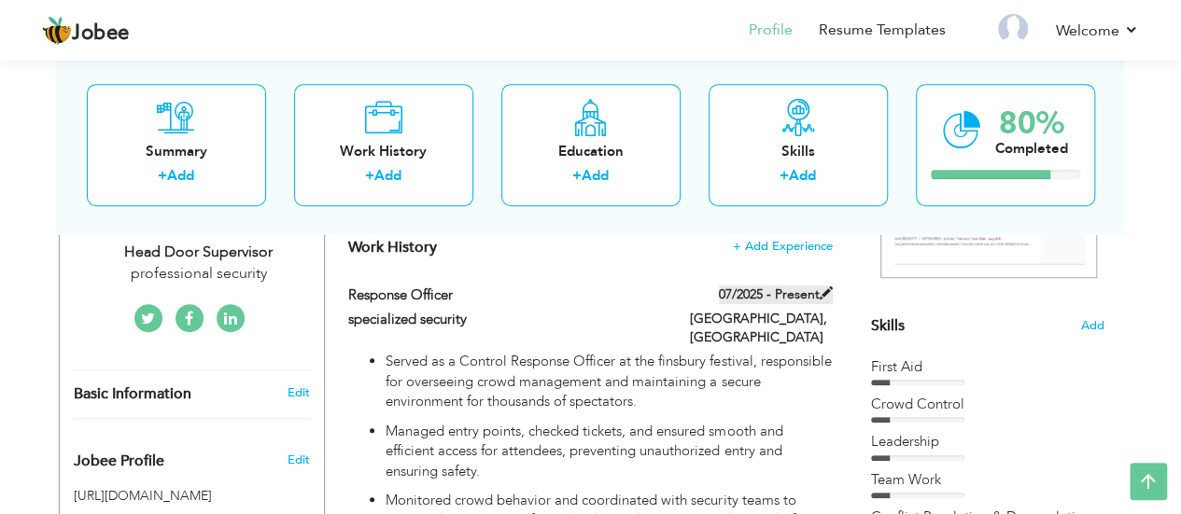
click at [829, 291] on span at bounding box center [825, 293] width 13 height 13
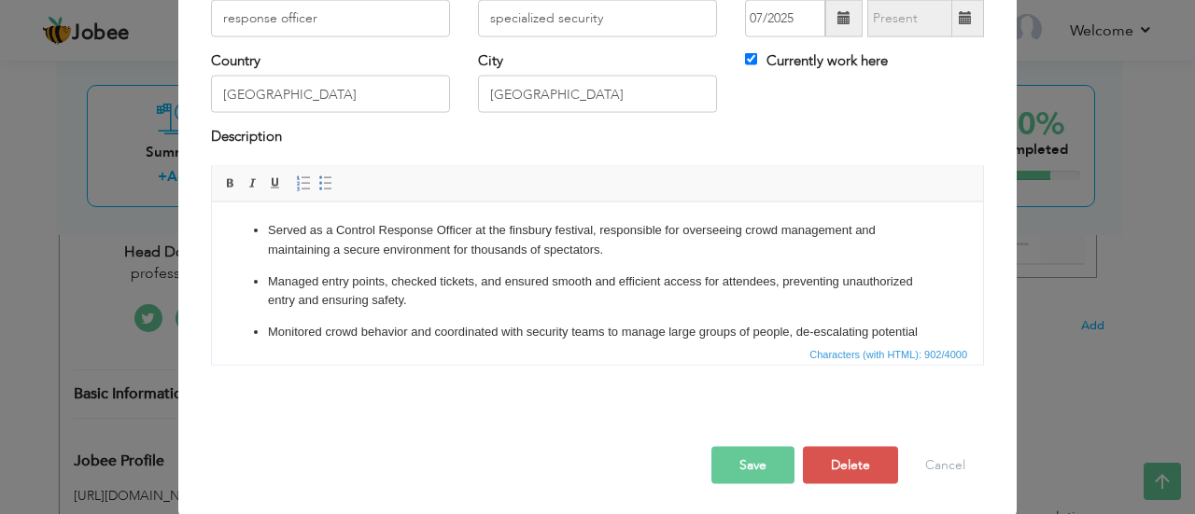
scroll to position [0, 0]
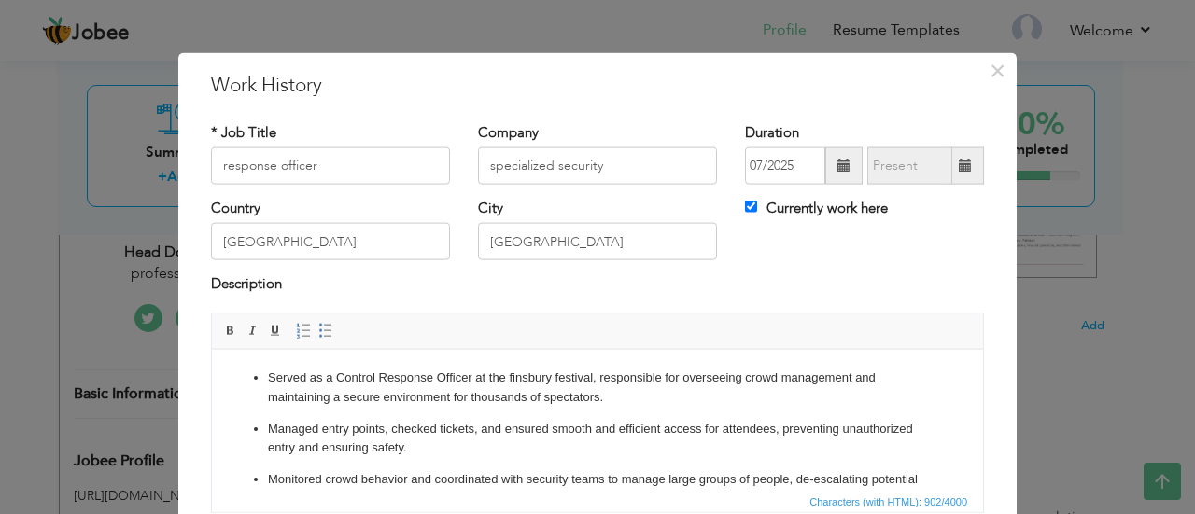
click at [752, 207] on label "Currently work here" at bounding box center [816, 209] width 143 height 20
click at [752, 207] on input "Currently work here" at bounding box center [751, 207] width 12 height 12
checkbox input "false"
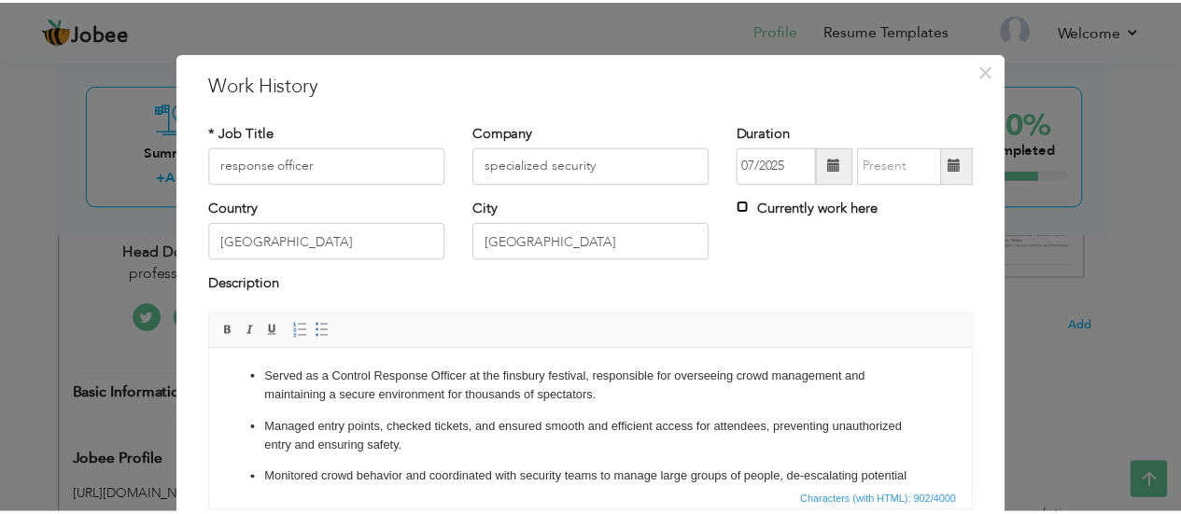
scroll to position [147, 0]
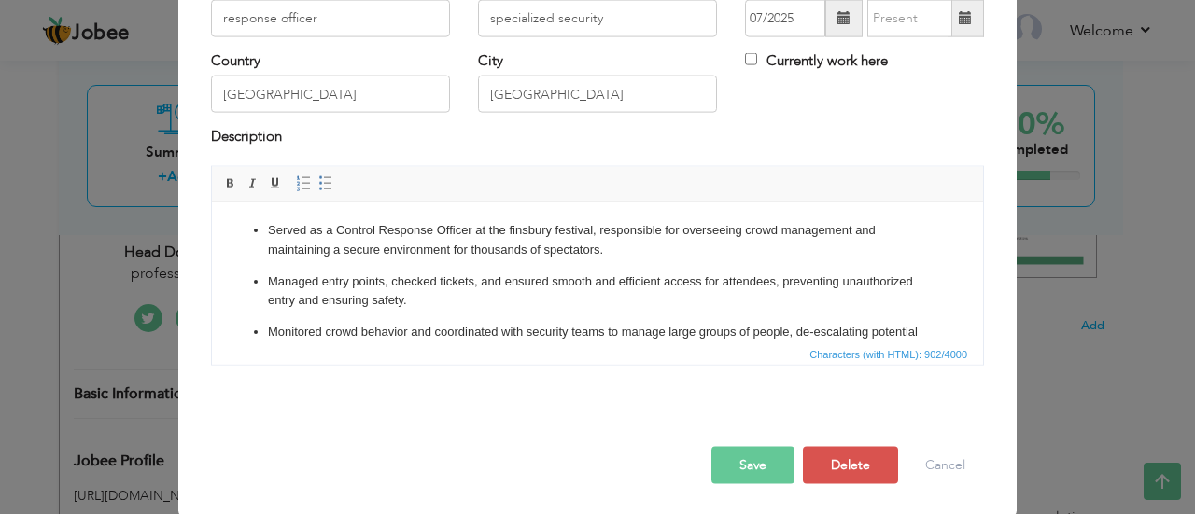
click at [753, 449] on button "Save" at bounding box center [752, 464] width 83 height 37
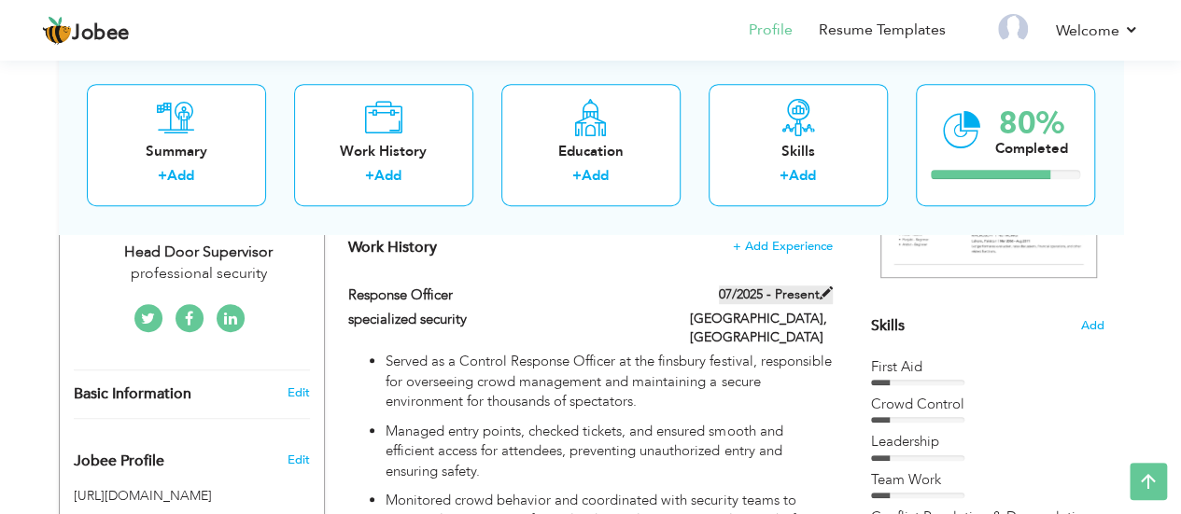
click at [831, 296] on span at bounding box center [825, 293] width 13 height 13
type input "response officer"
type input "specialized security"
type input "07/2025"
type input "[GEOGRAPHIC_DATA]"
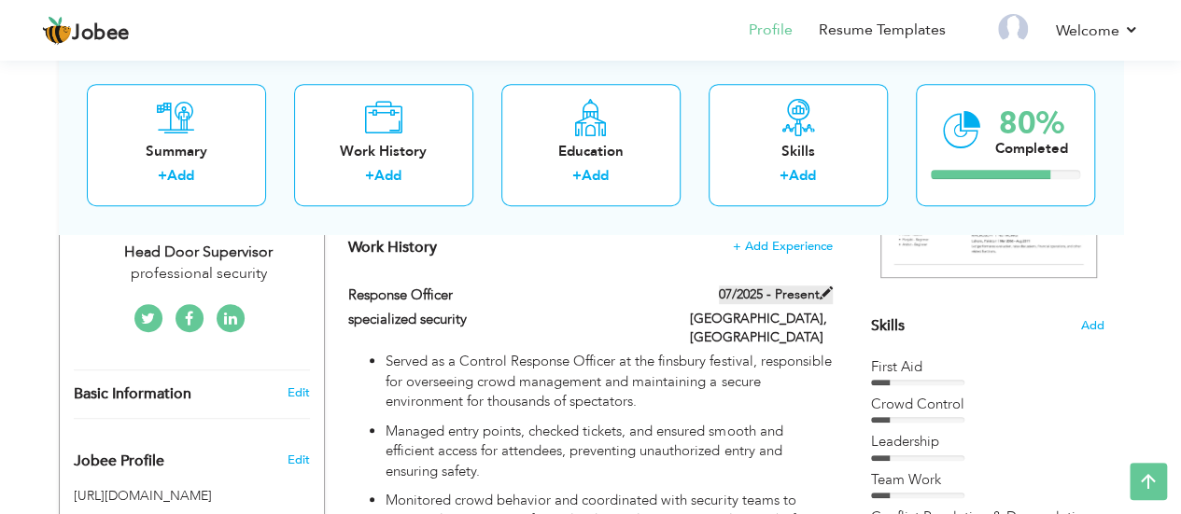
type input "[GEOGRAPHIC_DATA]"
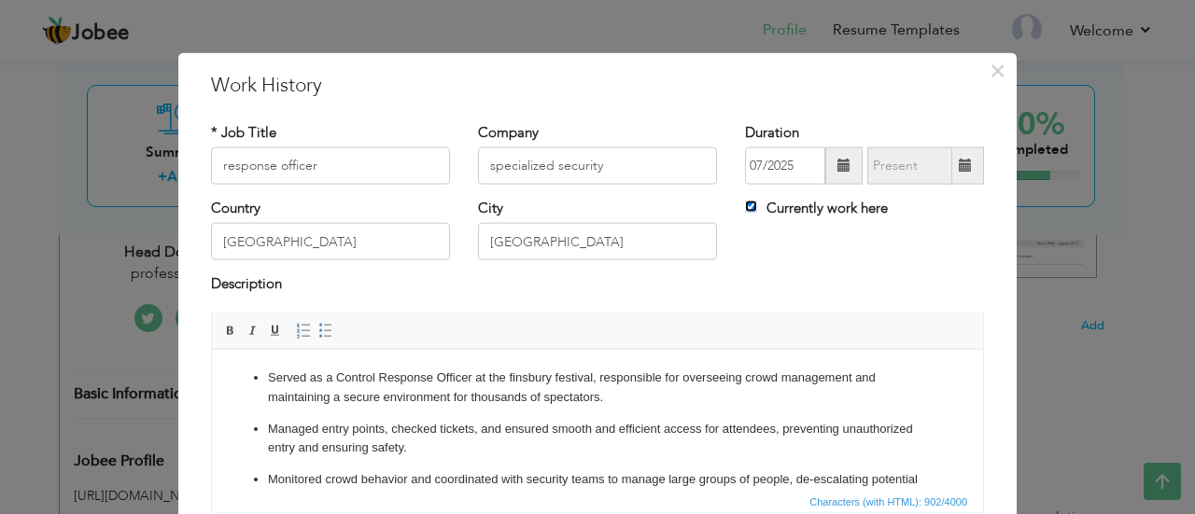
click at [747, 210] on input "Currently work here" at bounding box center [751, 207] width 12 height 12
checkbox input "false"
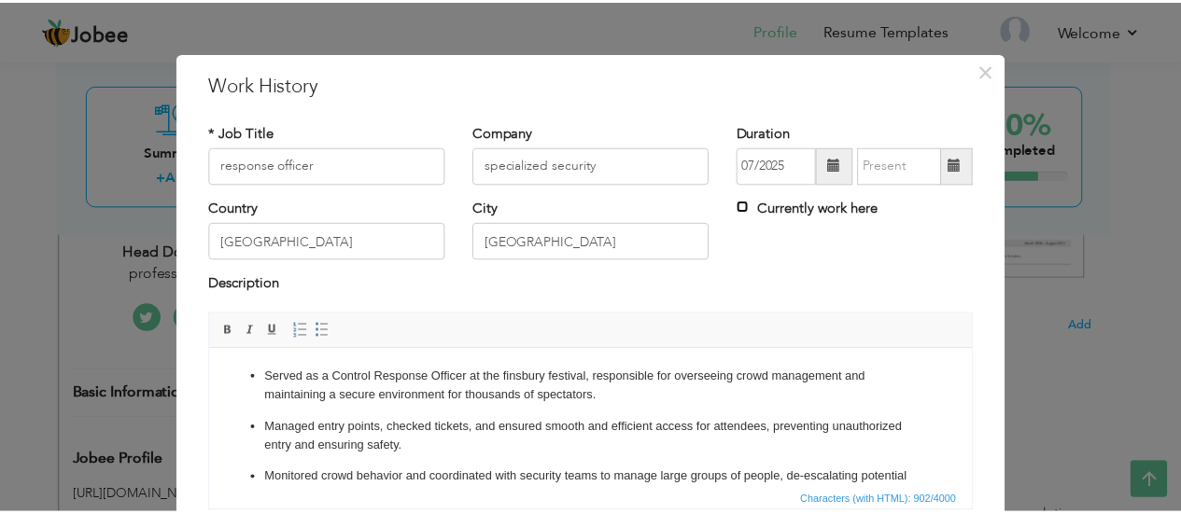
scroll to position [147, 0]
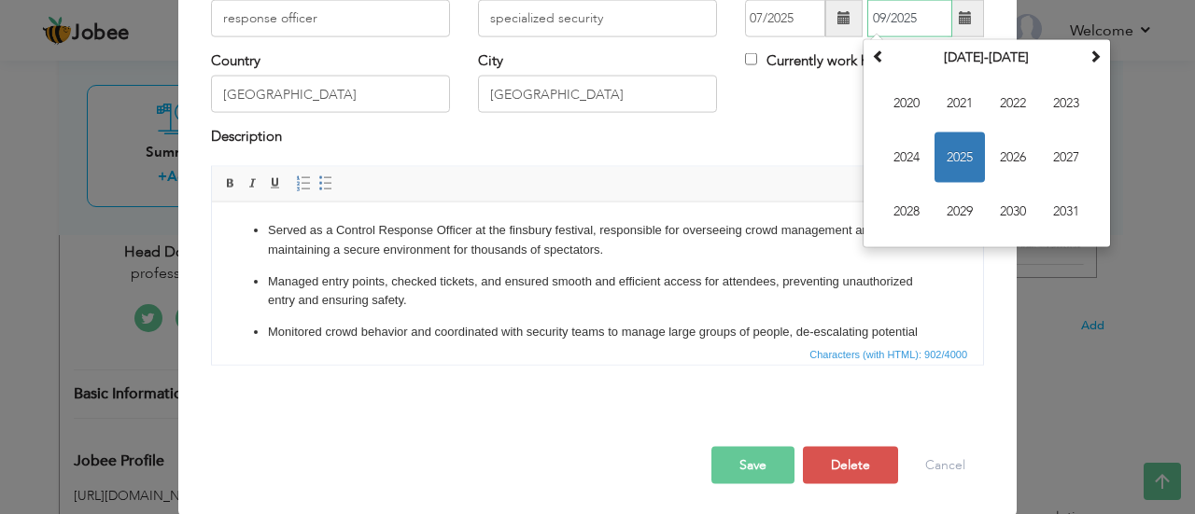
click at [900, 15] on input "09/2025" at bounding box center [909, 18] width 85 height 37
click at [958, 161] on span "2025" at bounding box center [959, 158] width 50 height 50
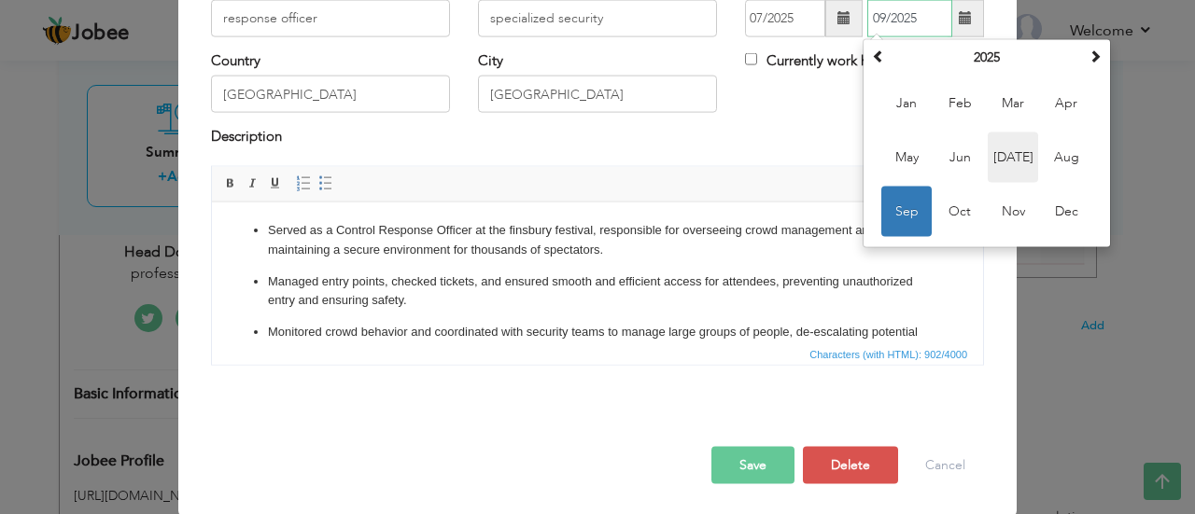
click at [1003, 160] on span "[DATE]" at bounding box center [1013, 158] width 50 height 50
type input "07/2025"
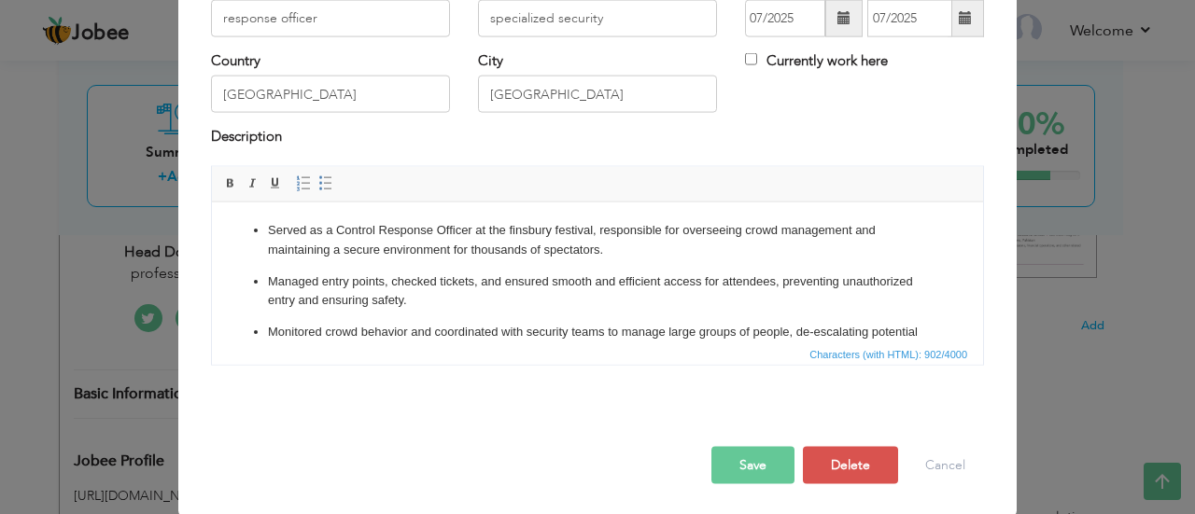
click at [750, 462] on button "Save" at bounding box center [752, 464] width 83 height 37
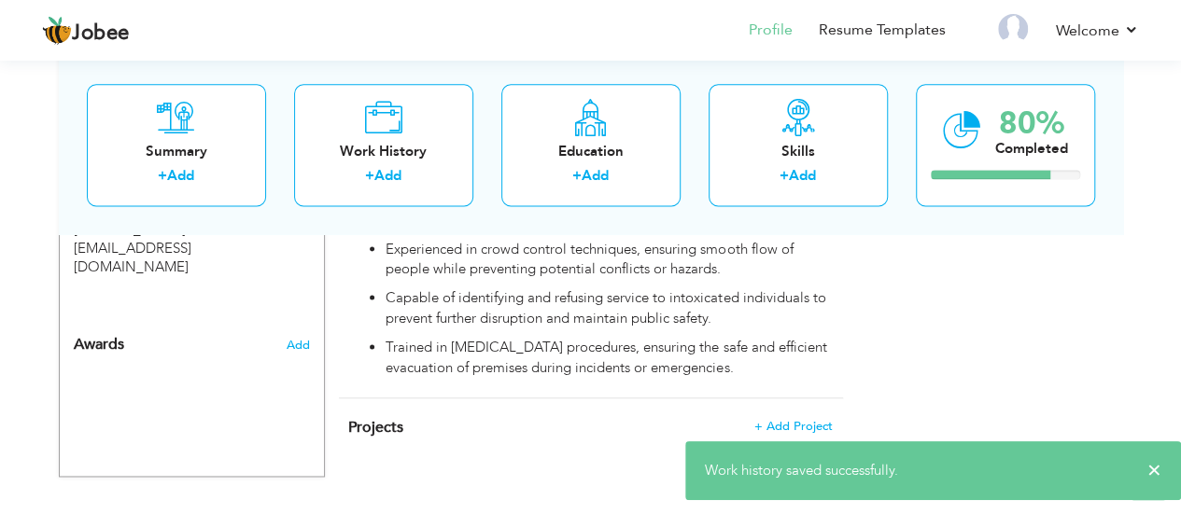
scroll to position [1185, 0]
